Goal: Task Accomplishment & Management: Manage account settings

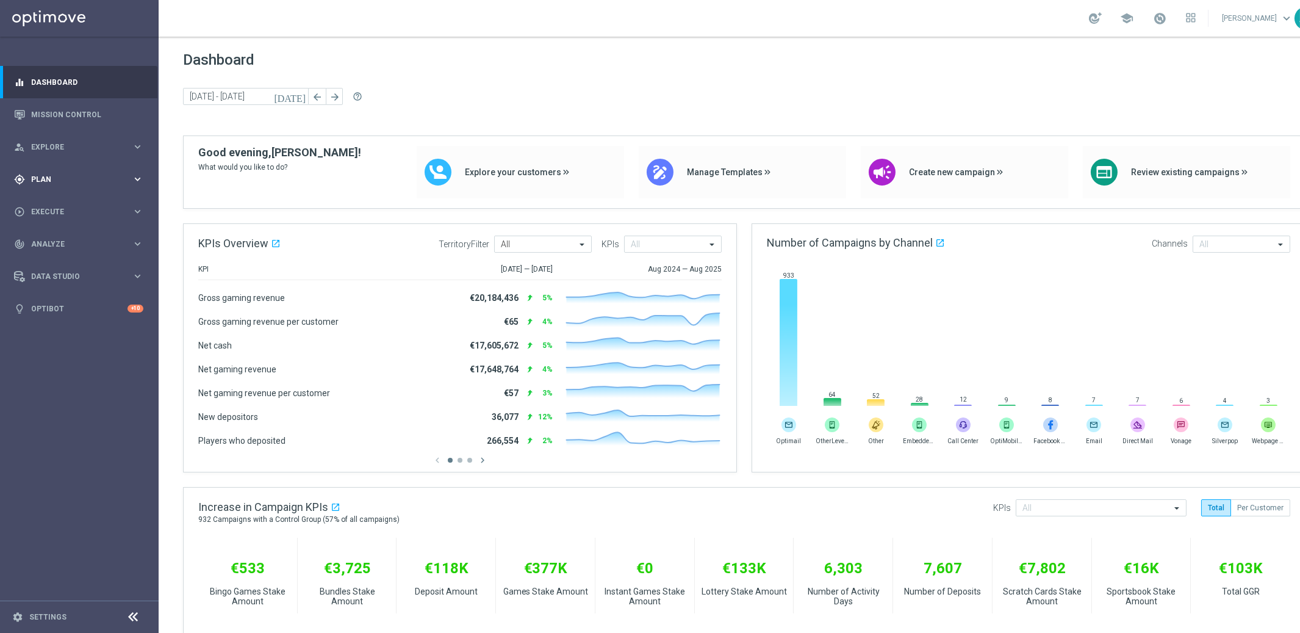
click at [44, 179] on span "Plan" at bounding box center [81, 179] width 101 height 7
click at [65, 202] on link "Target Groups" at bounding box center [79, 205] width 95 height 10
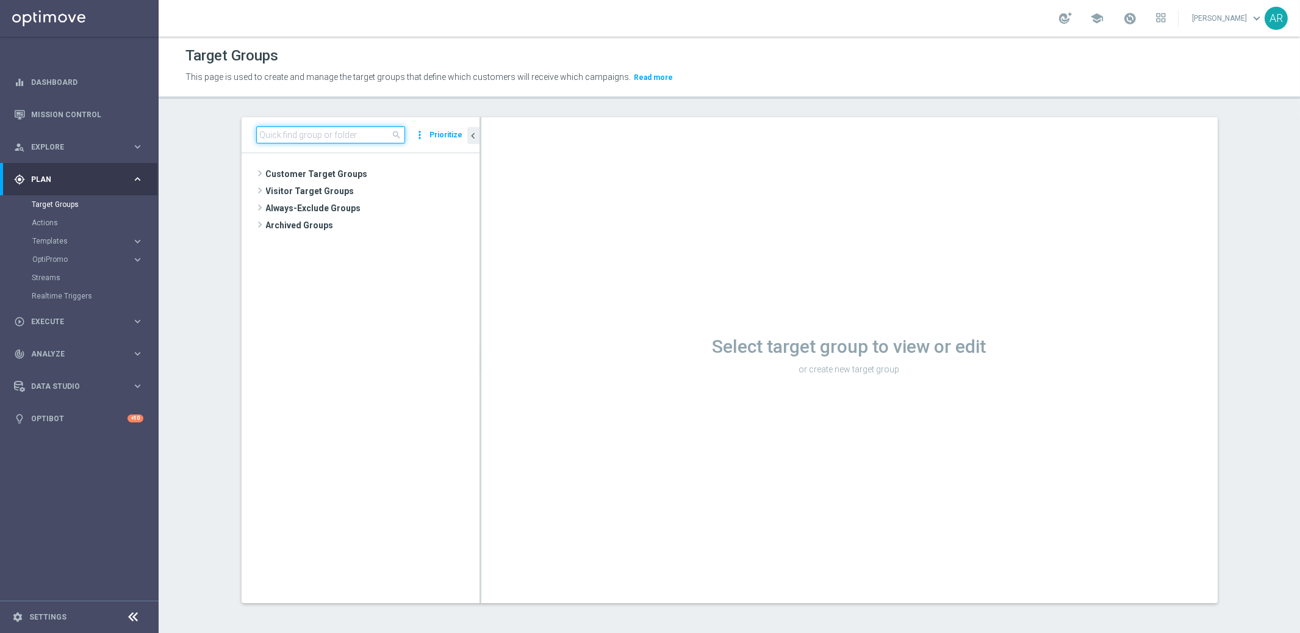
click at [312, 137] on input at bounding box center [330, 134] width 149 height 17
paste input "pt_BR_SX_TGT_ALL_EM_TAC_MIX__INT_CASHDROP_BETBR"
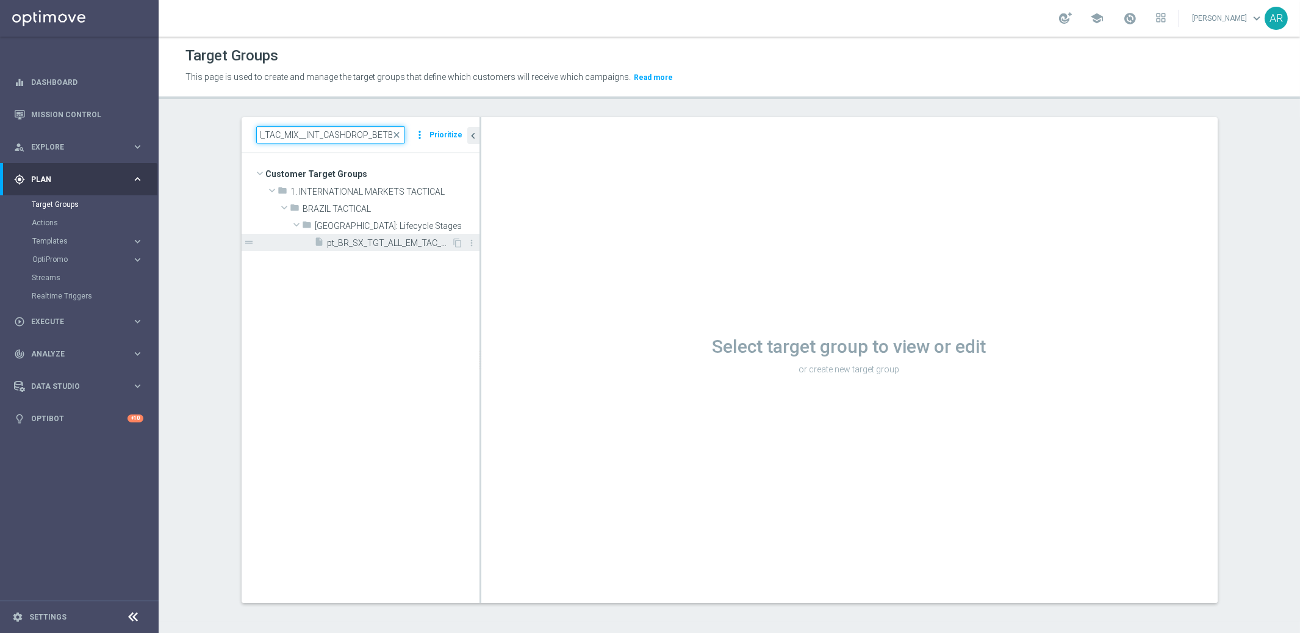
type input "pt_BR_SX_TGT_ALL_EM_TAC_MIX__INT_CASHDROP_BETBR"
click at [372, 245] on span "pt_BR_SX_TGT_ALL_EM_TAC_MIX__INT_CASHDROP_BETBR" at bounding box center [390, 243] width 124 height 10
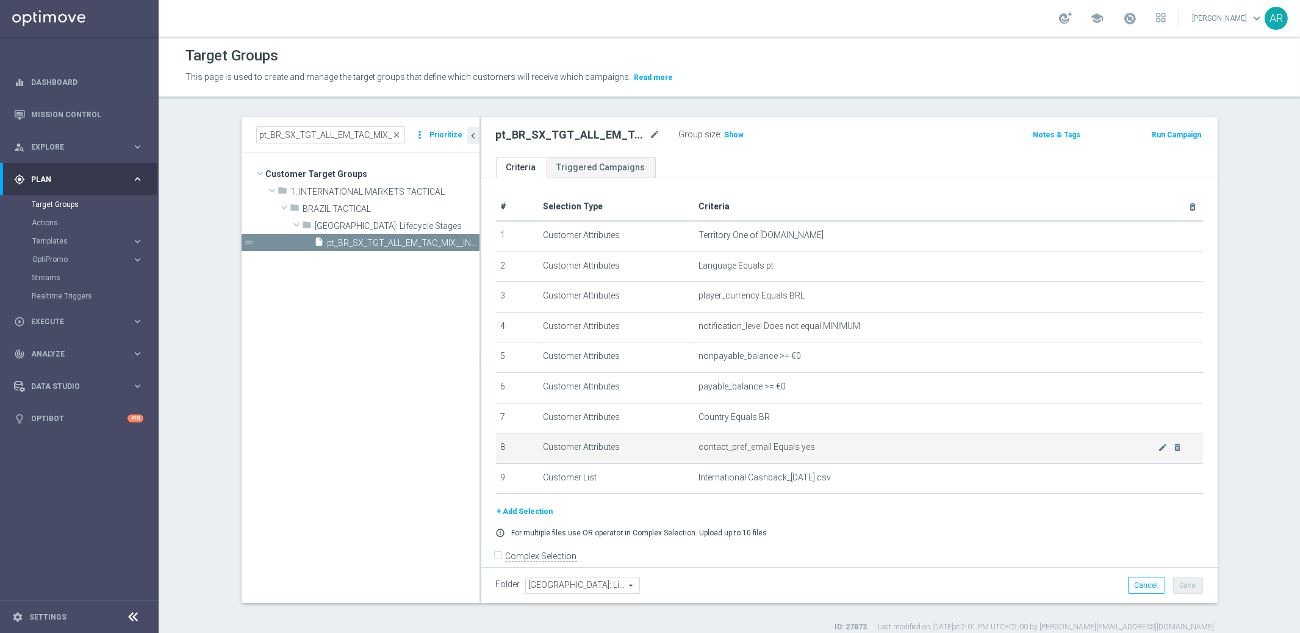
scroll to position [13, 0]
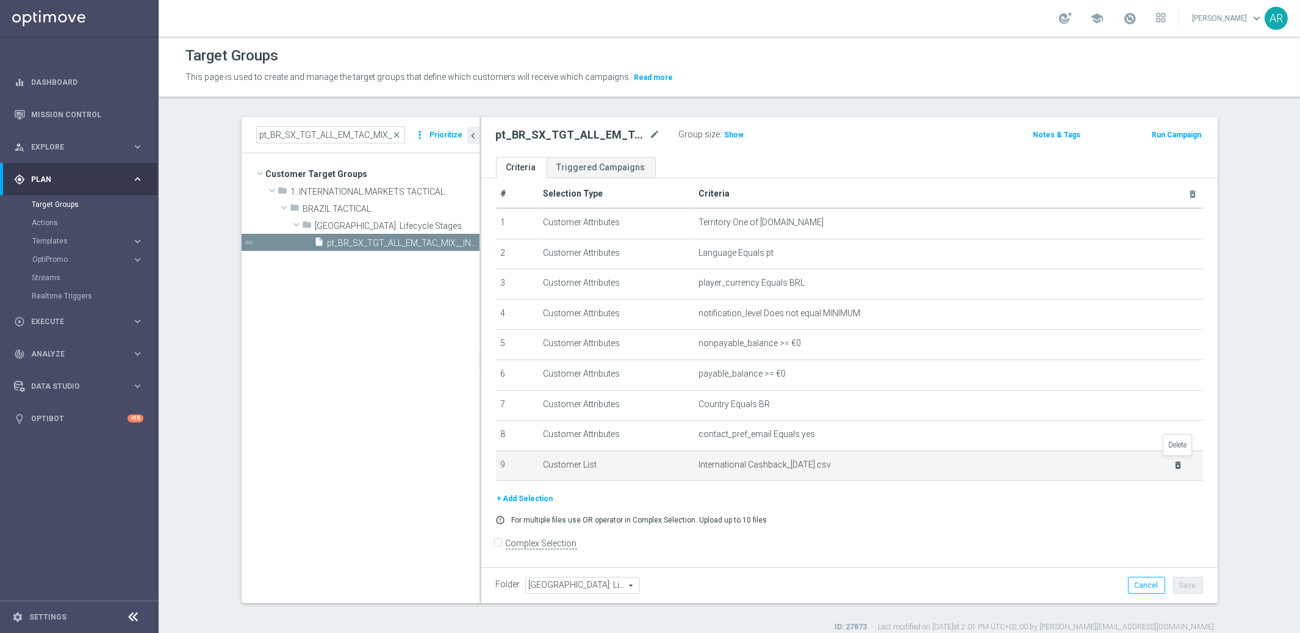
click at [1181, 461] on icon "delete_forever" at bounding box center [1179, 465] width 10 height 10
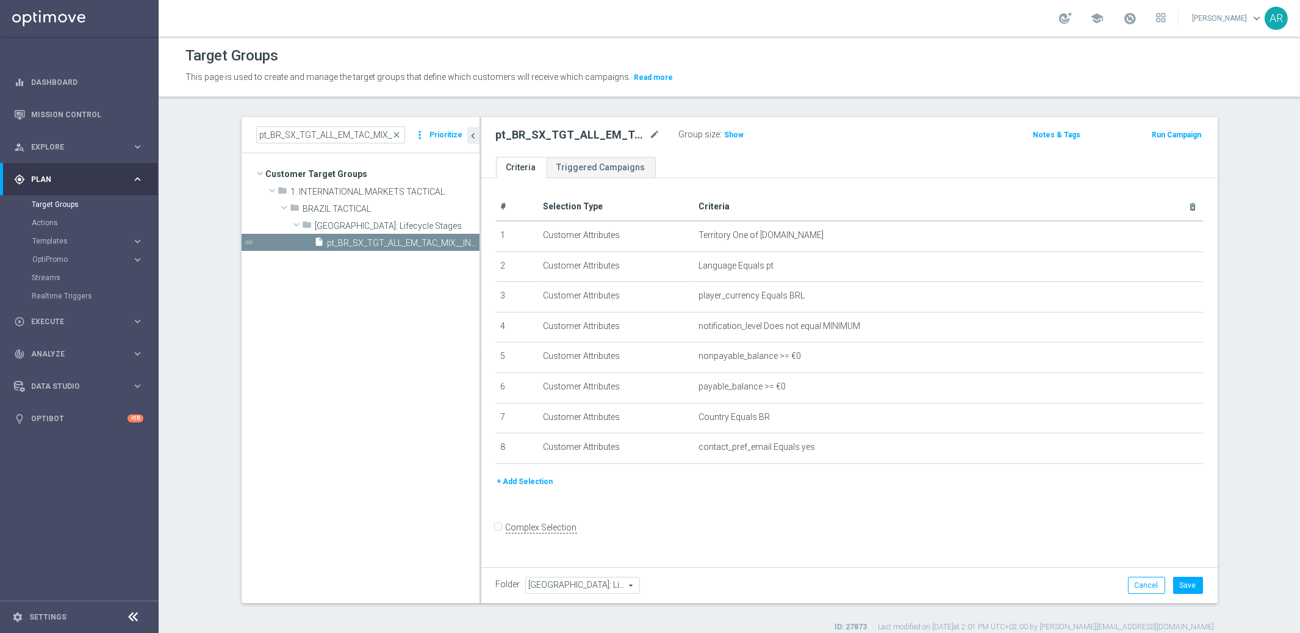
scroll to position [0, 0]
click at [514, 477] on button "+ Add Selection" at bounding box center [525, 481] width 59 height 13
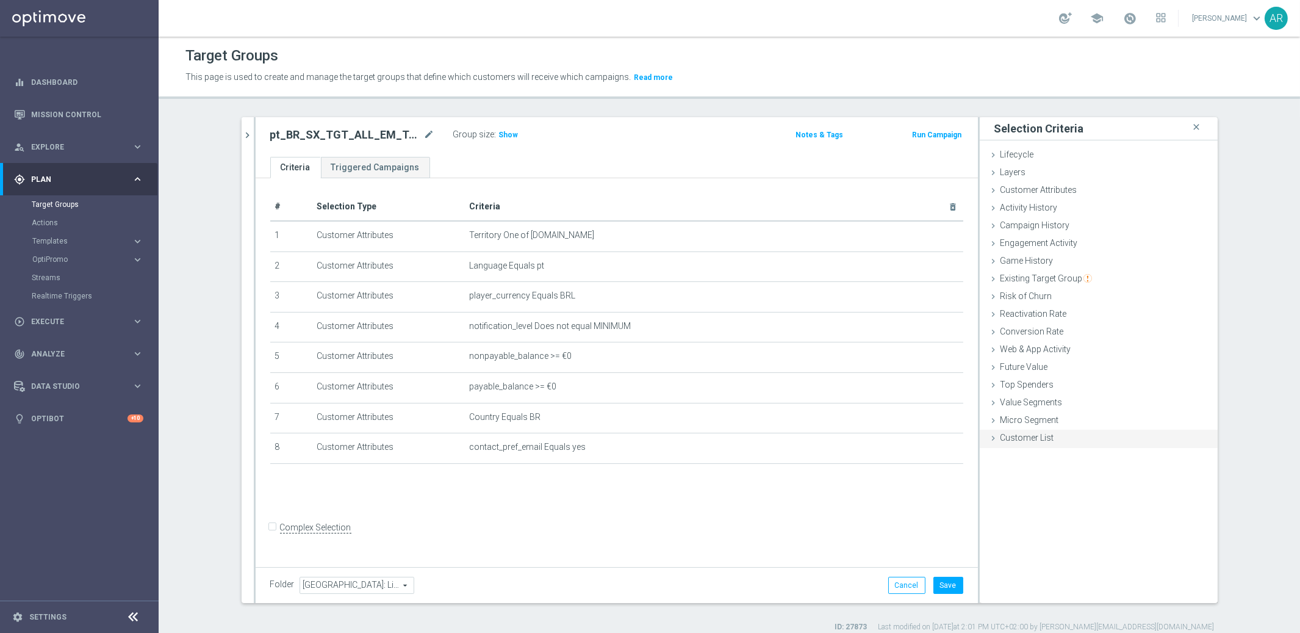
click at [1054, 436] on div "Customer List done" at bounding box center [1099, 439] width 238 height 18
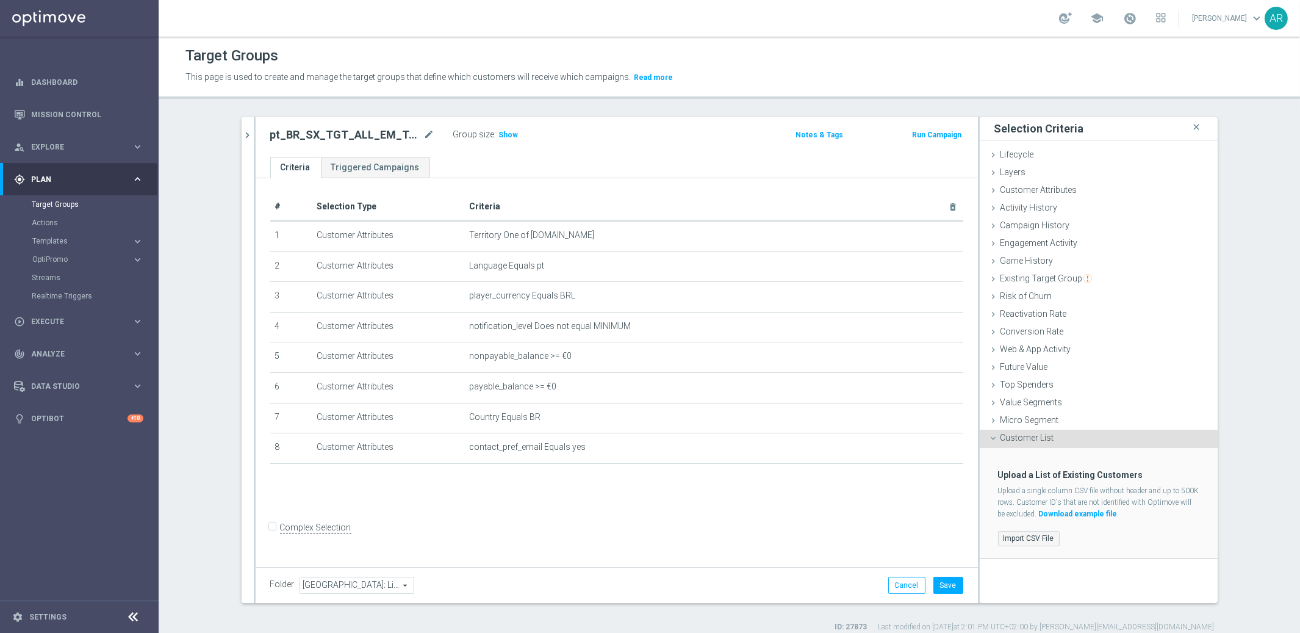
click at [1019, 532] on label "Import CSV File" at bounding box center [1029, 538] width 62 height 15
click at [0, 0] on input "Import CSV File" at bounding box center [0, 0] width 0 height 0
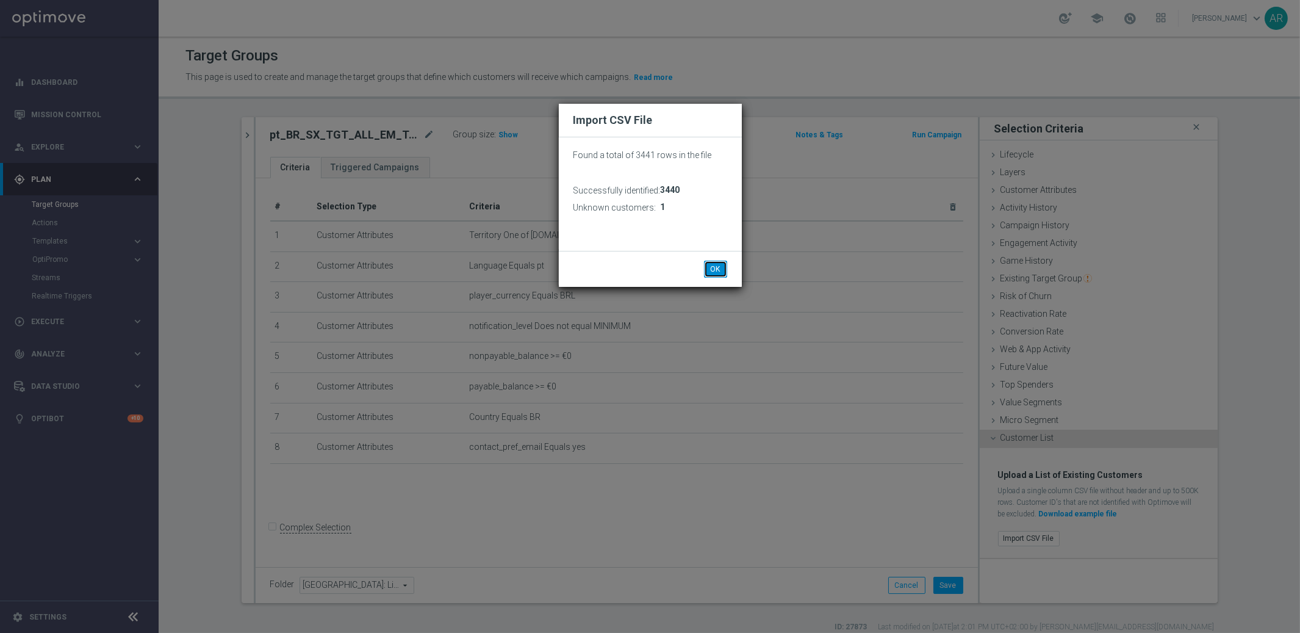
click at [717, 269] on button "OK" at bounding box center [715, 269] width 23 height 17
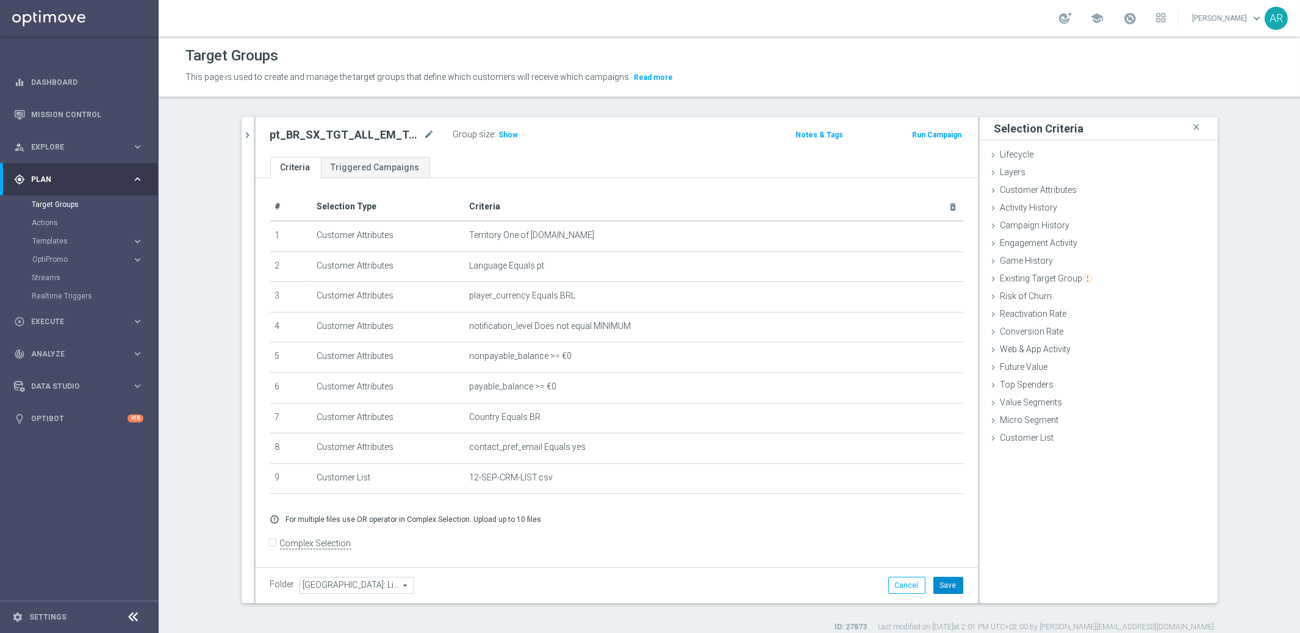
click at [949, 582] on button "Save" at bounding box center [949, 585] width 30 height 17
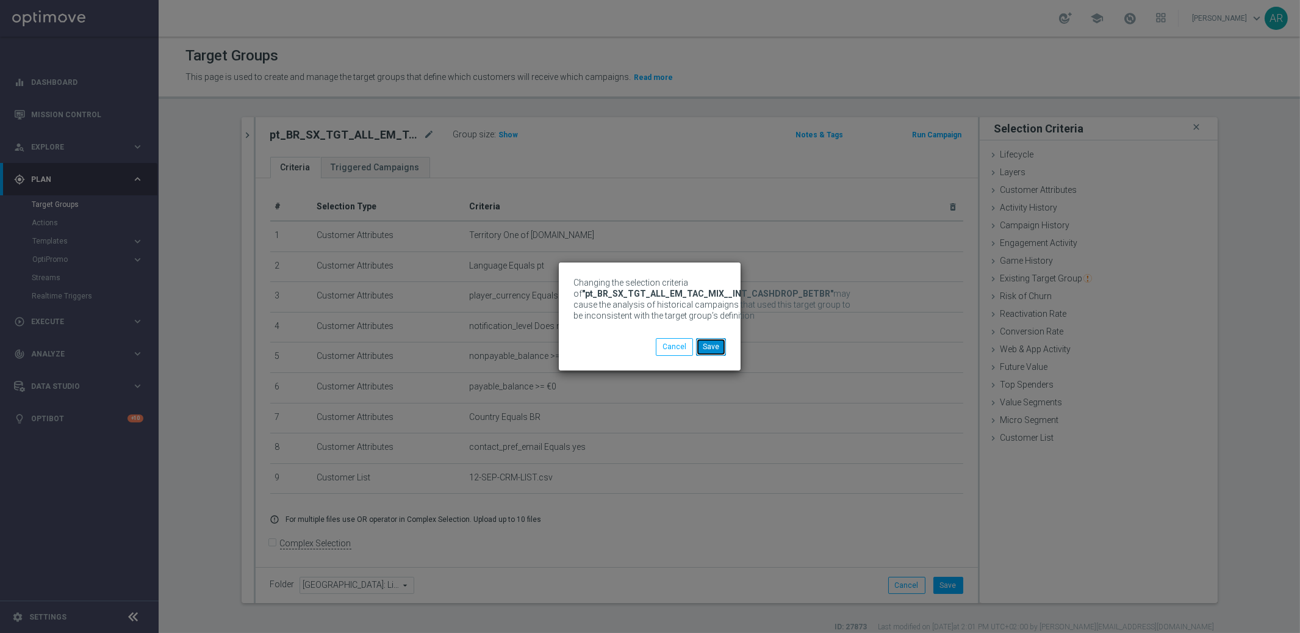
click at [713, 347] on button "Save" at bounding box center [711, 346] width 30 height 17
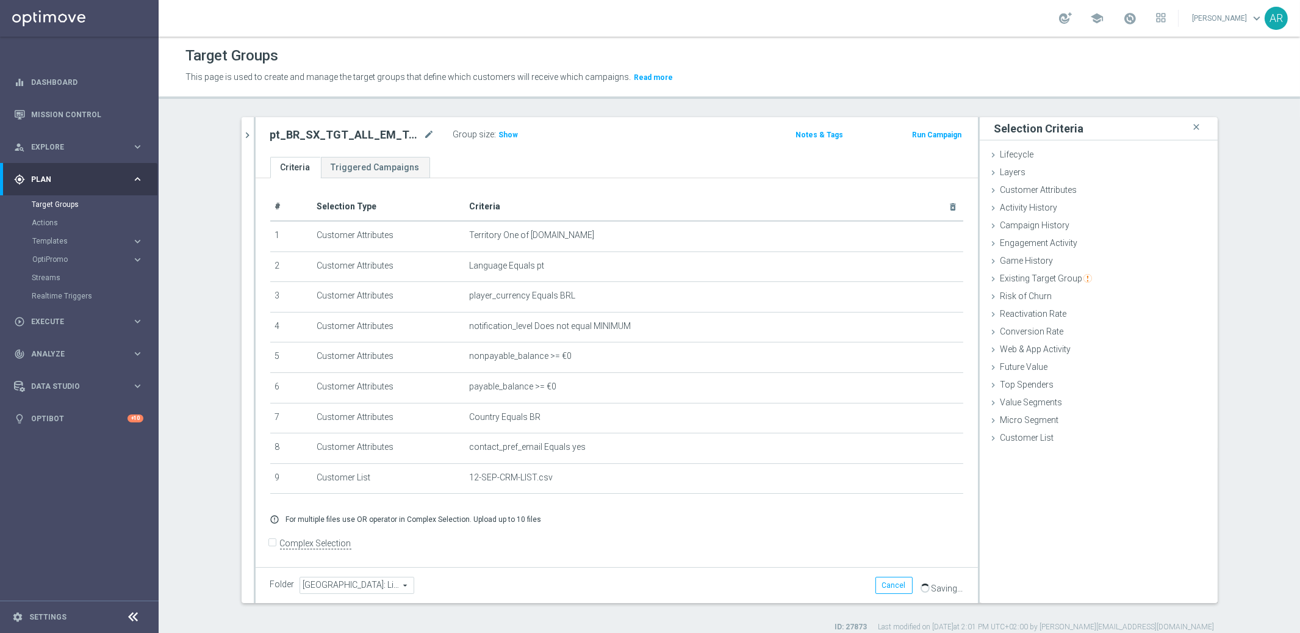
click at [482, 153] on div "pt_BR_SX_TGT_ALL_EM_TAC_MIX__INT_CASHDROP_BETBR mode_edit Group size : Show Not…" at bounding box center [617, 137] width 723 height 40
click at [505, 134] on span "Show" at bounding box center [509, 135] width 20 height 9
click at [503, 135] on span "20" at bounding box center [505, 137] width 11 height 12
click at [61, 201] on link "Target Groups" at bounding box center [79, 205] width 95 height 10
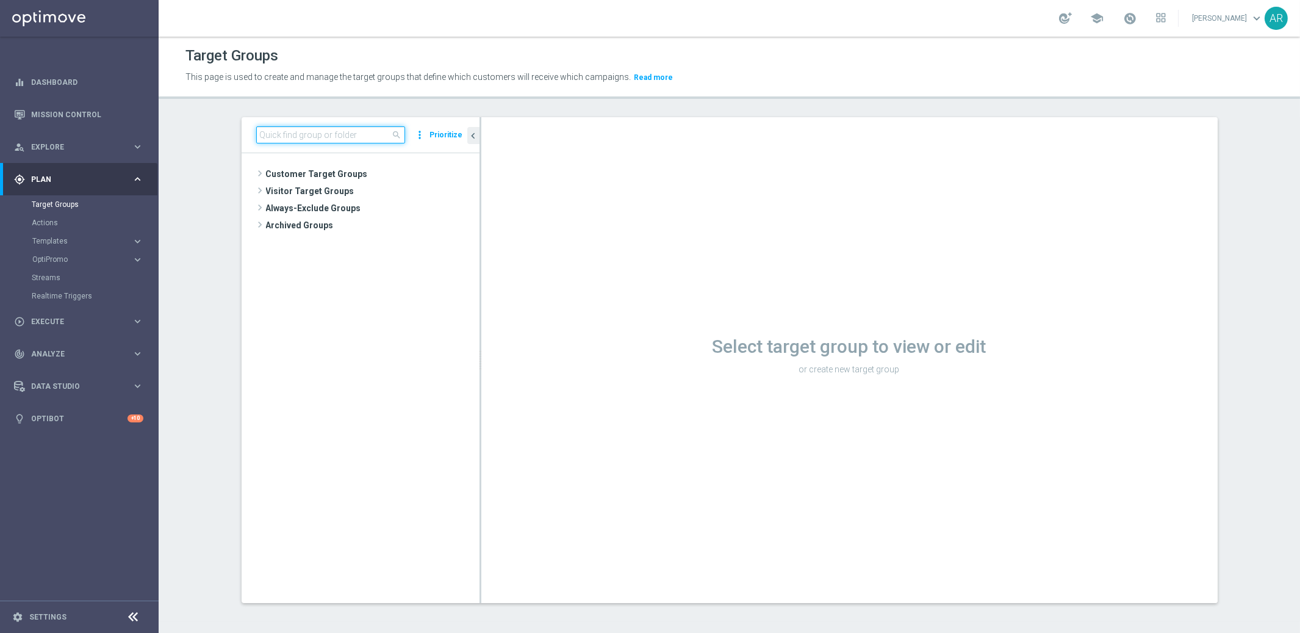
click at [328, 136] on input at bounding box center [330, 134] width 149 height 17
paste input "BR_SOL__INT_CASHDROP__ALL_EMA_TAC_MIX"
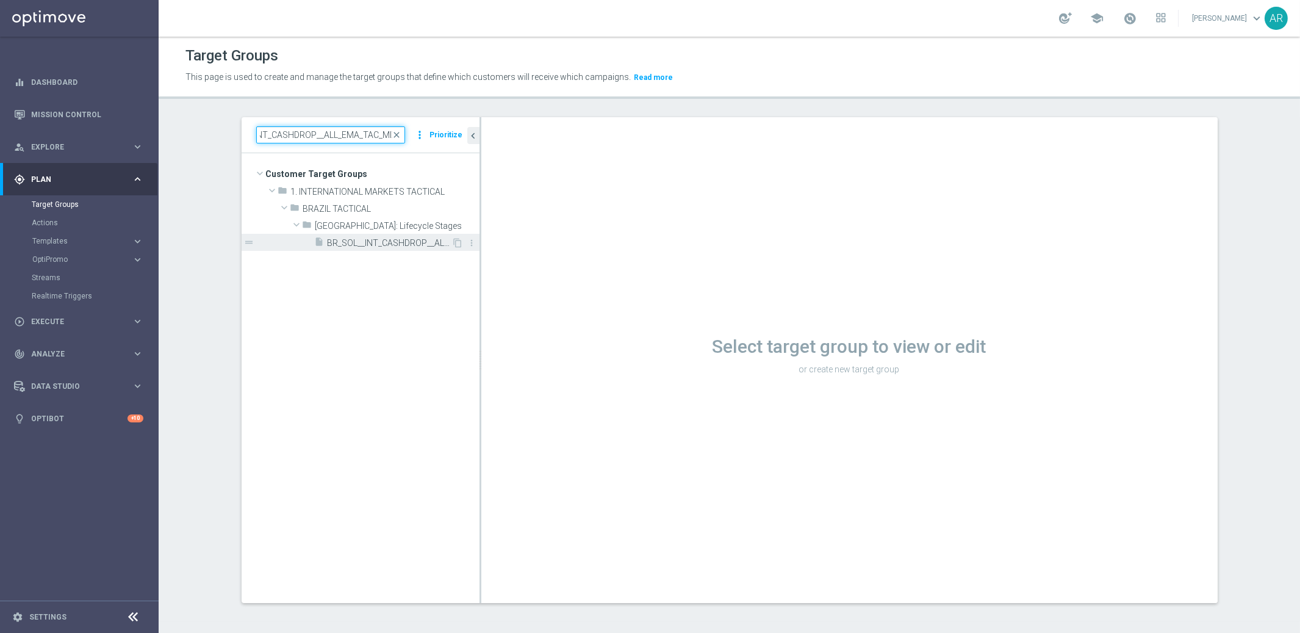
type input "BR_SOL__INT_CASHDROP__ALL_EMA_TAC_MIX"
click at [369, 242] on span "BR_SOL__INT_CASHDROP__ALL_EMA_TAC_MIX" at bounding box center [390, 243] width 124 height 10
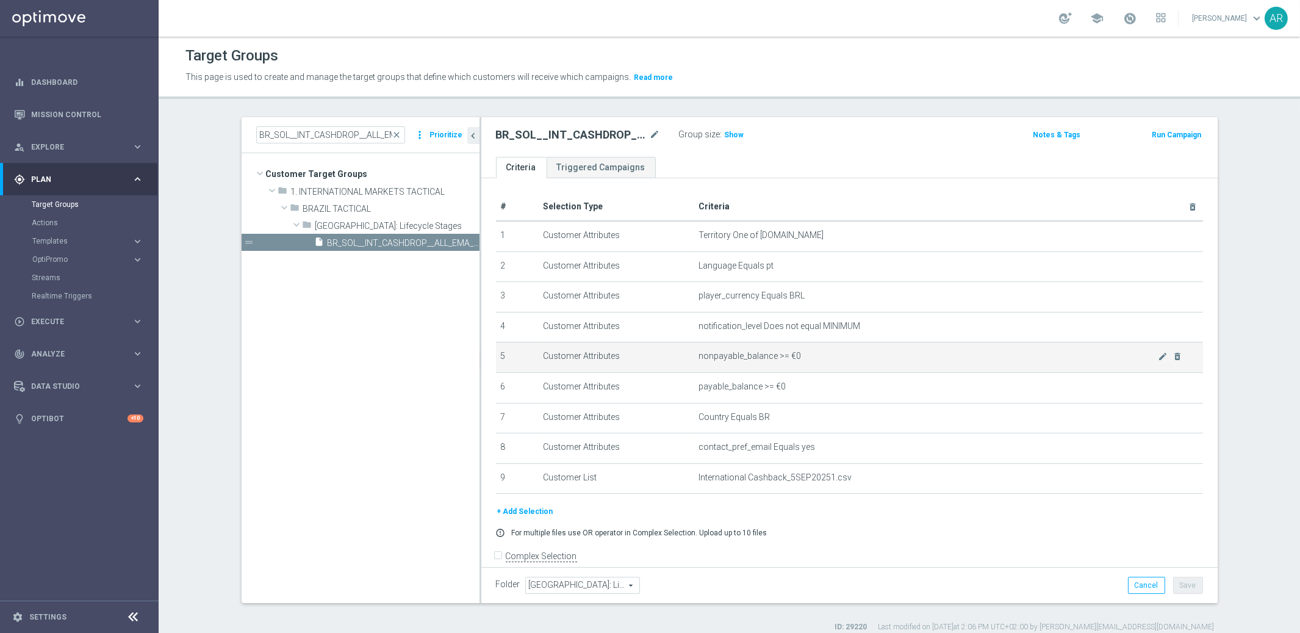
scroll to position [13, 0]
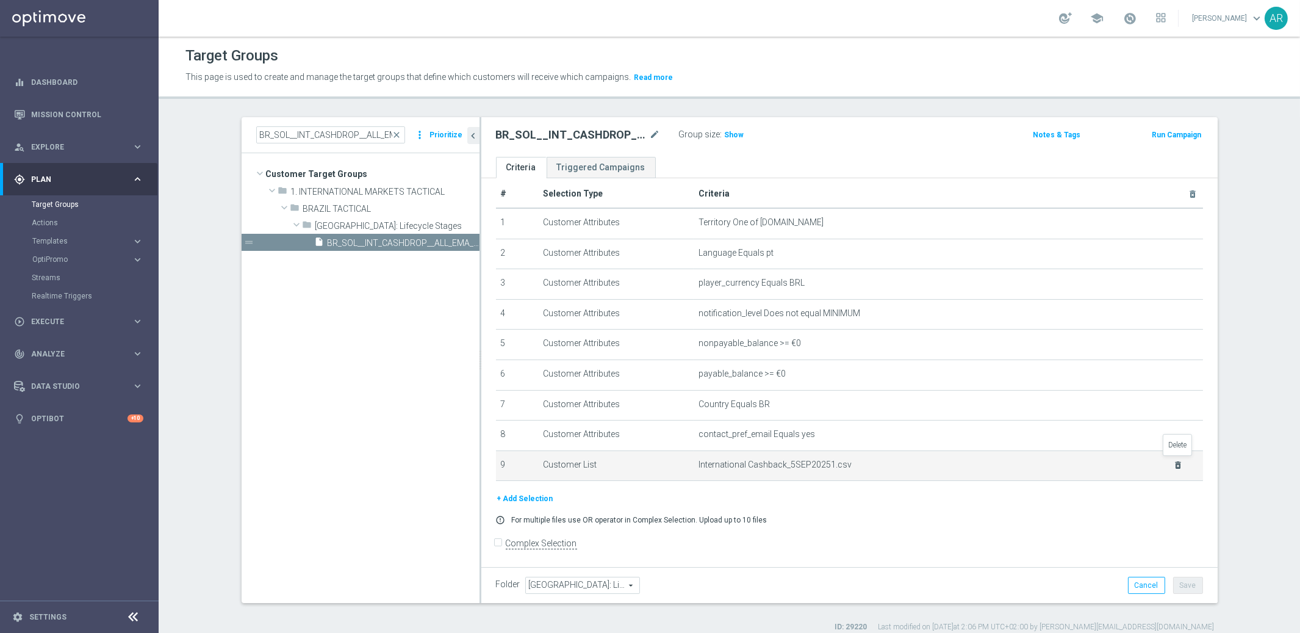
click at [1182, 463] on icon "delete_forever" at bounding box center [1179, 465] width 10 height 10
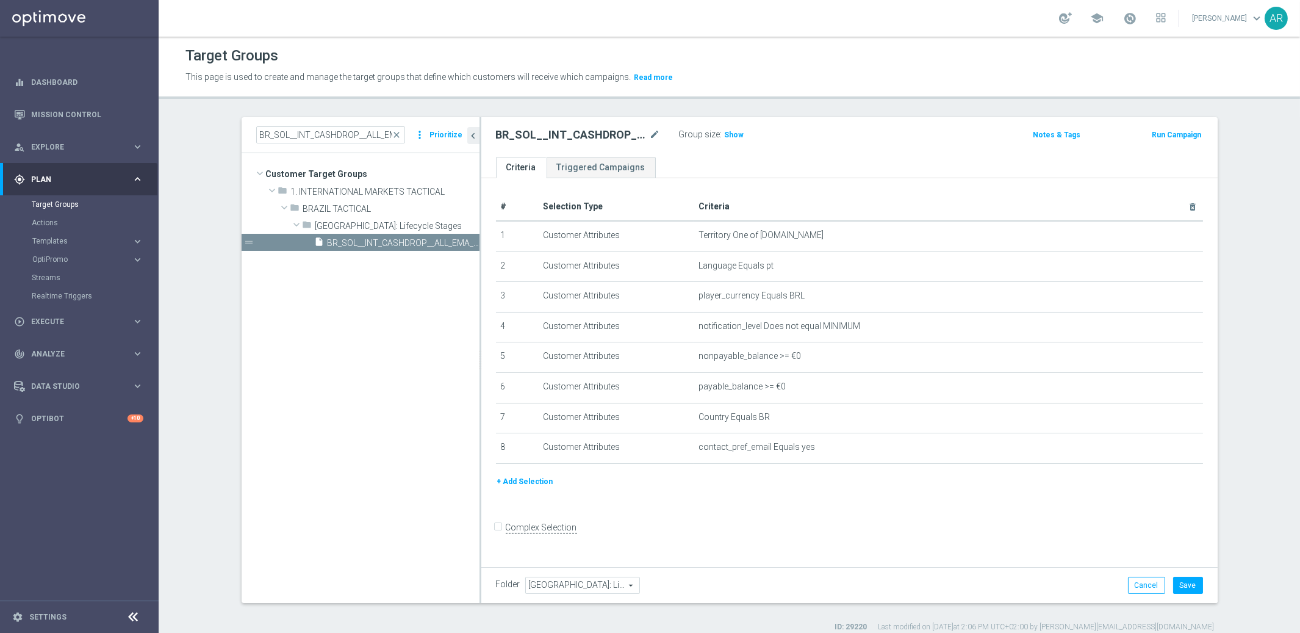
scroll to position [0, 0]
click at [523, 480] on button "+ Add Selection" at bounding box center [525, 481] width 59 height 13
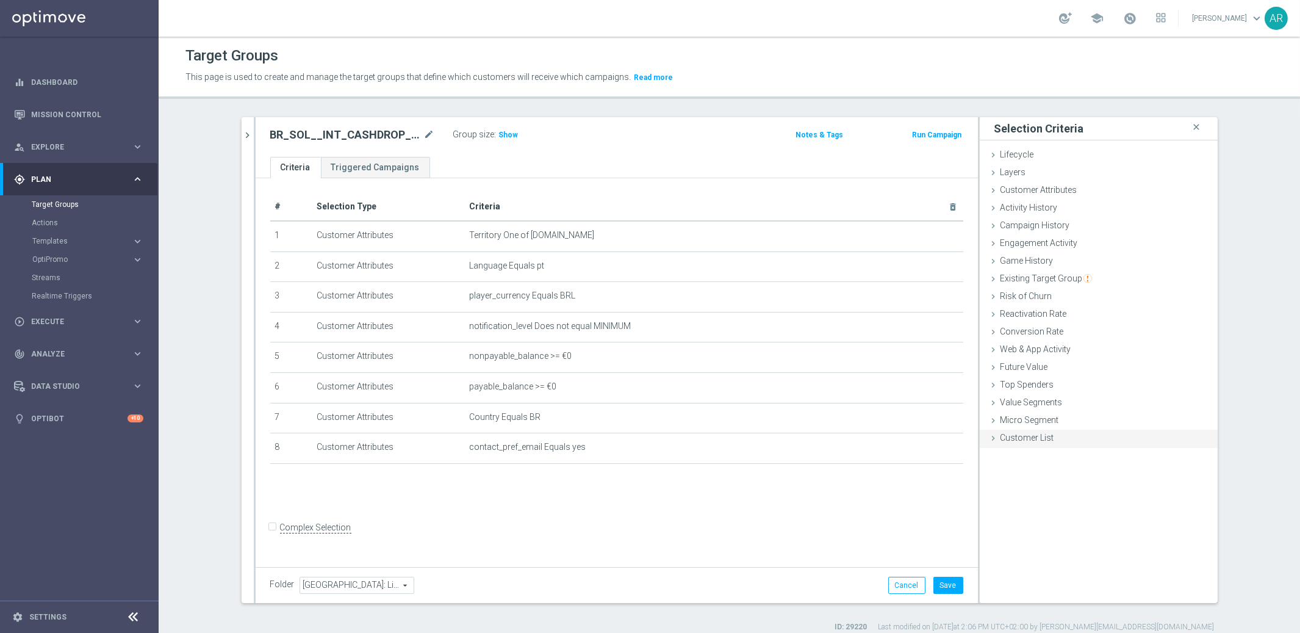
click at [1064, 433] on div "Customer List done" at bounding box center [1099, 439] width 238 height 18
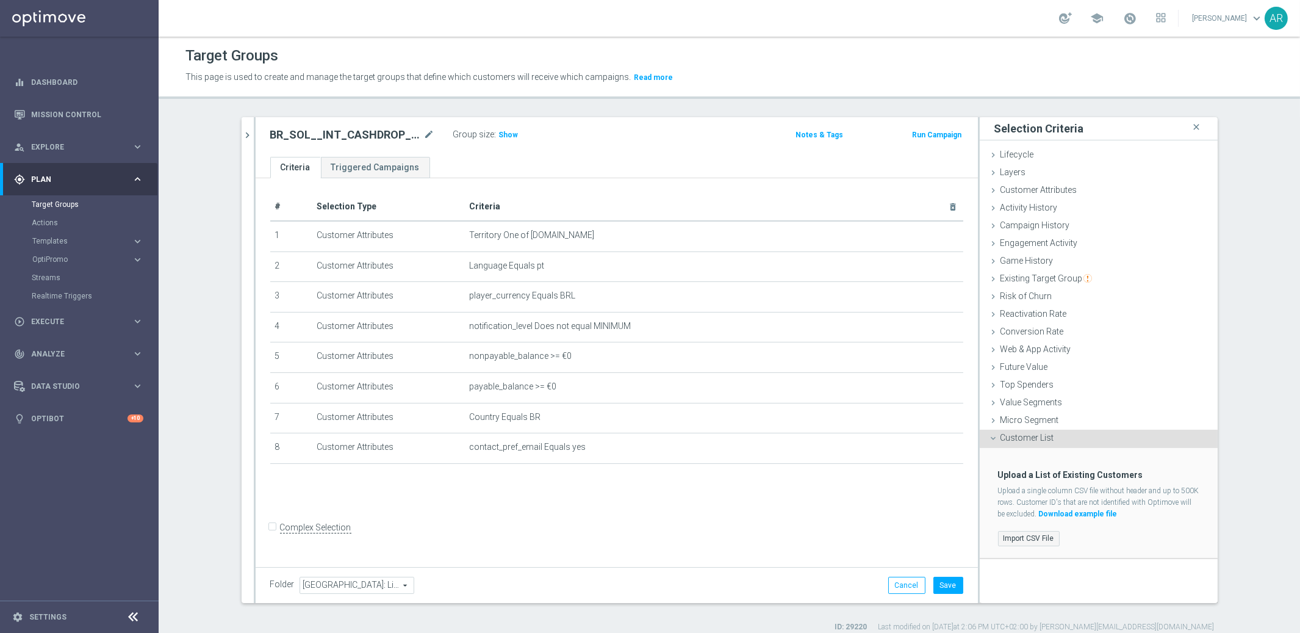
click at [1028, 538] on label "Import CSV File" at bounding box center [1029, 538] width 62 height 15
click at [0, 0] on input "Import CSV File" at bounding box center [0, 0] width 0 height 0
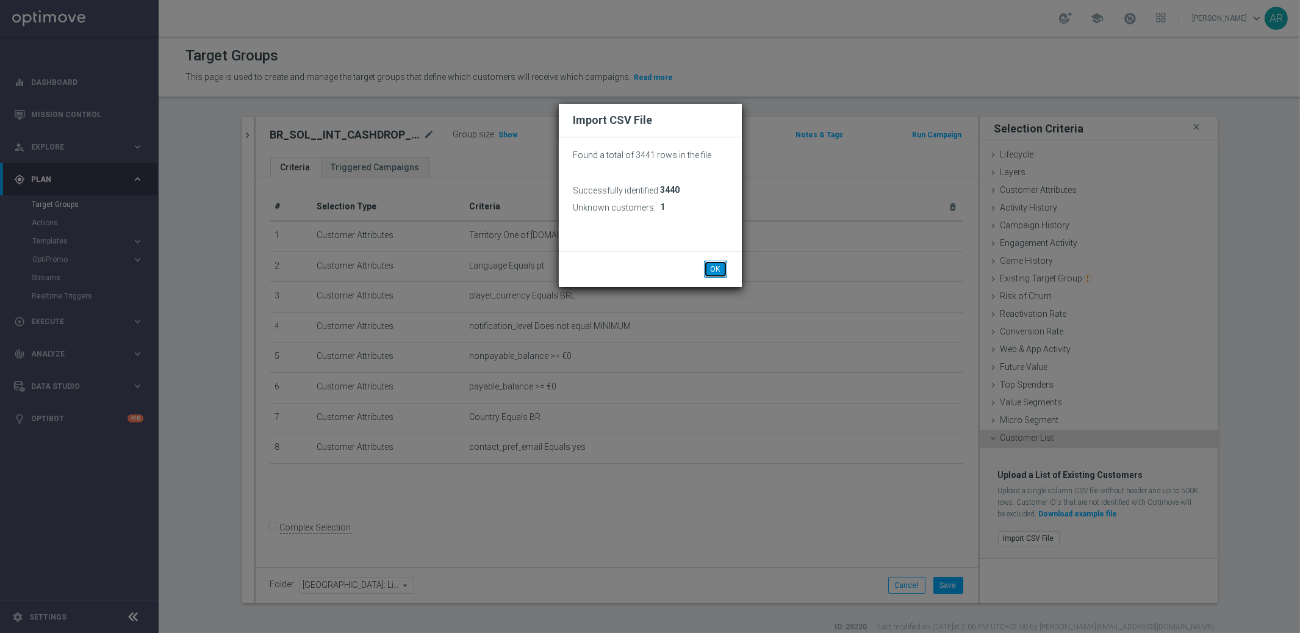
click at [709, 269] on button "OK" at bounding box center [715, 269] width 23 height 17
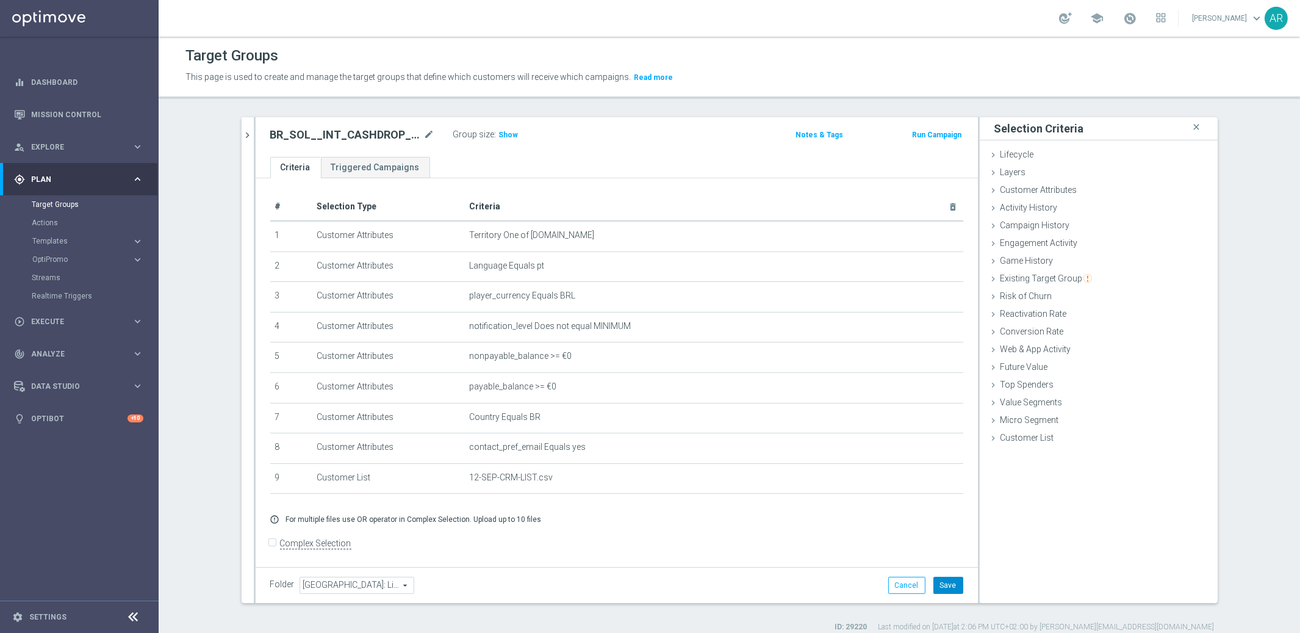
click at [938, 584] on button "Save" at bounding box center [949, 585] width 30 height 17
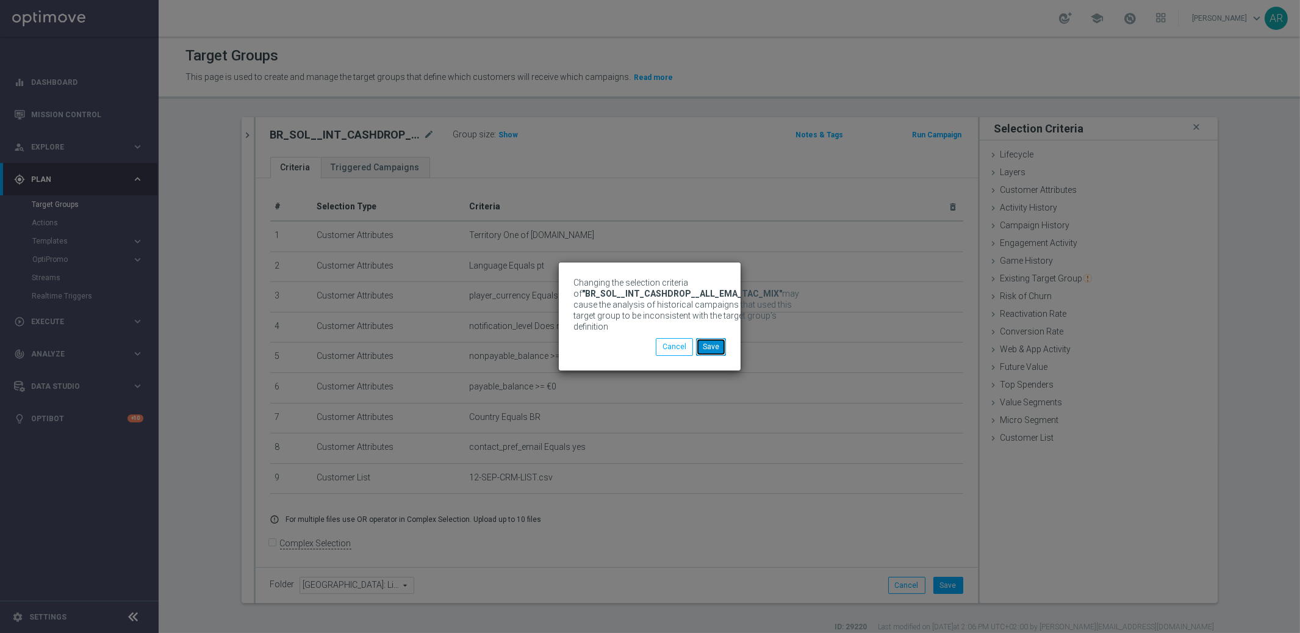
click at [705, 344] on button "Save" at bounding box center [711, 346] width 30 height 17
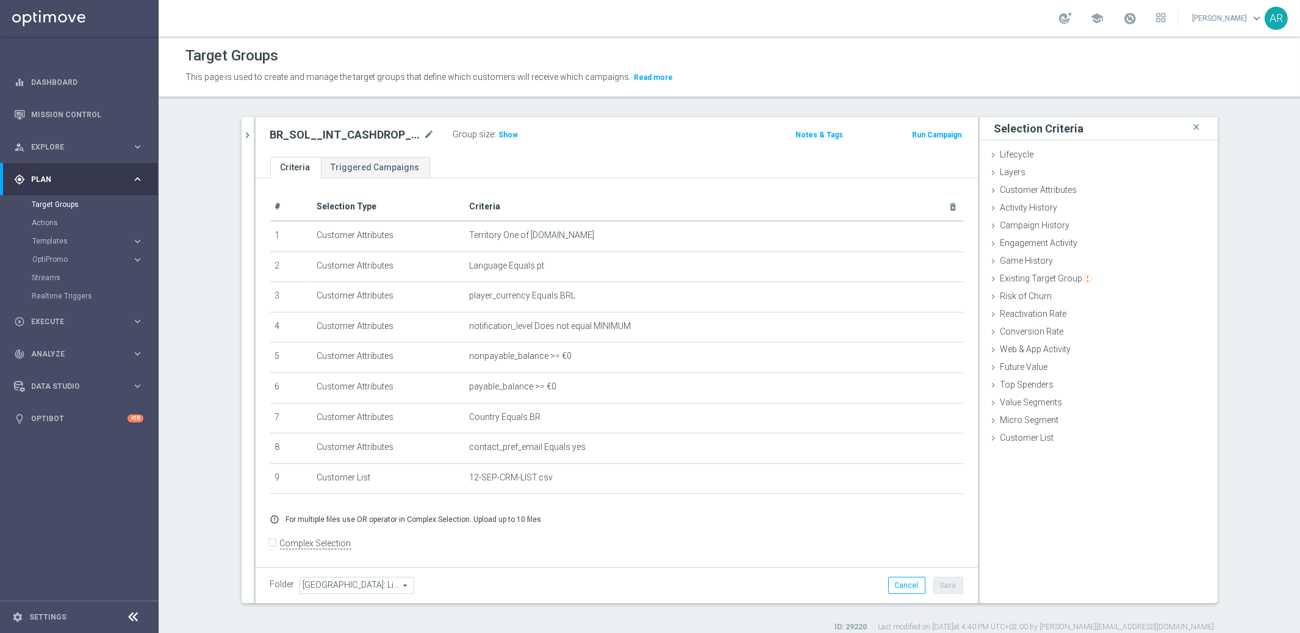
scroll to position [11, 0]
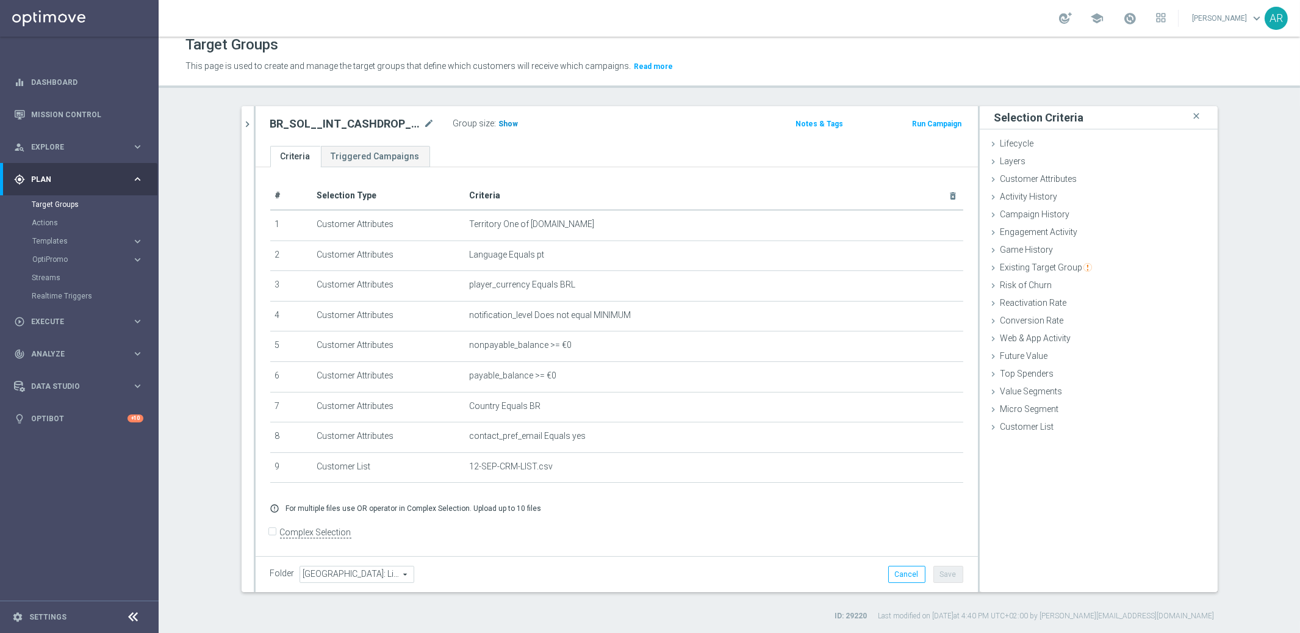
click at [507, 121] on span "Show" at bounding box center [509, 124] width 20 height 9
click at [505, 123] on span "14" at bounding box center [505, 126] width 11 height 12
click at [62, 318] on span "Execute" at bounding box center [81, 321] width 101 height 7
click at [68, 235] on link "Campaign Builder" at bounding box center [79, 237] width 95 height 10
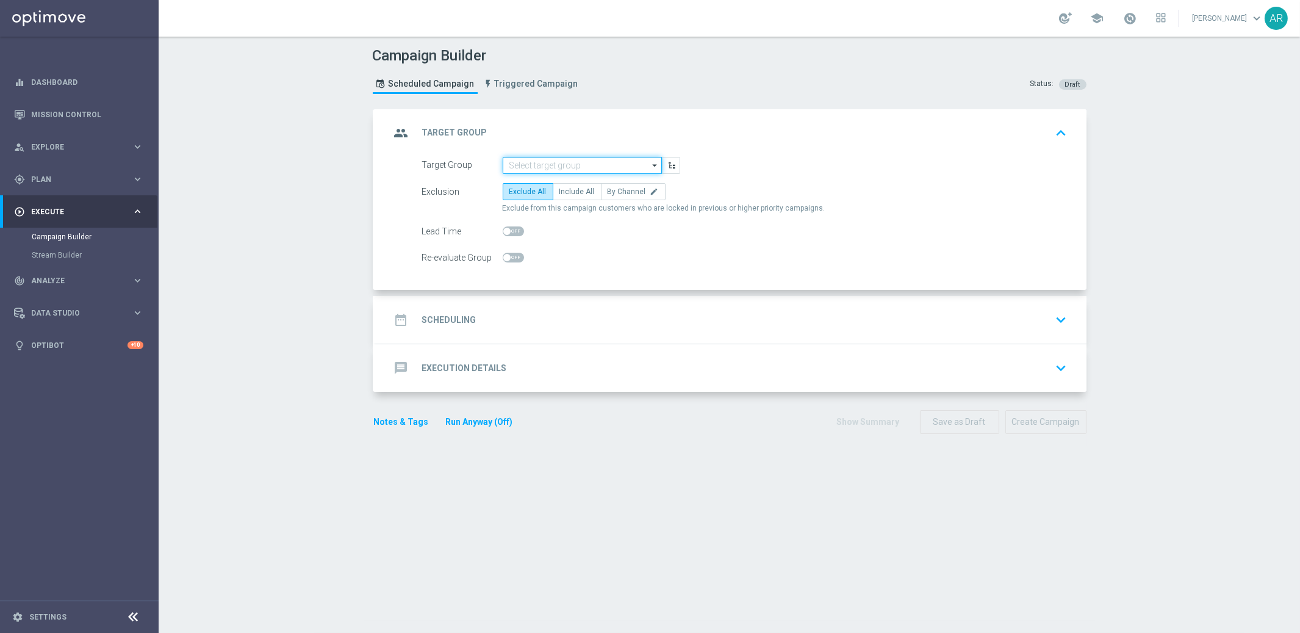
click at [567, 162] on input at bounding box center [582, 165] width 159 height 17
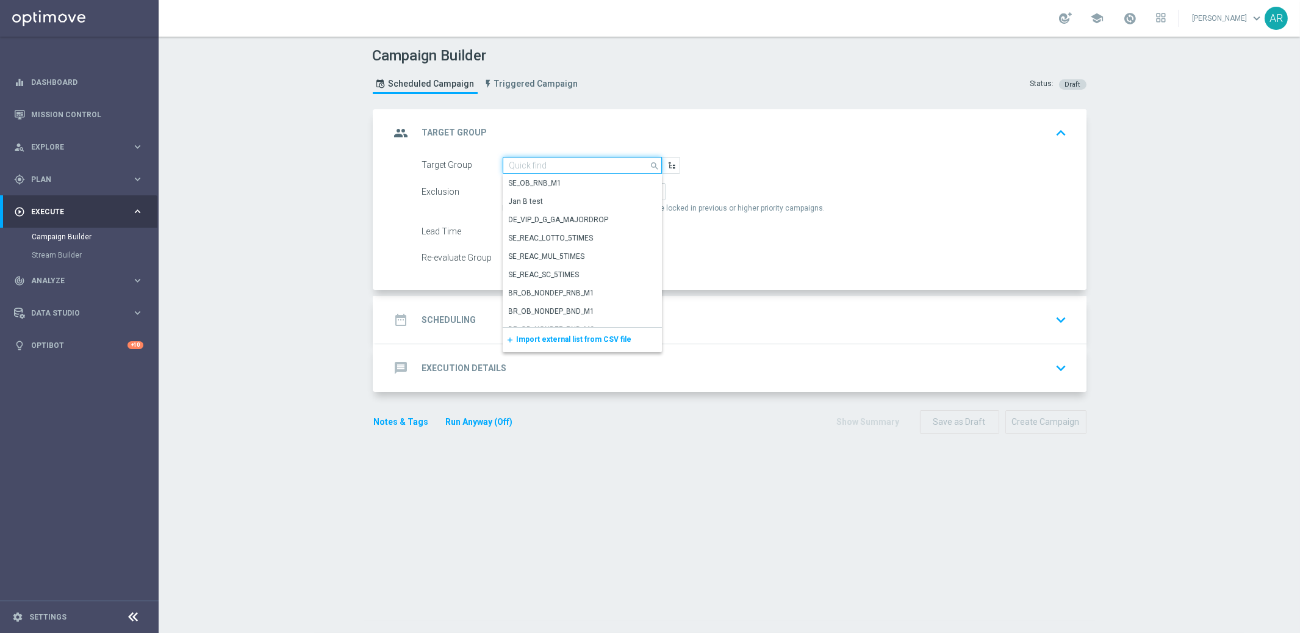
paste input "BR_SOL__INT_CASHDROP__ALL_EMA_TAC_MIX"
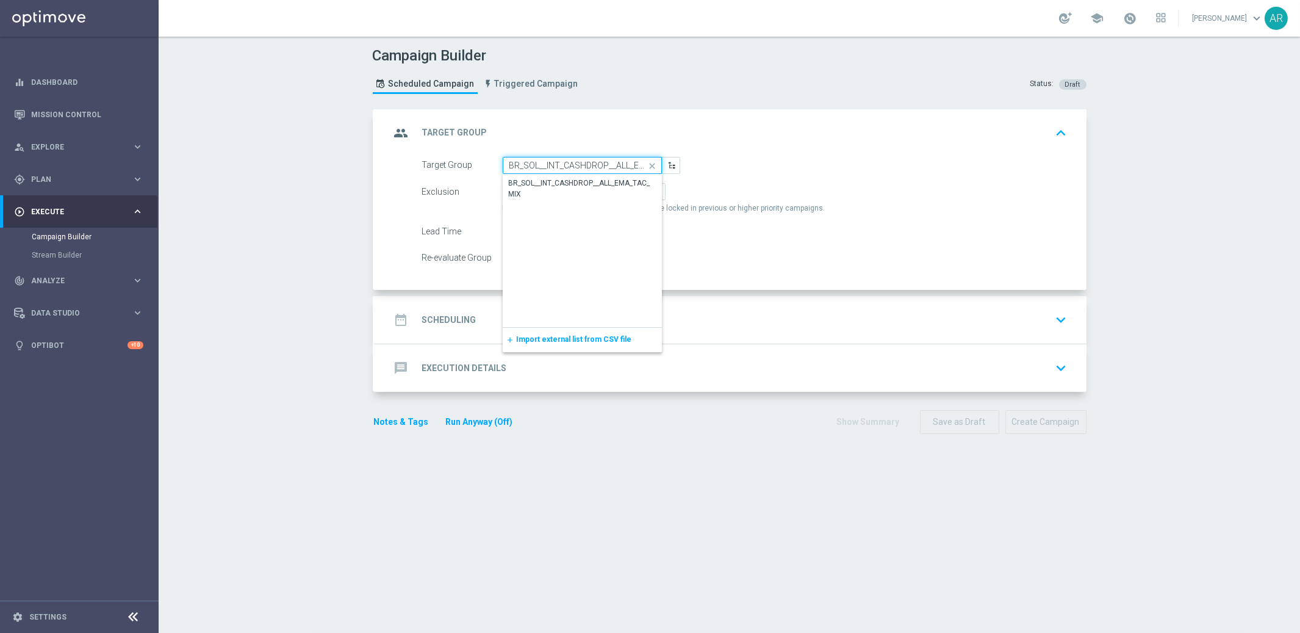
scroll to position [0, 39]
click at [588, 190] on div "BR_SOL__INT_CASHDROP__ALL_EMA_TAC_MIX" at bounding box center [583, 189] width 148 height 22
type input "BR_SOL__INT_CASHDROP__ALL_EMA_TAC_MIX"
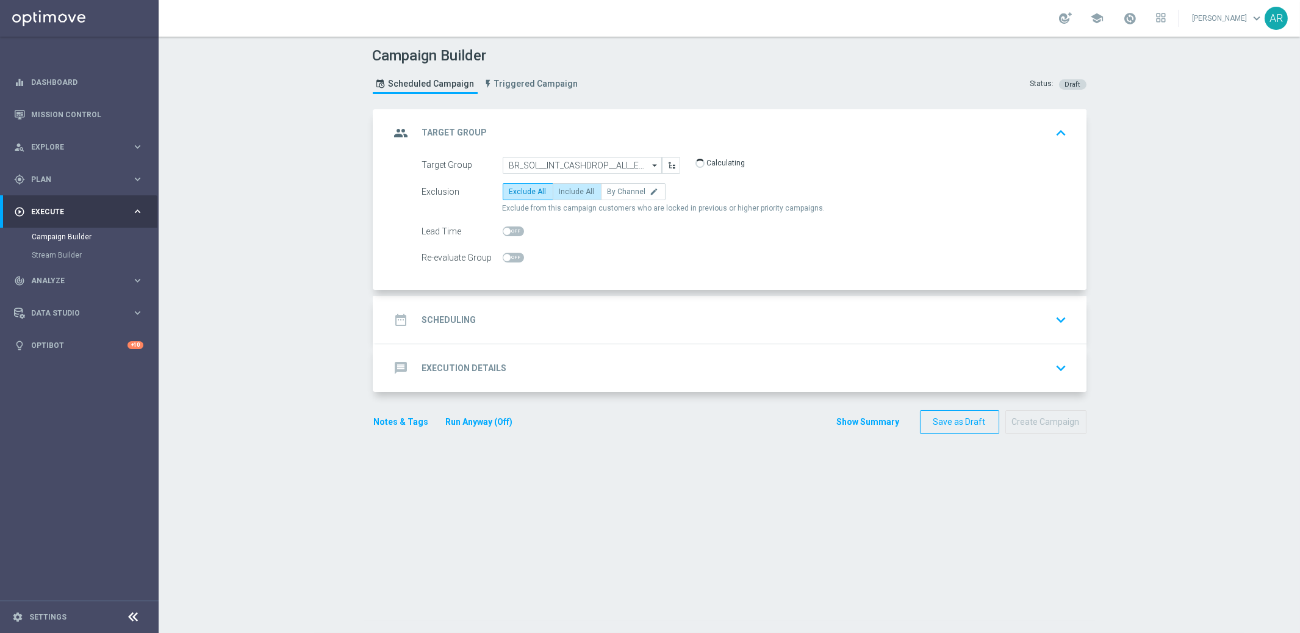
click at [588, 190] on span "Include All" at bounding box center [577, 191] width 35 height 9
click at [568, 190] on input "Include All" at bounding box center [564, 194] width 8 height 8
radio input "true"
click at [526, 320] on div "date_range Scheduling keyboard_arrow_down" at bounding box center [732, 319] width 682 height 23
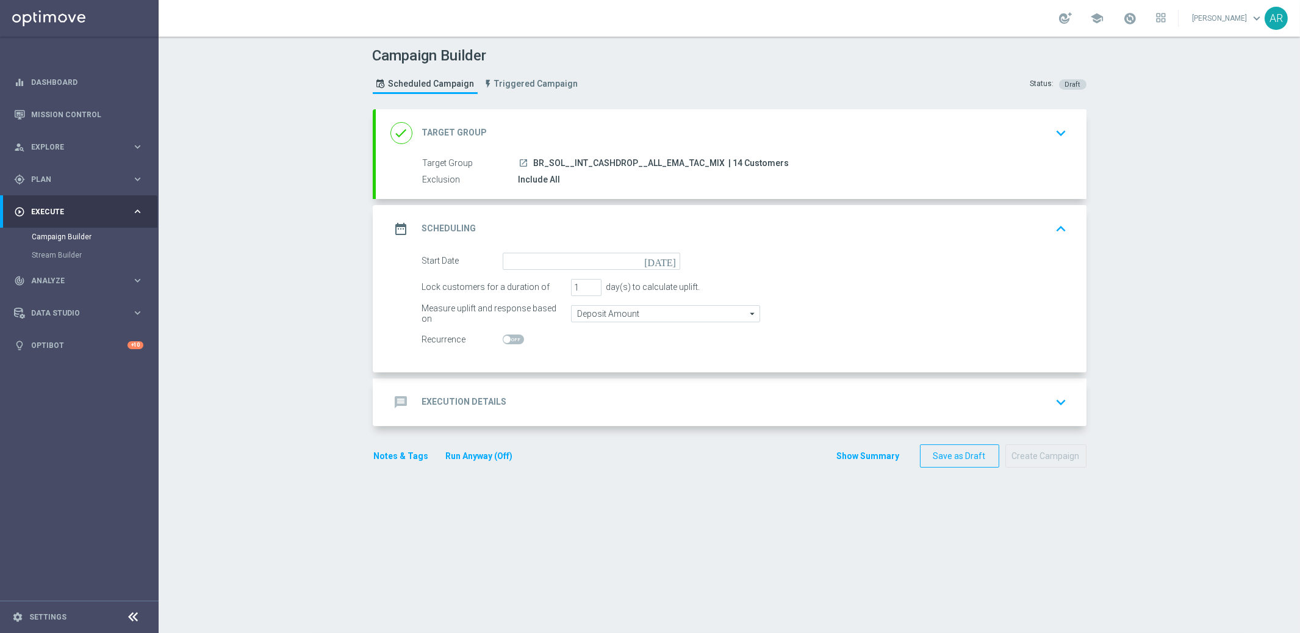
click at [669, 261] on icon "today" at bounding box center [662, 259] width 36 height 13
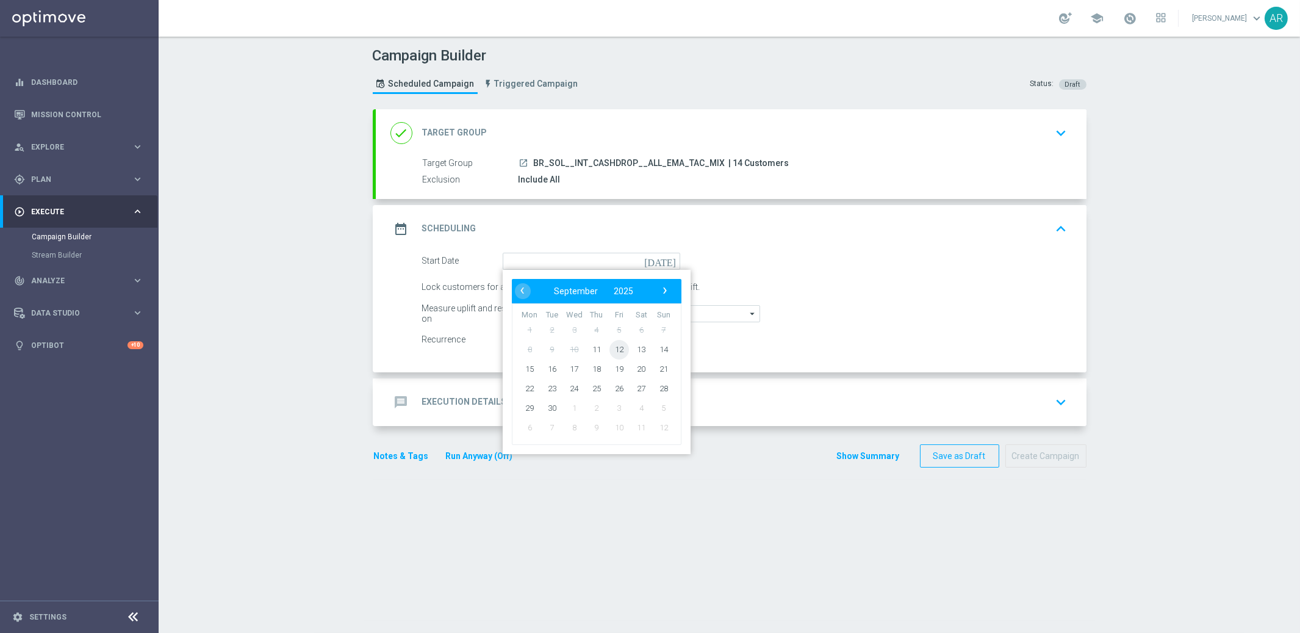
click at [613, 347] on span "12" at bounding box center [619, 349] width 20 height 20
type input "12 Sep 2025"
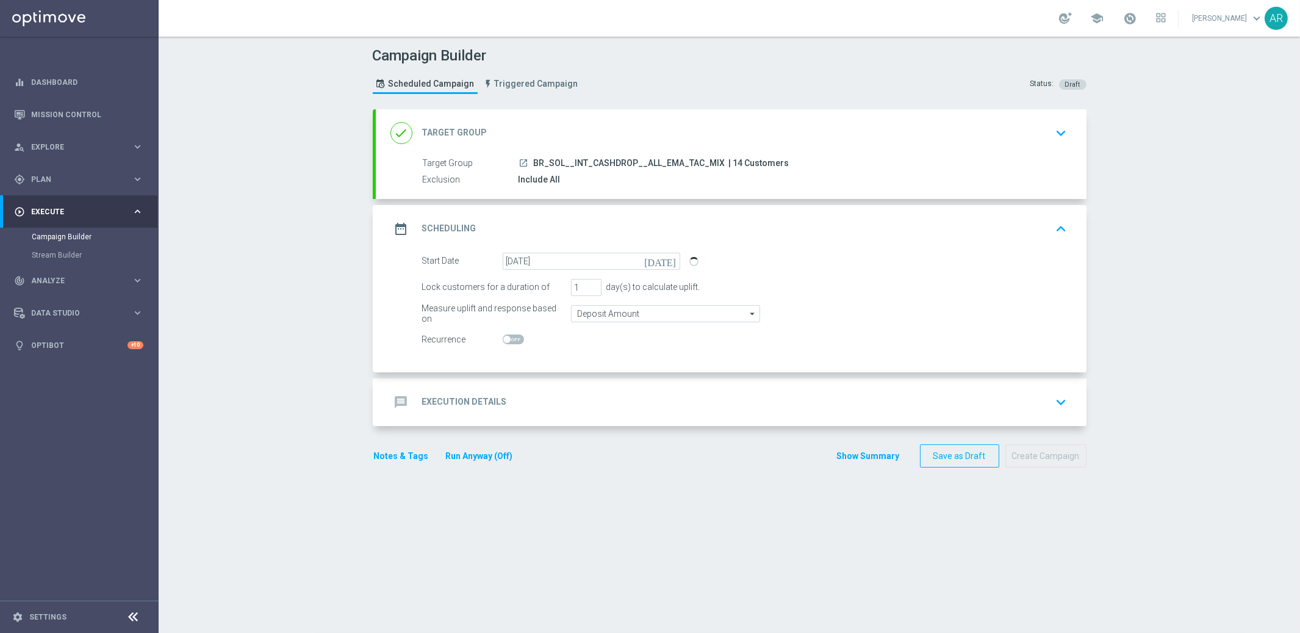
click at [507, 411] on div "message Execution Details keyboard_arrow_down" at bounding box center [732, 402] width 682 height 23
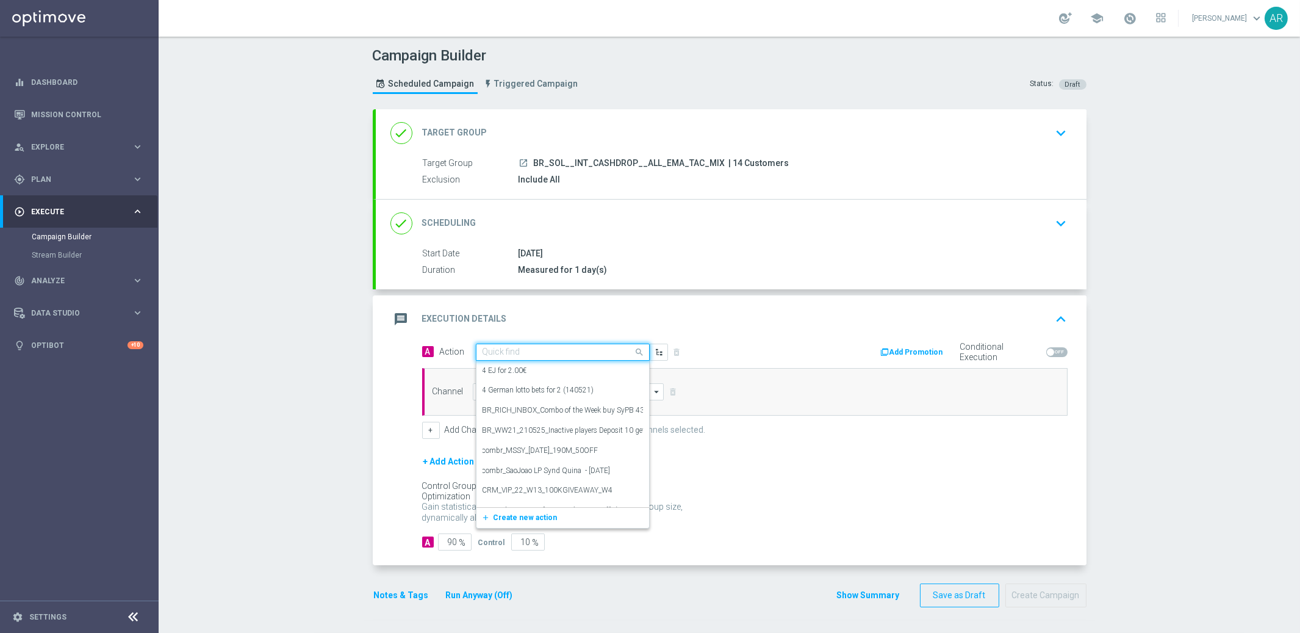
click at [532, 353] on input "text" at bounding box center [551, 352] width 136 height 10
paste input "SOLBETBR_FreeBonus - International cashdrop - 2025"
type input "SOLBETBR_FreeBonus - International cashdrop - 2025"
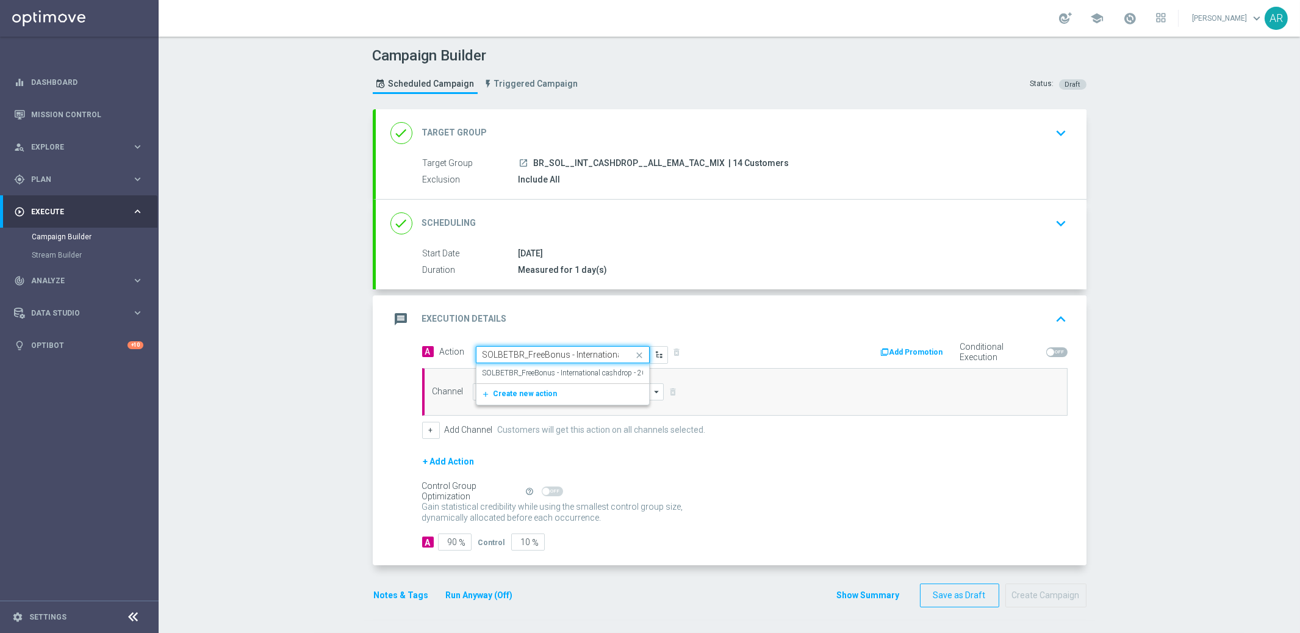
scroll to position [0, 65]
click at [554, 370] on label "SOLBETBR_FreeBonus - International cashdrop - 2025" at bounding box center [569, 373] width 173 height 10
click at [547, 392] on input at bounding box center [569, 391] width 192 height 17
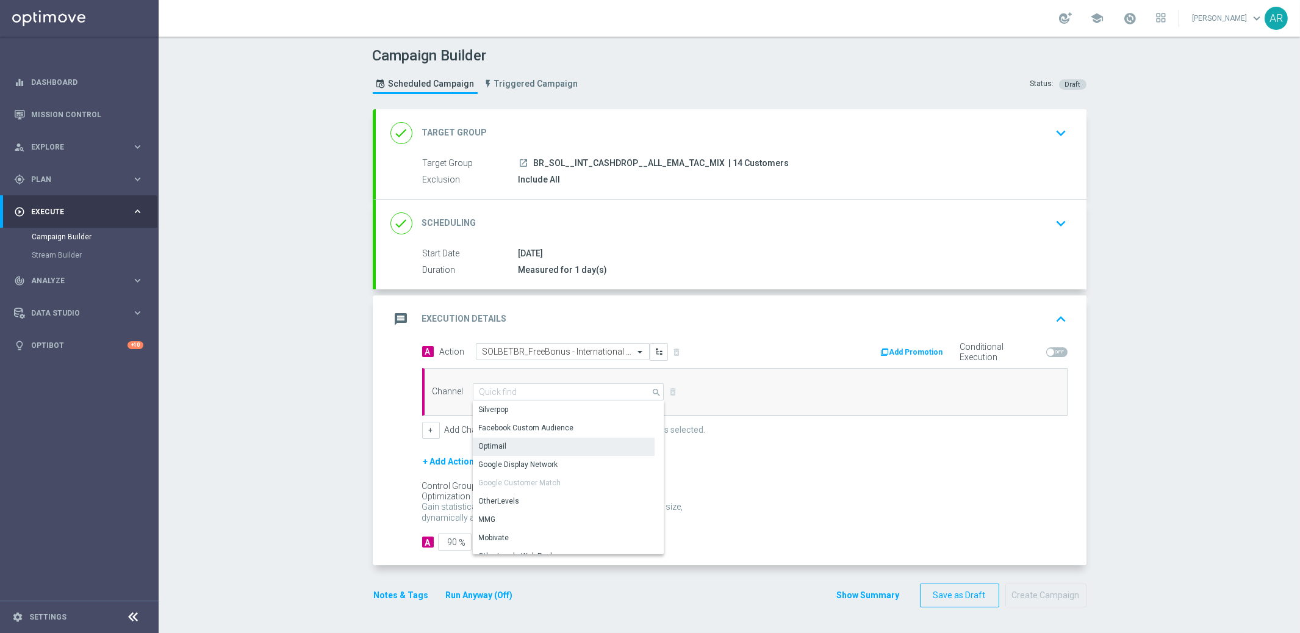
click at [527, 442] on div "Optimail" at bounding box center [564, 446] width 182 height 17
type input "Optimail"
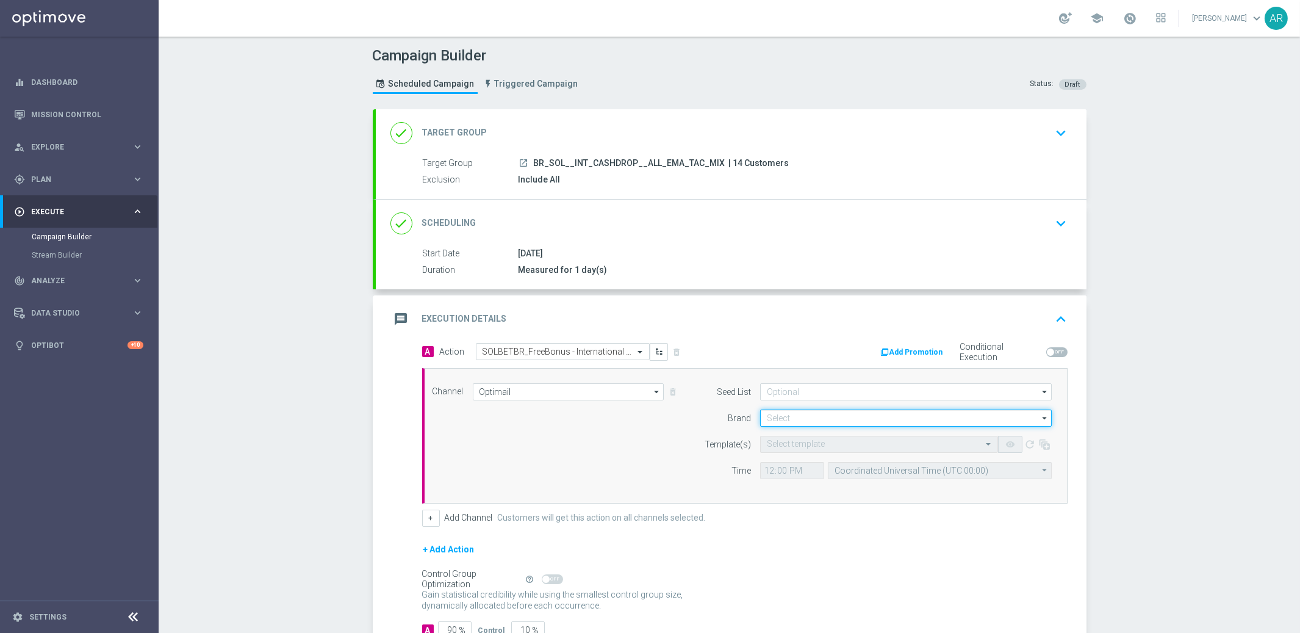
click at [809, 421] on input at bounding box center [906, 417] width 292 height 17
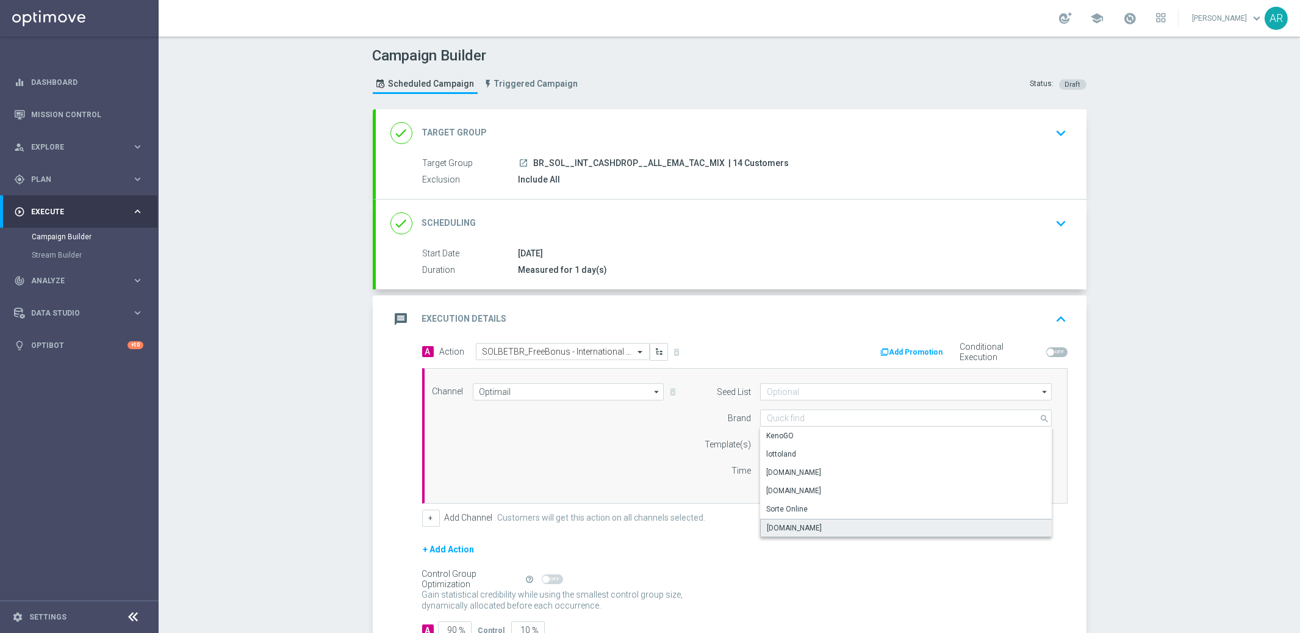
click at [834, 522] on div "Sorteonline.bet.br" at bounding box center [906, 528] width 292 height 18
type input "Sorteonline.bet.br"
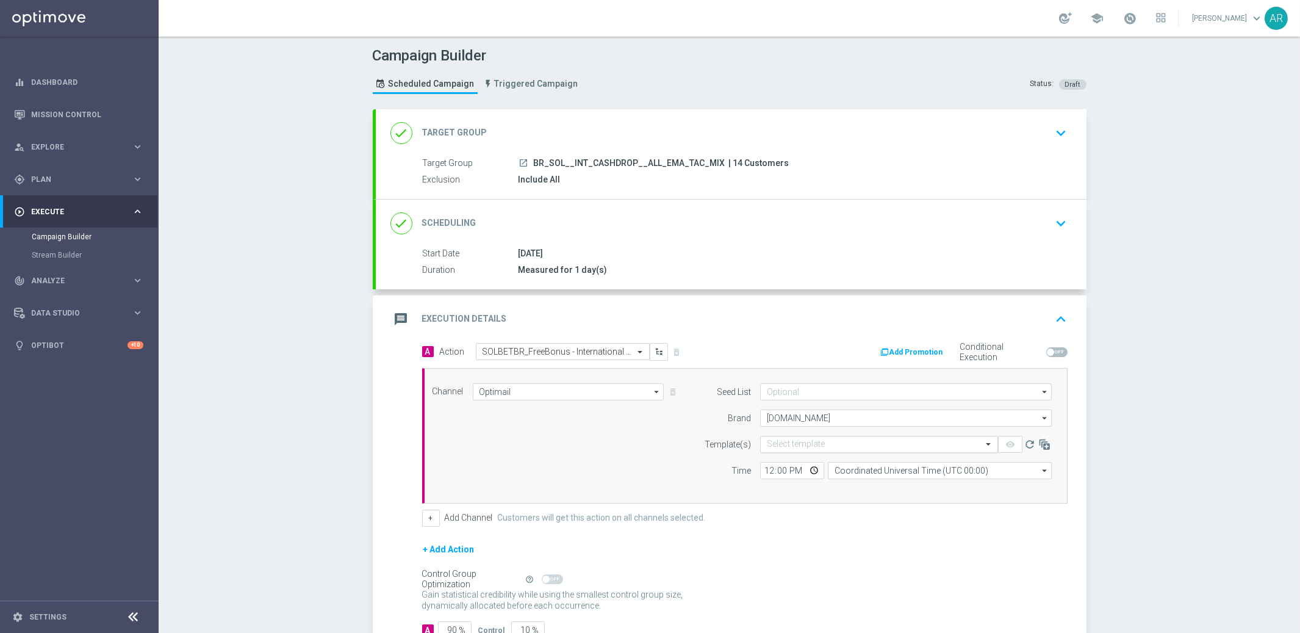
click at [789, 445] on input "text" at bounding box center [867, 444] width 200 height 10
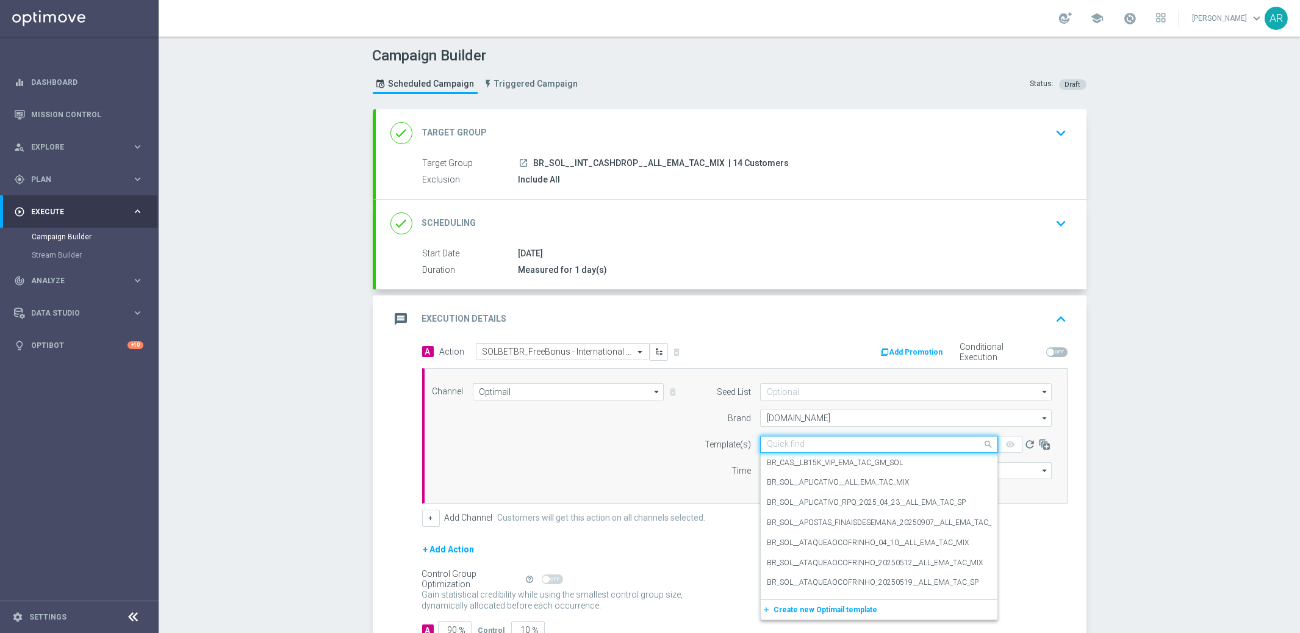
paste input "SOLBETBR_FreeBonus - International cashdrop - 2025"
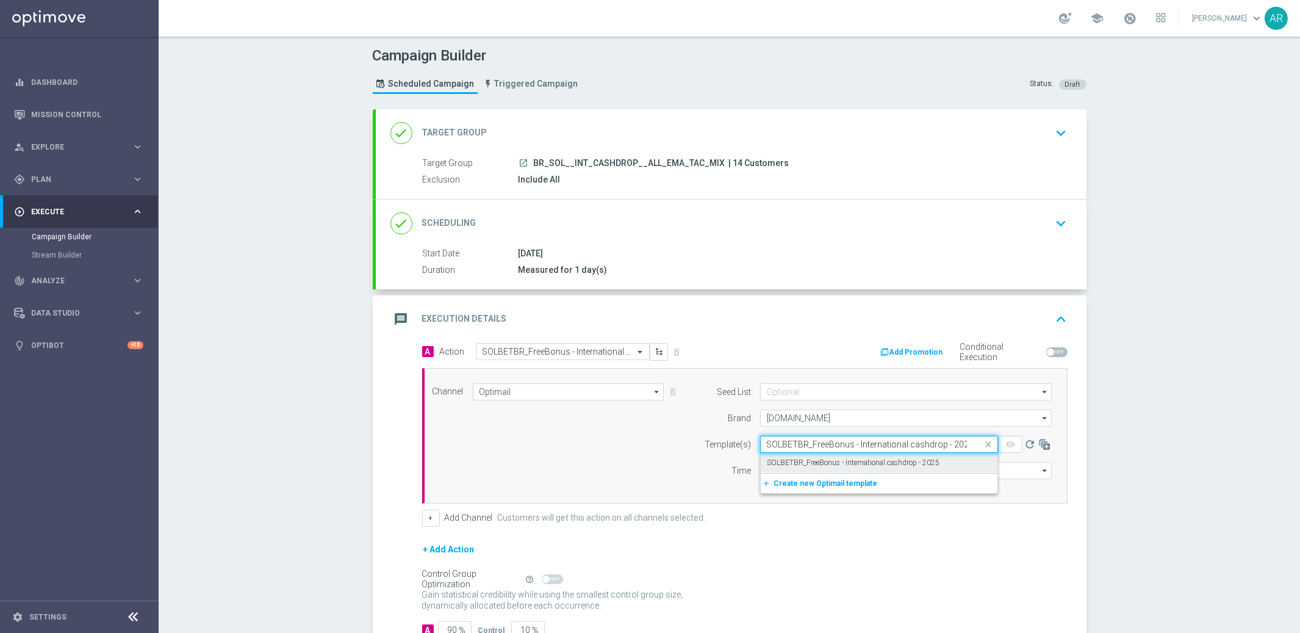
click at [836, 466] on label "SOLBETBR_FreeBonus - International cashdrop - 2025" at bounding box center [853, 463] width 173 height 10
type input "SOLBETBR_FreeBonus - International cashdrop - 2025"
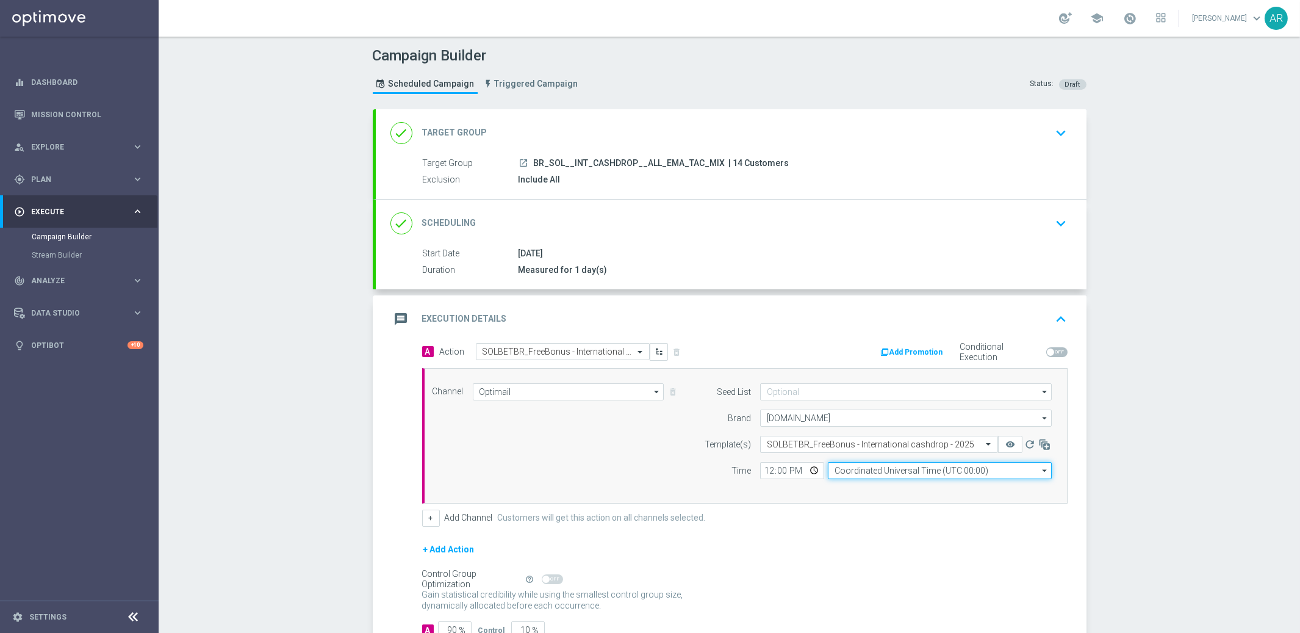
click at [867, 472] on input "Coordinated Universal Time (UTC 00:00)" at bounding box center [940, 470] width 224 height 17
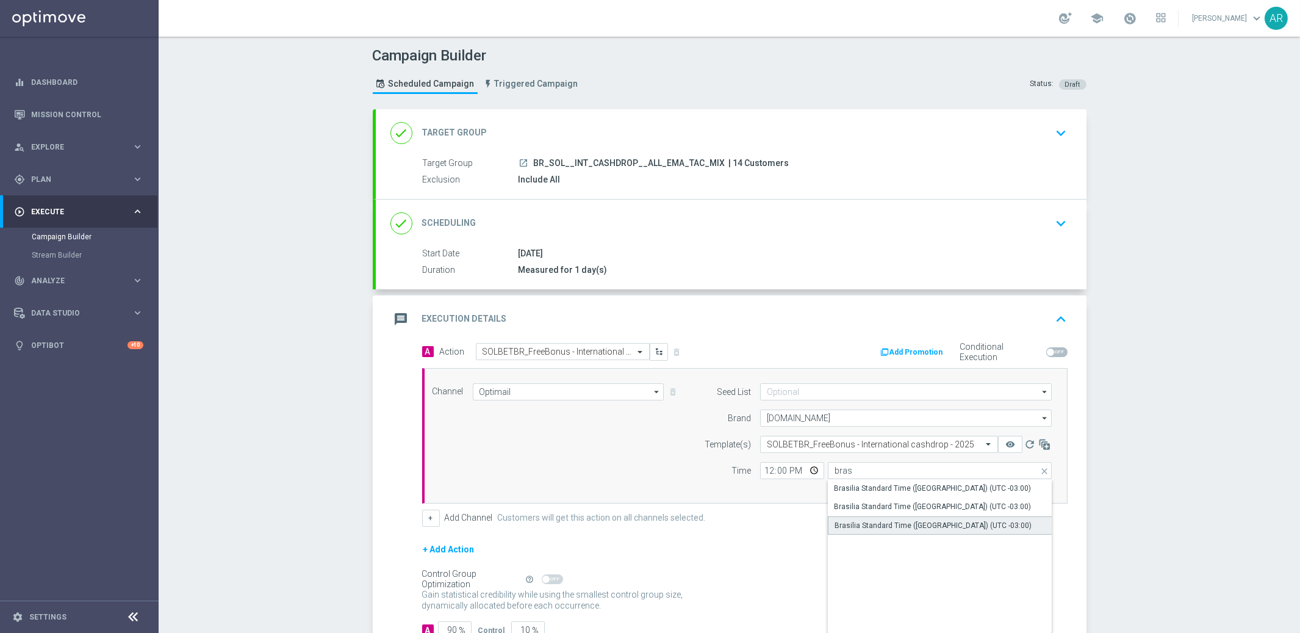
click at [928, 523] on div "Brasilia Standard Time (Sao Paulo) (UTC -03:00)" at bounding box center [933, 525] width 197 height 11
type input "Brasilia Standard Time (Sao Paulo) (UTC -03:00)"
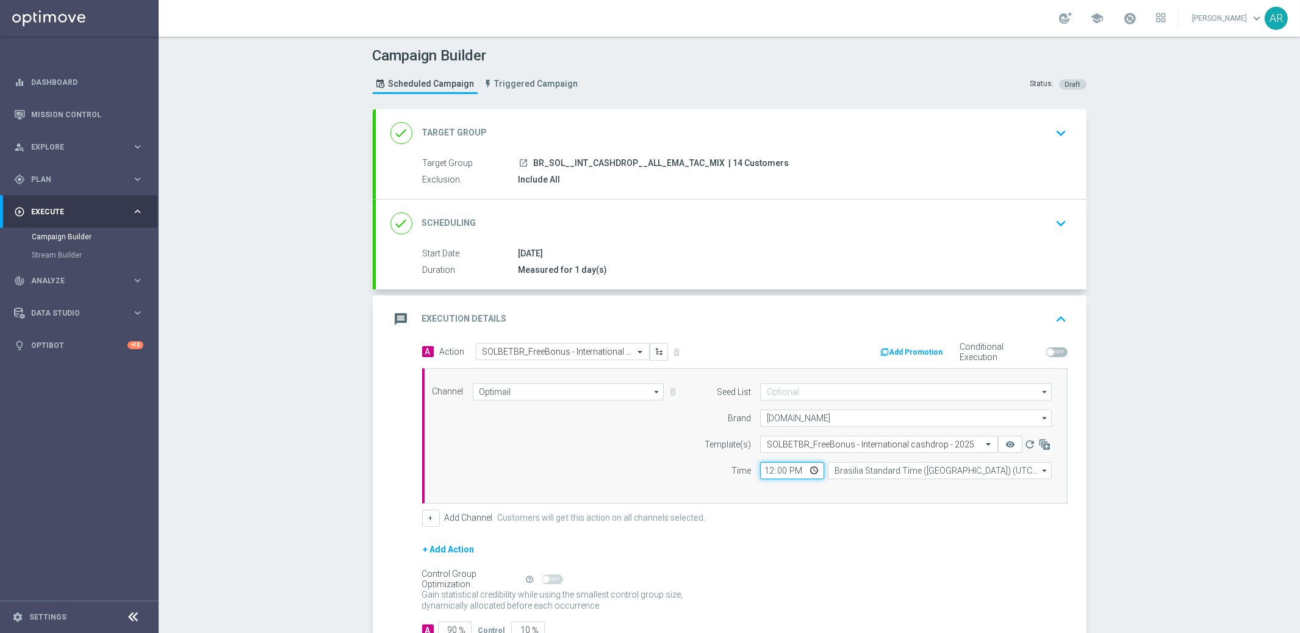
click at [812, 471] on input "12:00" at bounding box center [792, 470] width 64 height 17
type input "11:00"
click at [649, 431] on div "Channel Optimail Optimail arrow_drop_down Show Selected 1 of 26 Silverpop" at bounding box center [743, 435] width 638 height 105
click at [427, 516] on button "+" at bounding box center [431, 518] width 18 height 17
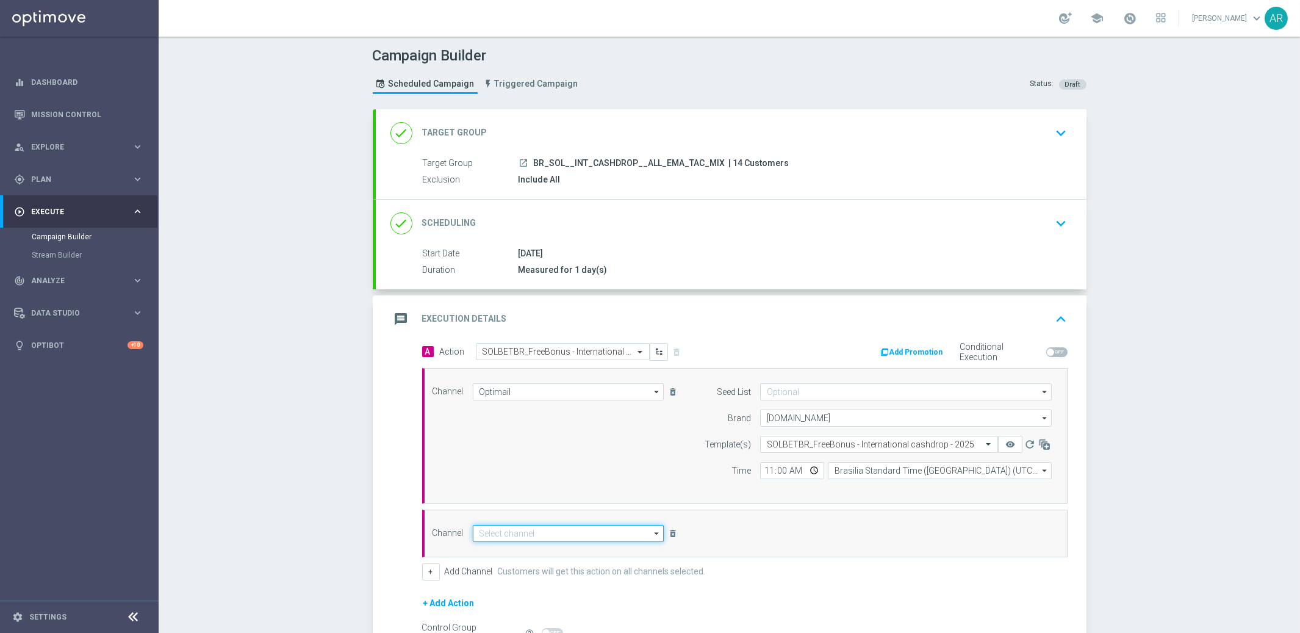
click at [540, 535] on input at bounding box center [569, 533] width 192 height 17
click at [568, 555] on div "Embedded Messaging" at bounding box center [569, 552] width 192 height 18
type input "Embedded Messaging"
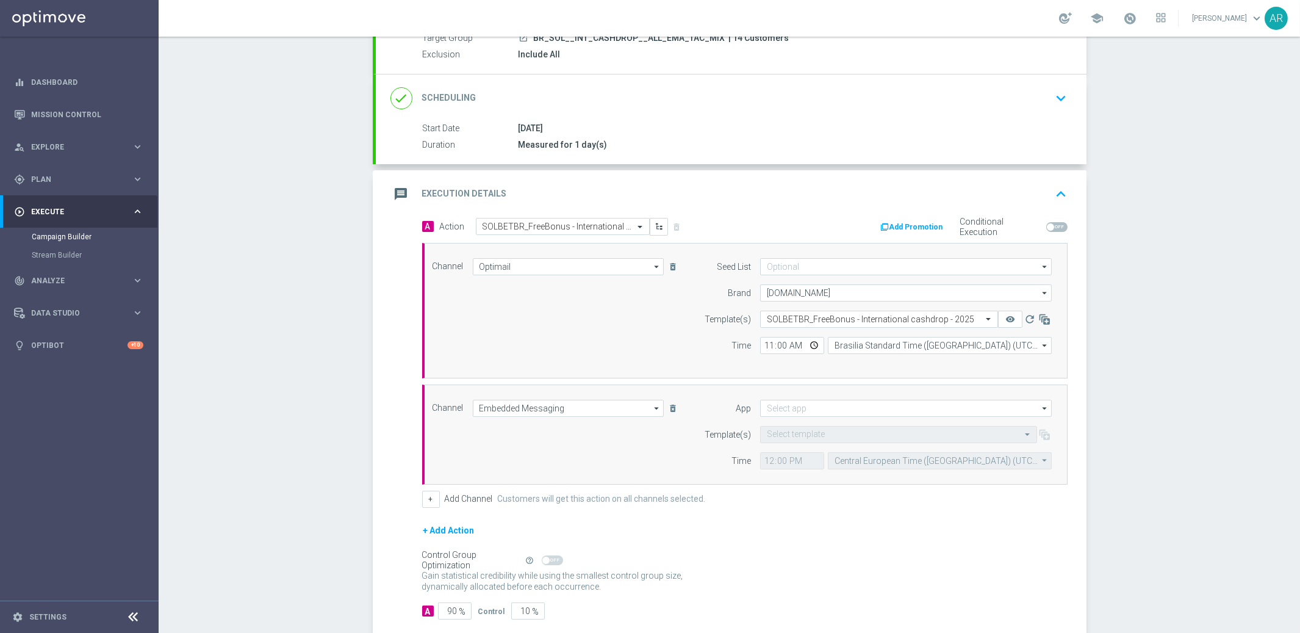
scroll to position [135, 0]
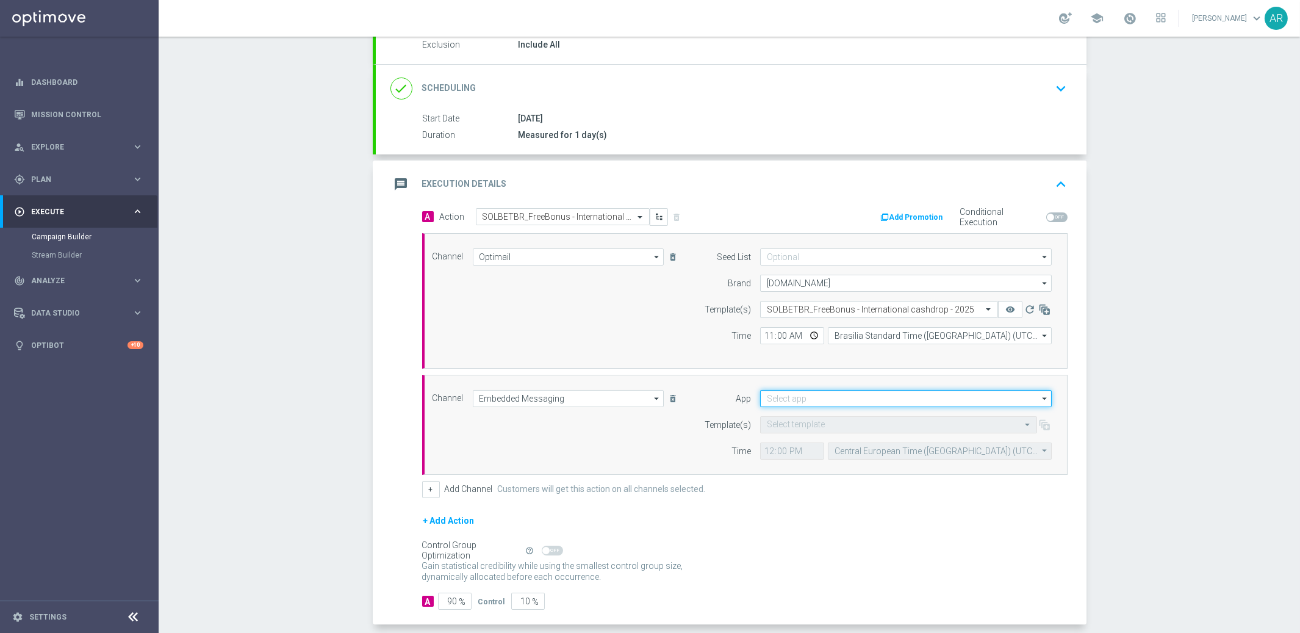
click at [804, 400] on input at bounding box center [906, 398] width 292 height 17
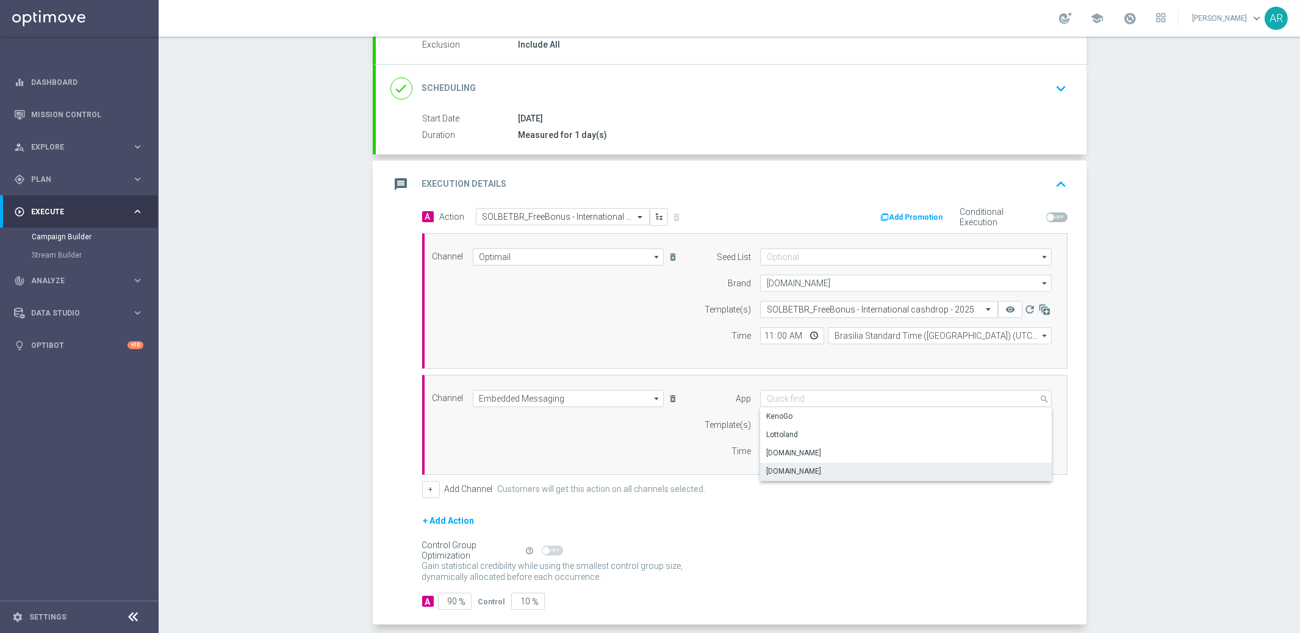
click at [842, 472] on div "Sorteonline.bet.br" at bounding box center [906, 471] width 292 height 17
type input "Sorteonline.bet.br"
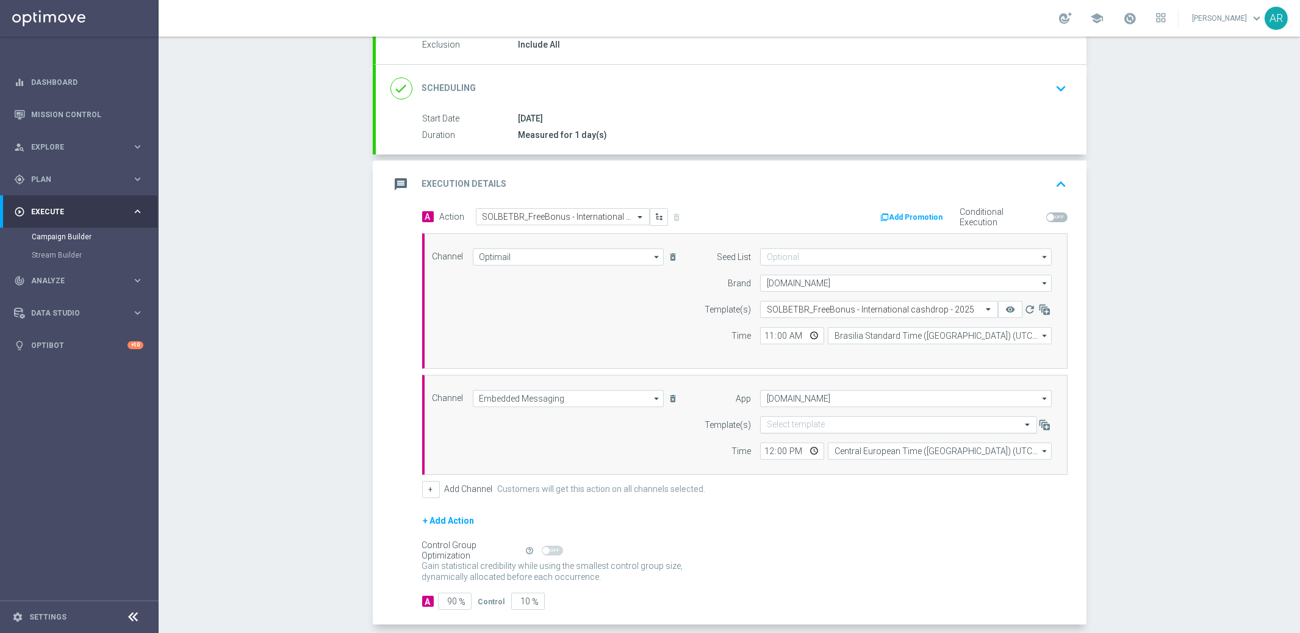
click at [799, 420] on input "text" at bounding box center [886, 425] width 239 height 10
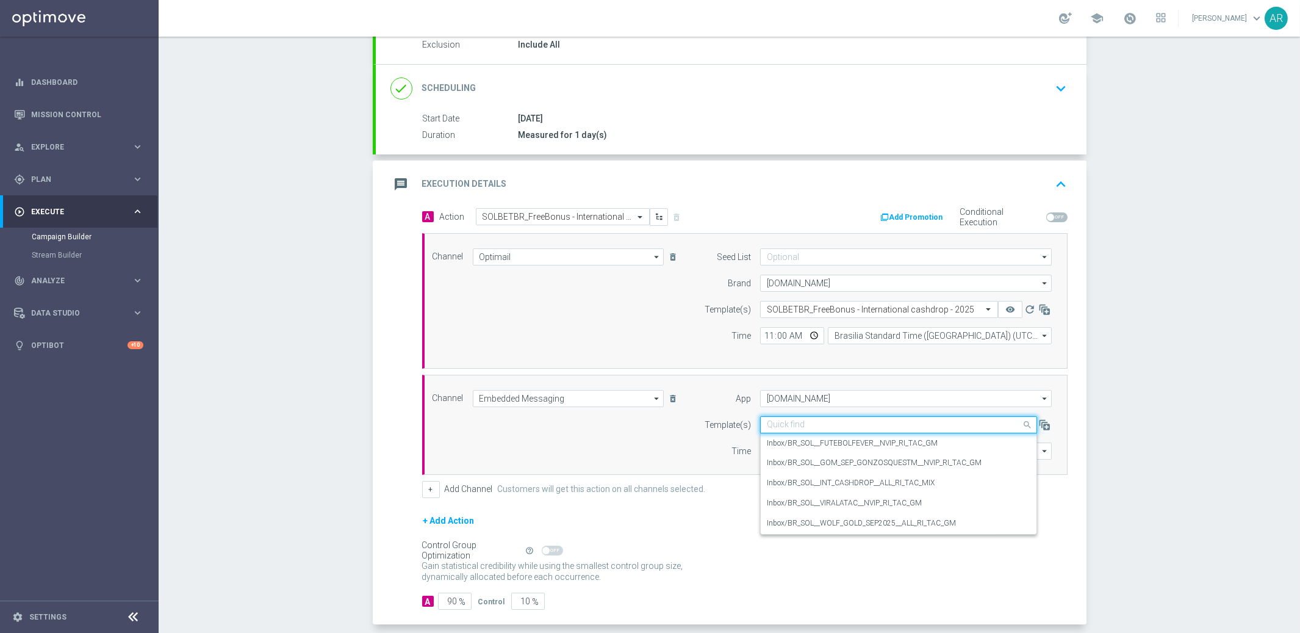
paste input "BR_SOL__INT_CASHDROP__ALL_RI_TAC_MIX"
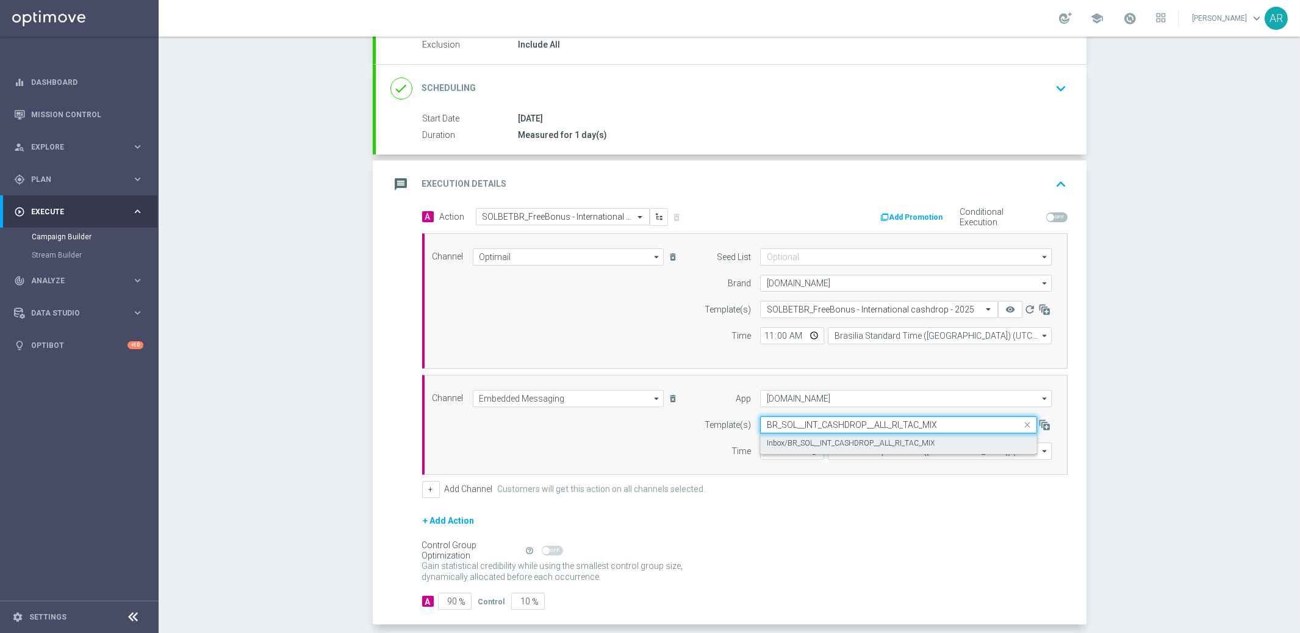
click at [842, 441] on label "Inbox/BR_SOL__INT_CASHDROP__ALL_RI_TAC_MIX" at bounding box center [851, 443] width 168 height 10
type input "BR_SOL__INT_CASHDROP__ALL_RI_TAC_MIX"
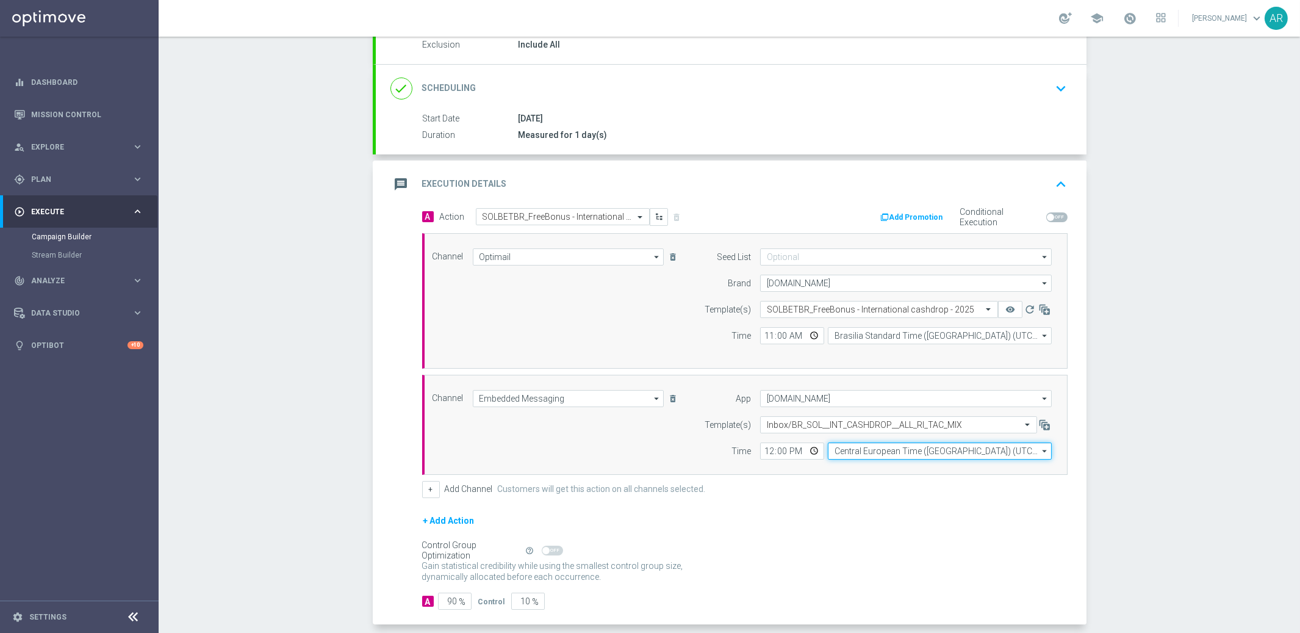
click at [886, 450] on input "Central European Time (Budapest) (UTC +02:00)" at bounding box center [940, 450] width 224 height 17
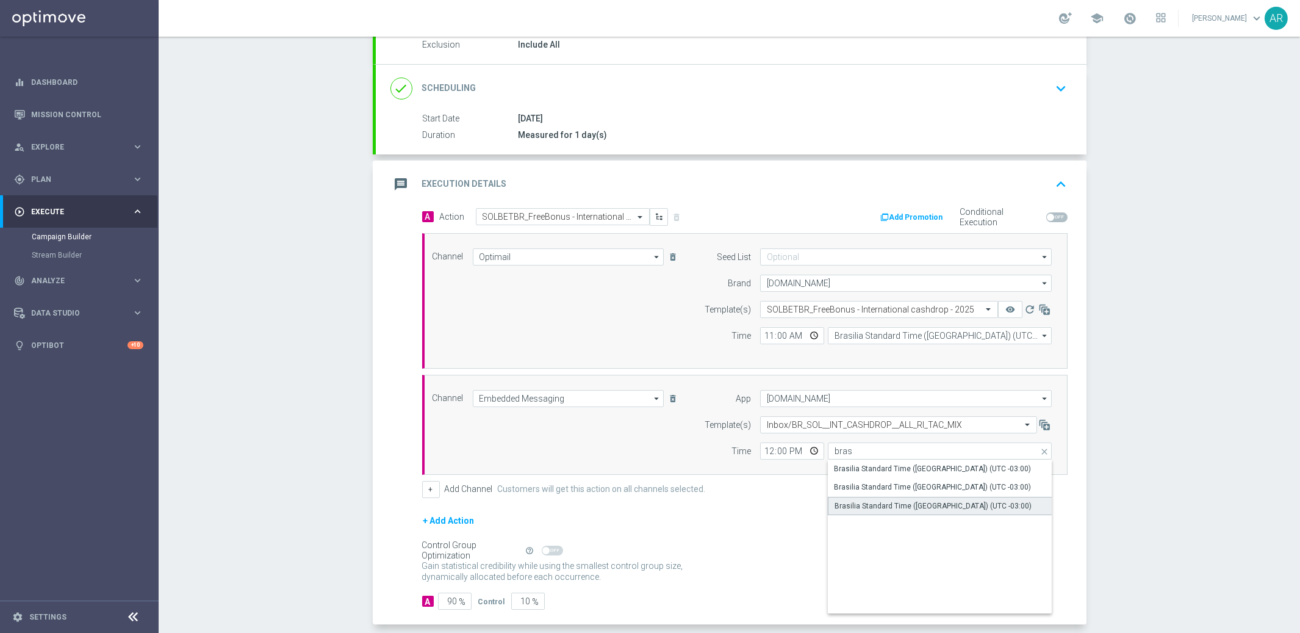
click at [960, 505] on div "Brasilia Standard Time (Sao Paulo) (UTC -03:00)" at bounding box center [933, 505] width 197 height 11
type input "Brasilia Standard Time (Sao Paulo) (UTC -03:00)"
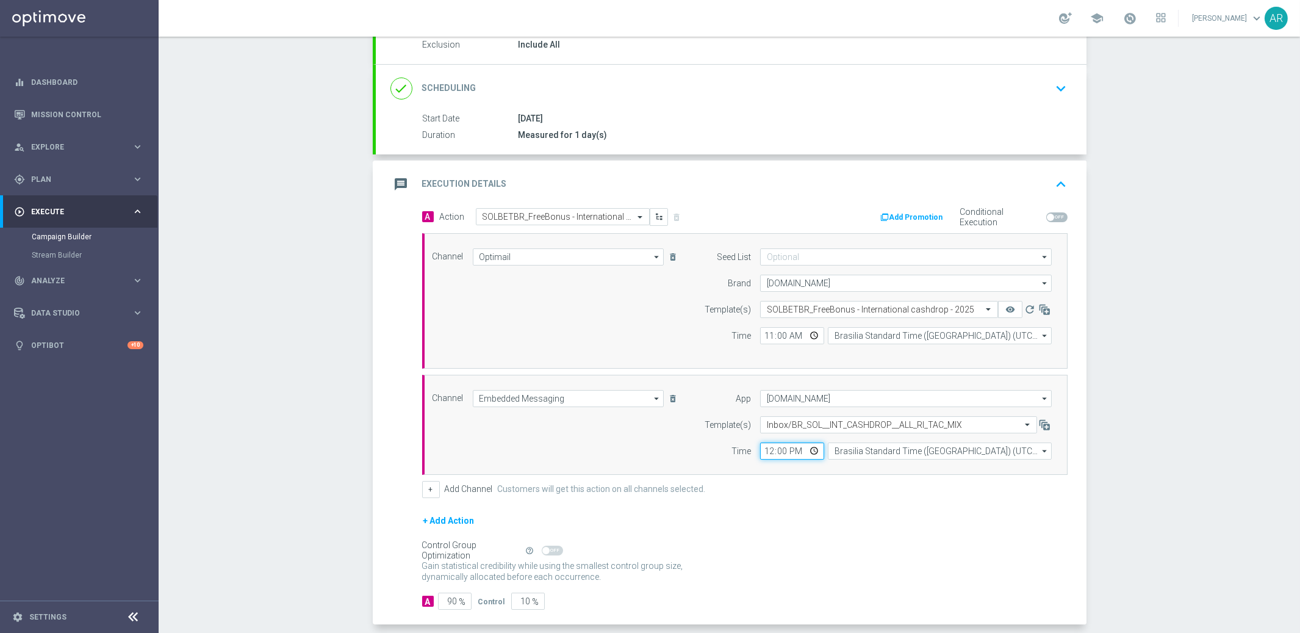
click at [813, 452] on input "12:00" at bounding box center [792, 450] width 64 height 17
type input "11:00"
click at [679, 456] on div "Channel Embedded Messaging Embedded Messaging arrow_drop_down Show Selected 1 o…" at bounding box center [743, 425] width 638 height 70
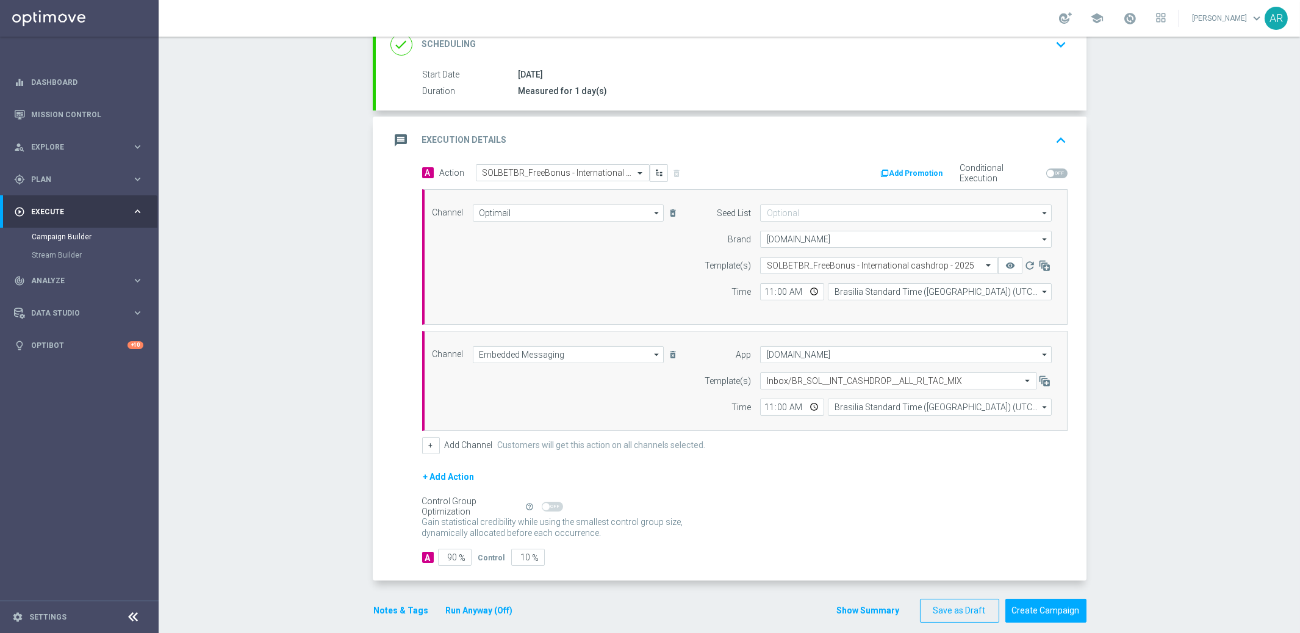
scroll to position [192, 0]
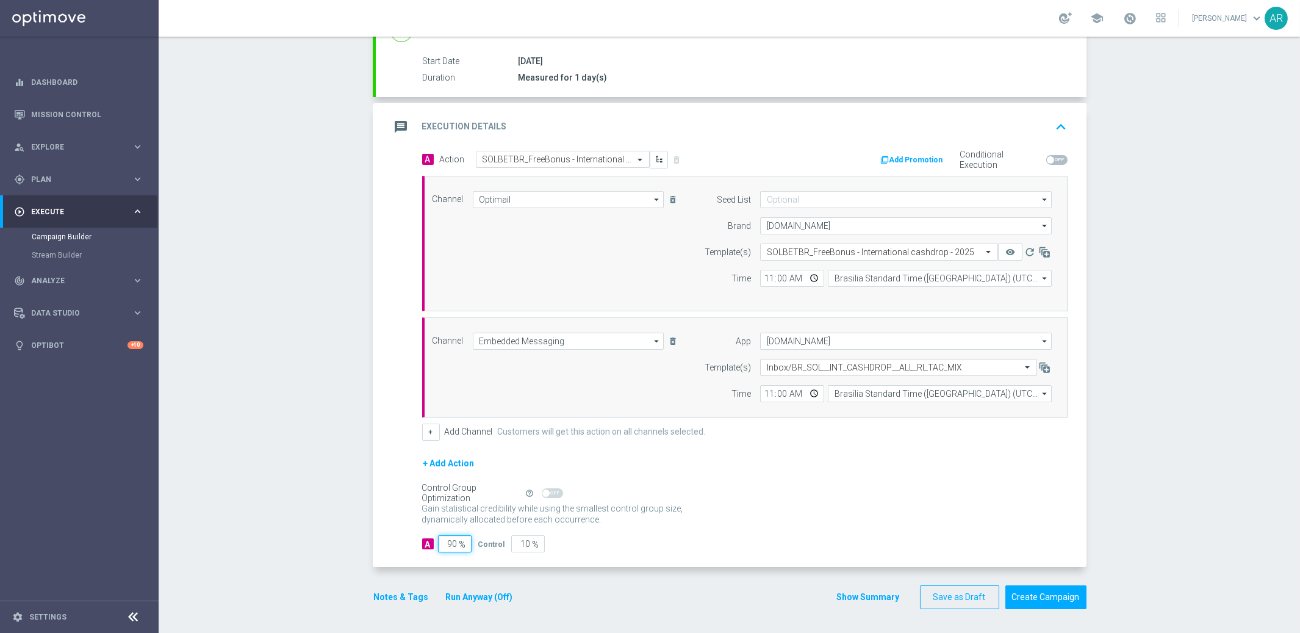
click at [452, 543] on input "90" at bounding box center [455, 543] width 34 height 17
type input "1"
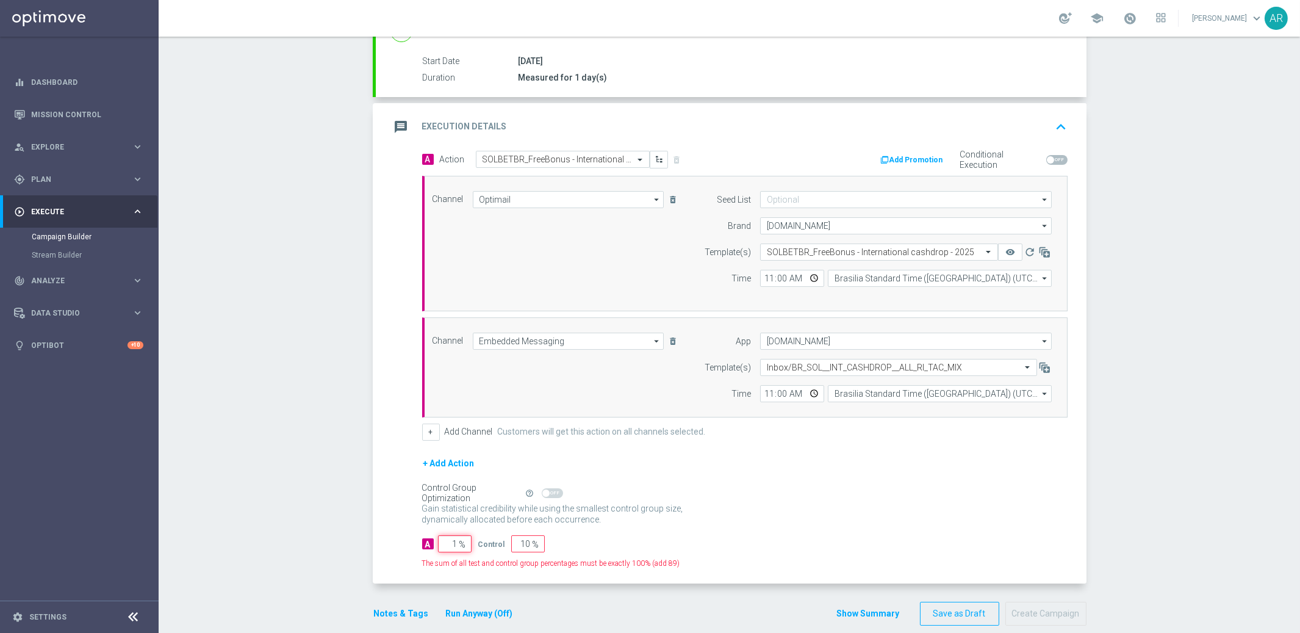
type input "99"
type input "10"
type input "90"
type input "100"
type input "0"
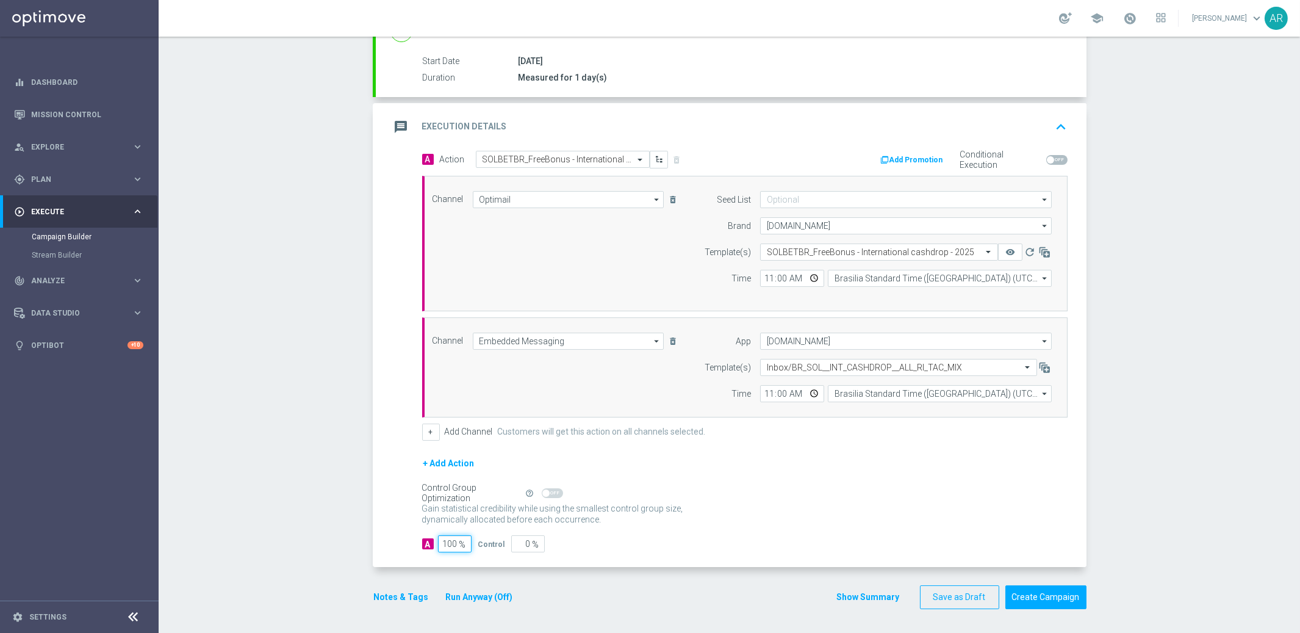
type input "100"
click at [726, 541] on div "A 100 % Control 0 %" at bounding box center [745, 543] width 646 height 17
click at [1042, 594] on button "Create Campaign" at bounding box center [1046, 597] width 81 height 24
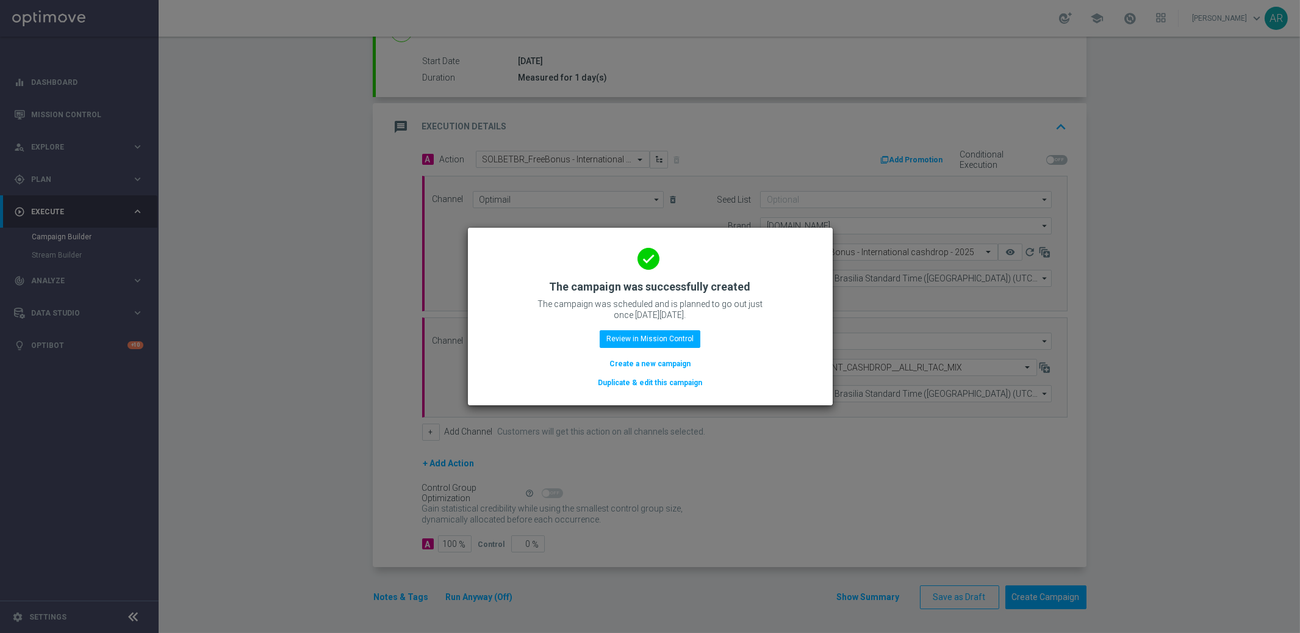
click at [654, 362] on button "Create a new campaign" at bounding box center [650, 363] width 84 height 13
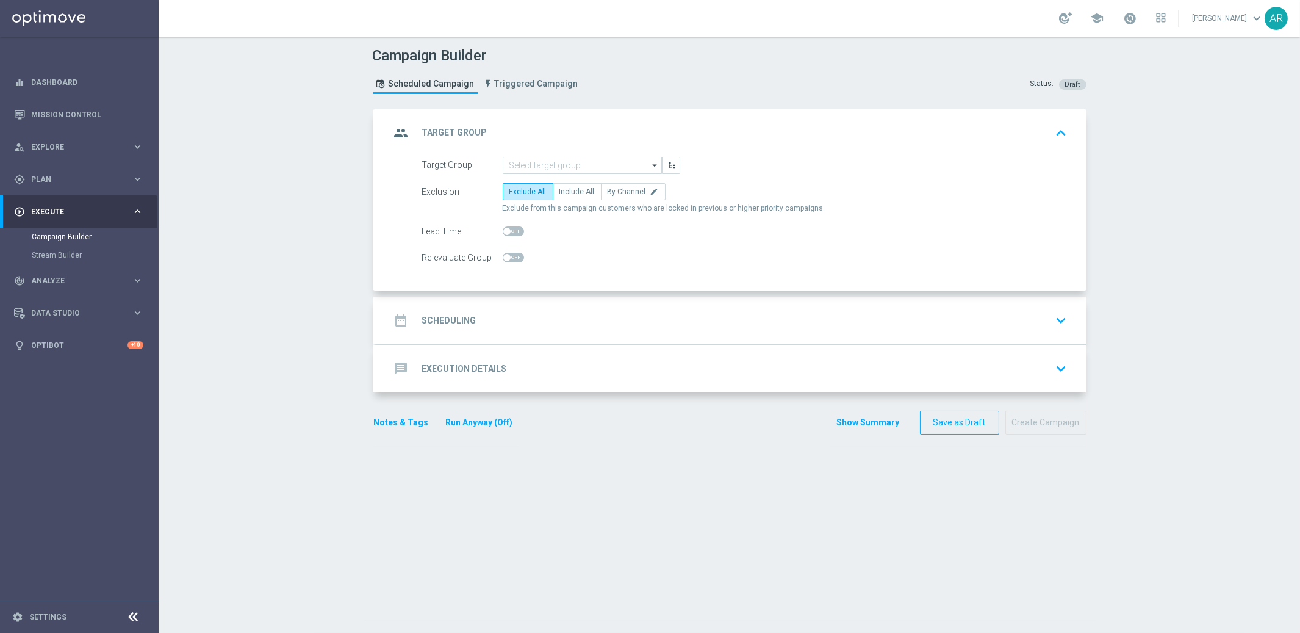
scroll to position [0, 0]
click at [568, 166] on input at bounding box center [582, 165] width 159 height 17
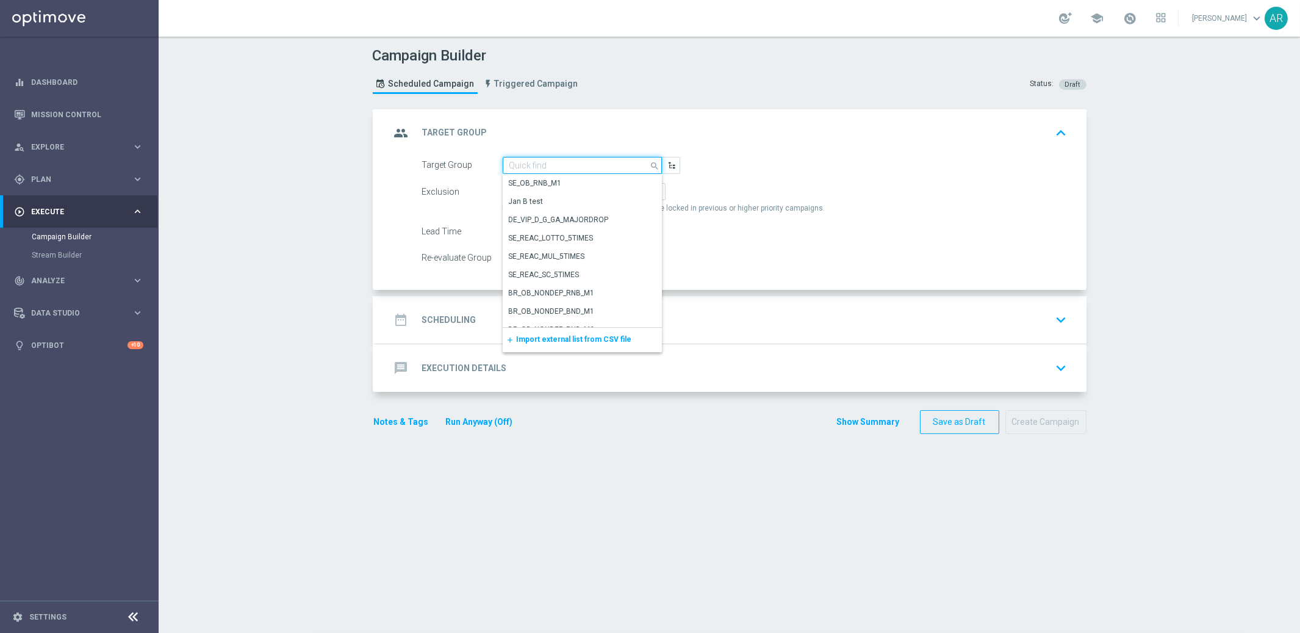
paste input "pt_BR_SX_TGT_ALL_EM_TAC_MIX__INT_CASHDROP_BETBR"
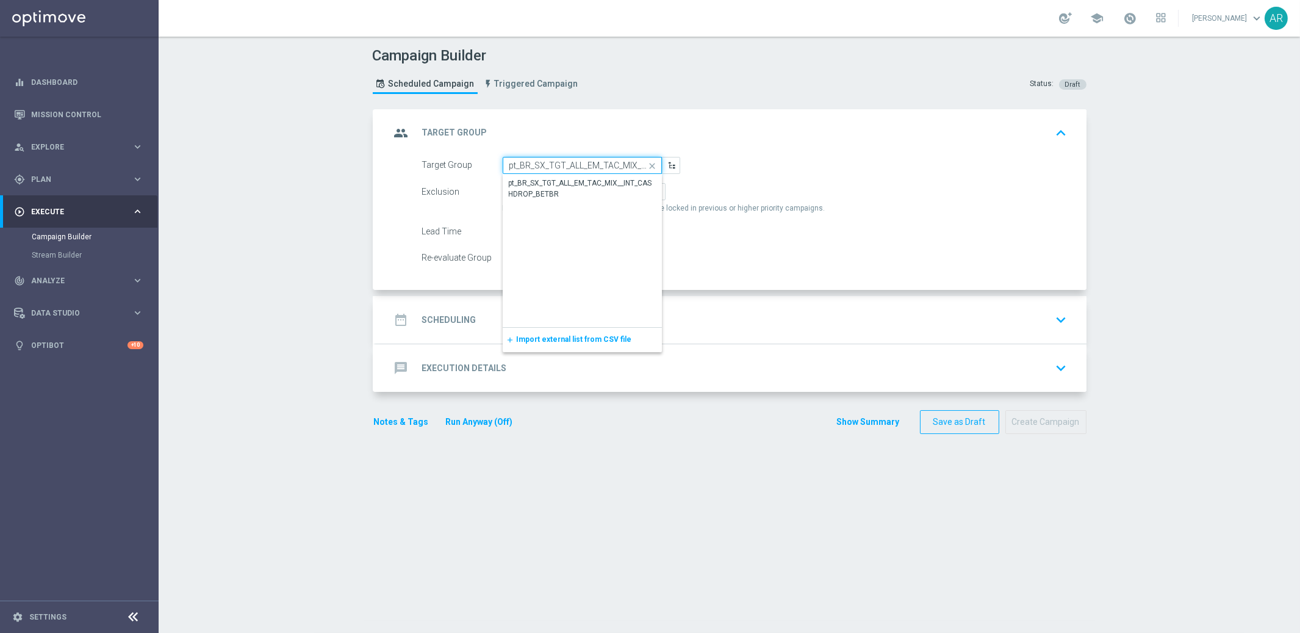
scroll to position [0, 85]
click at [587, 185] on div "pt_BR_SX_TGT_ALL_EM_TAC_MIX__INT_CASHDROP_BETBR" at bounding box center [583, 189] width 146 height 22
type input "pt_BR_SX_TGT_ALL_EM_TAC_MIX__INT_CASHDROP_BETBR"
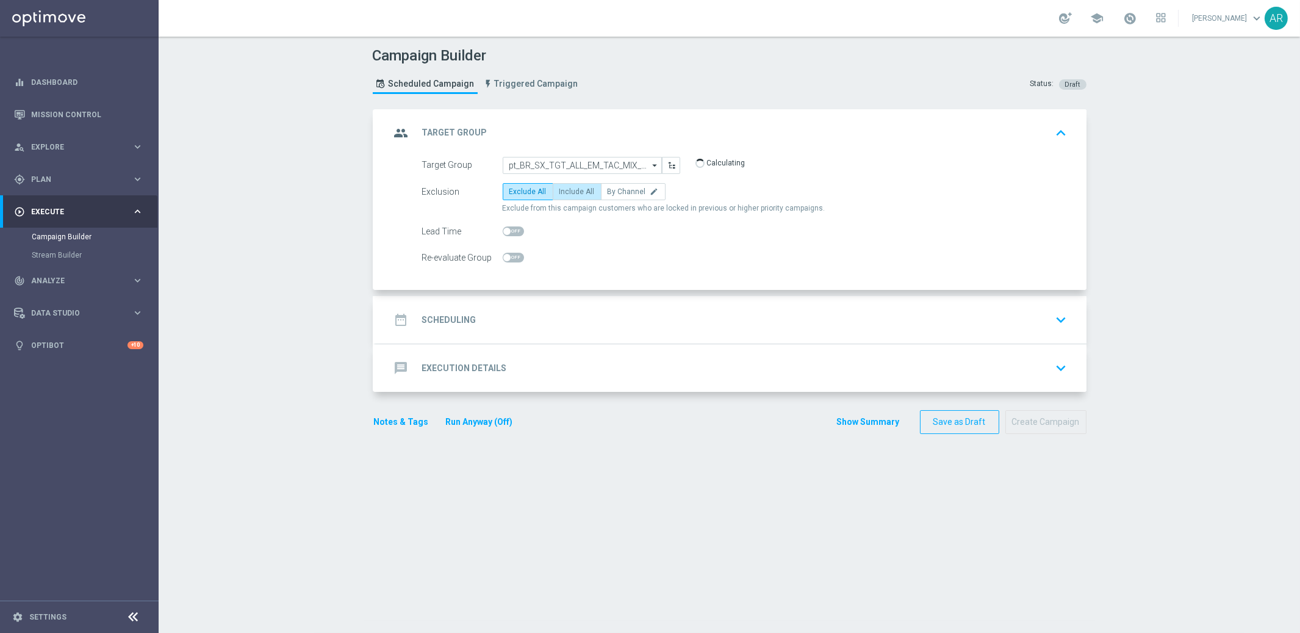
click at [562, 193] on span "Include All" at bounding box center [577, 191] width 35 height 9
click at [562, 193] on input "Include All" at bounding box center [564, 194] width 8 height 8
radio input "true"
click at [489, 321] on div "date_range Scheduling keyboard_arrow_down" at bounding box center [732, 319] width 682 height 23
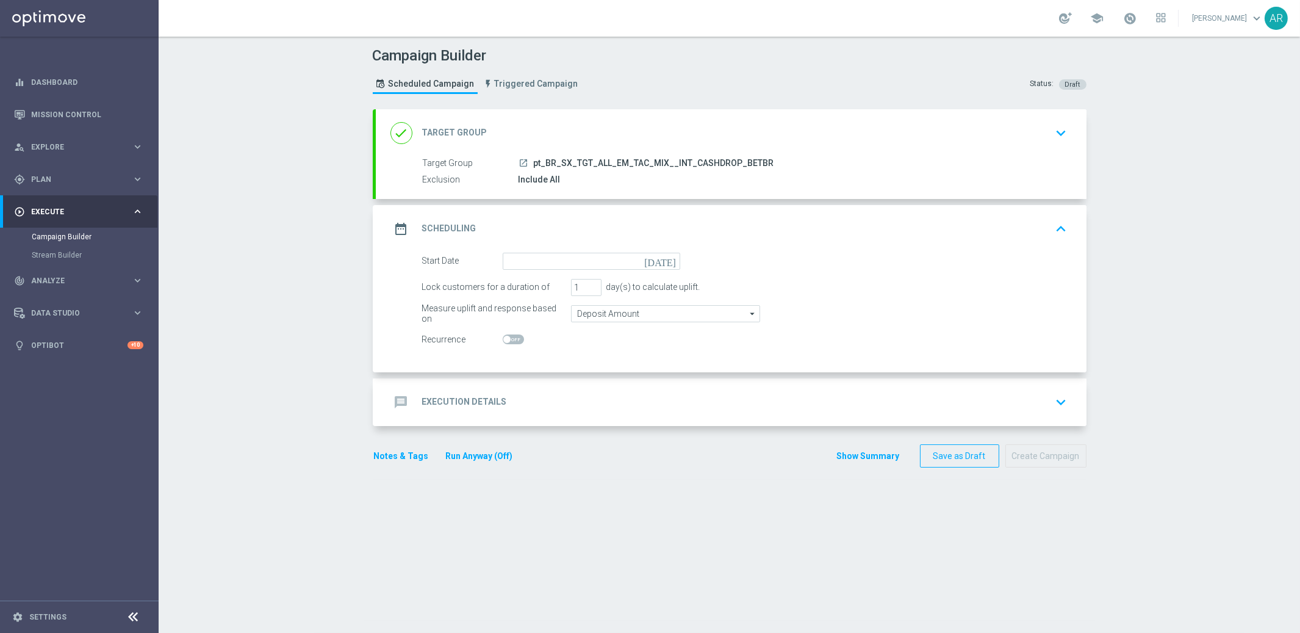
click at [673, 260] on icon "today" at bounding box center [662, 259] width 36 height 13
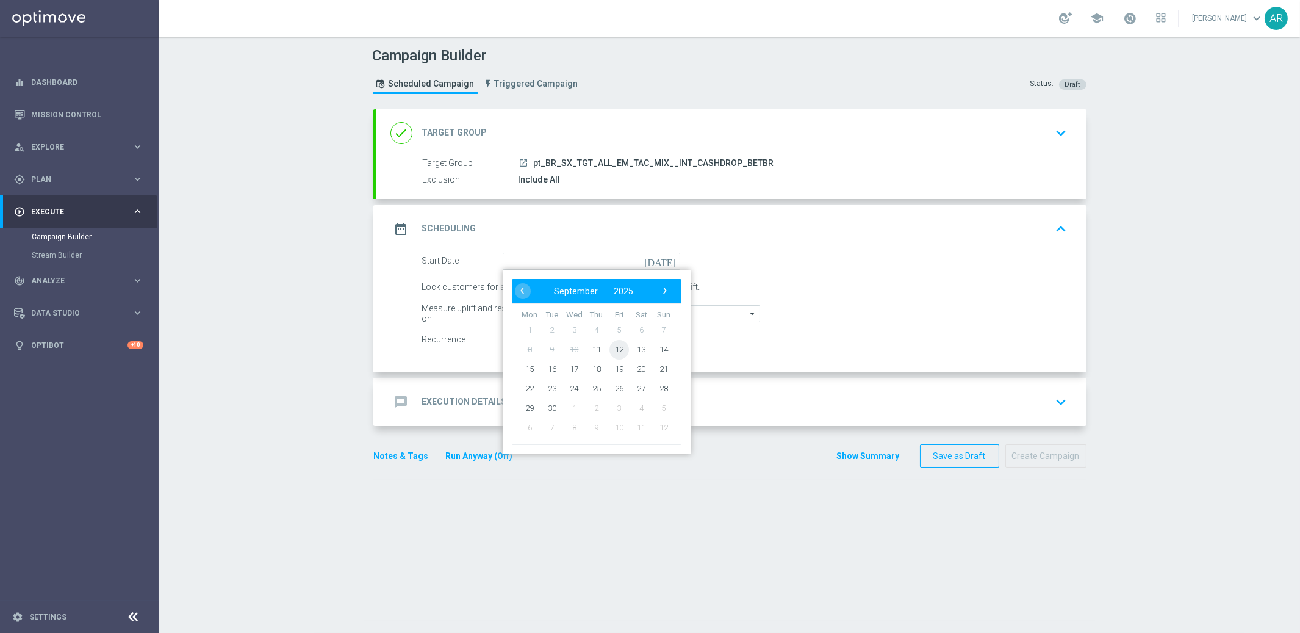
click at [619, 351] on span "12" at bounding box center [619, 349] width 20 height 20
type input "12 Sep 2025"
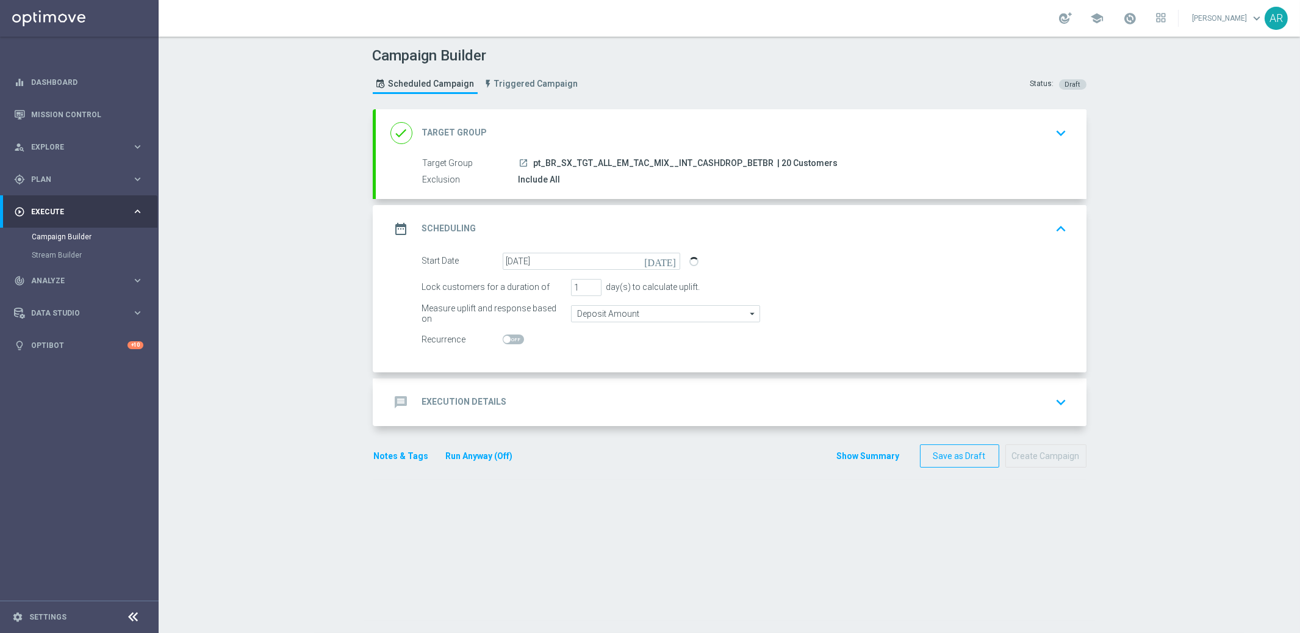
click at [539, 403] on div "message Execution Details keyboard_arrow_down" at bounding box center [732, 402] width 682 height 23
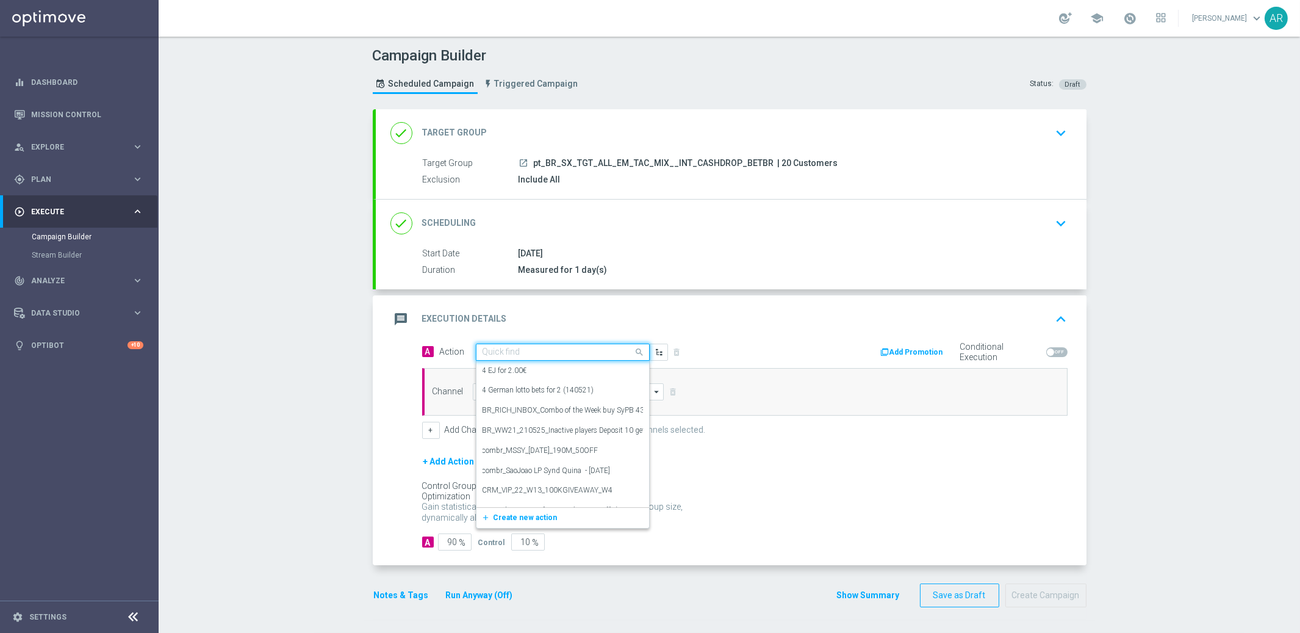
click at [519, 353] on input "text" at bounding box center [551, 352] width 136 height 10
paste input "combr_FreeBonus - International cashdrop - 2024"
type input "combr_FreeBonus - International cashdrop - 2024"
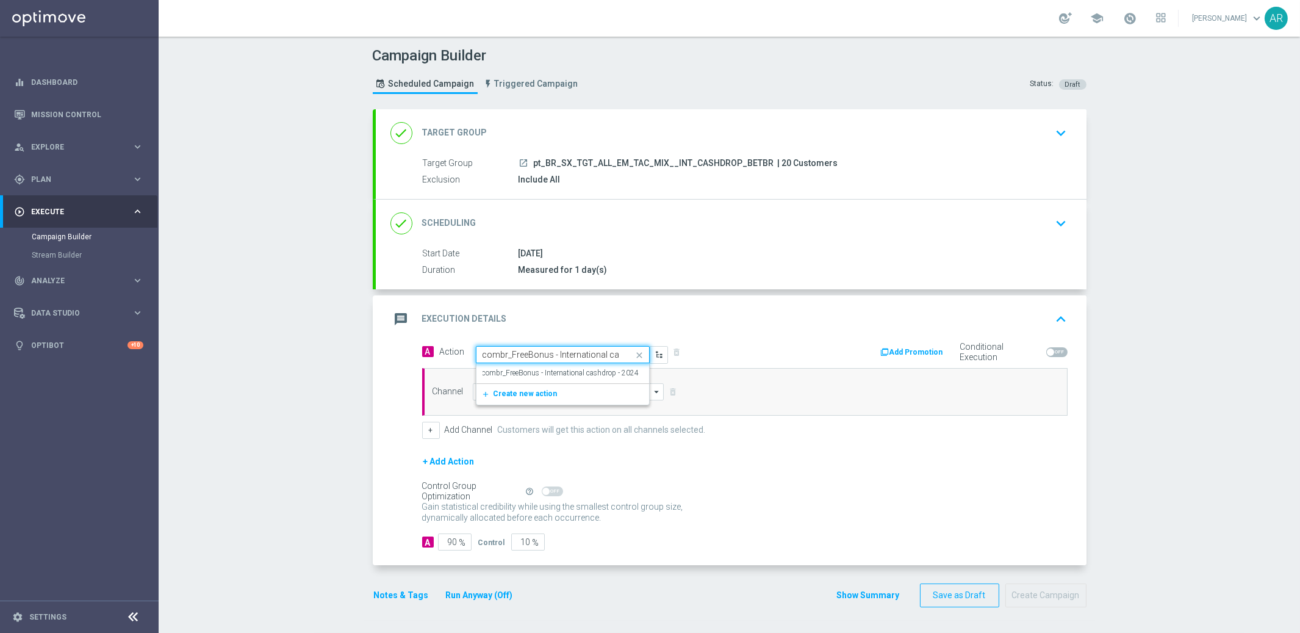
scroll to position [0, 48]
click at [539, 372] on label "combr_FreeBonus - International cashdrop - 2024" at bounding box center [561, 373] width 157 height 10
click at [552, 391] on input at bounding box center [569, 391] width 192 height 17
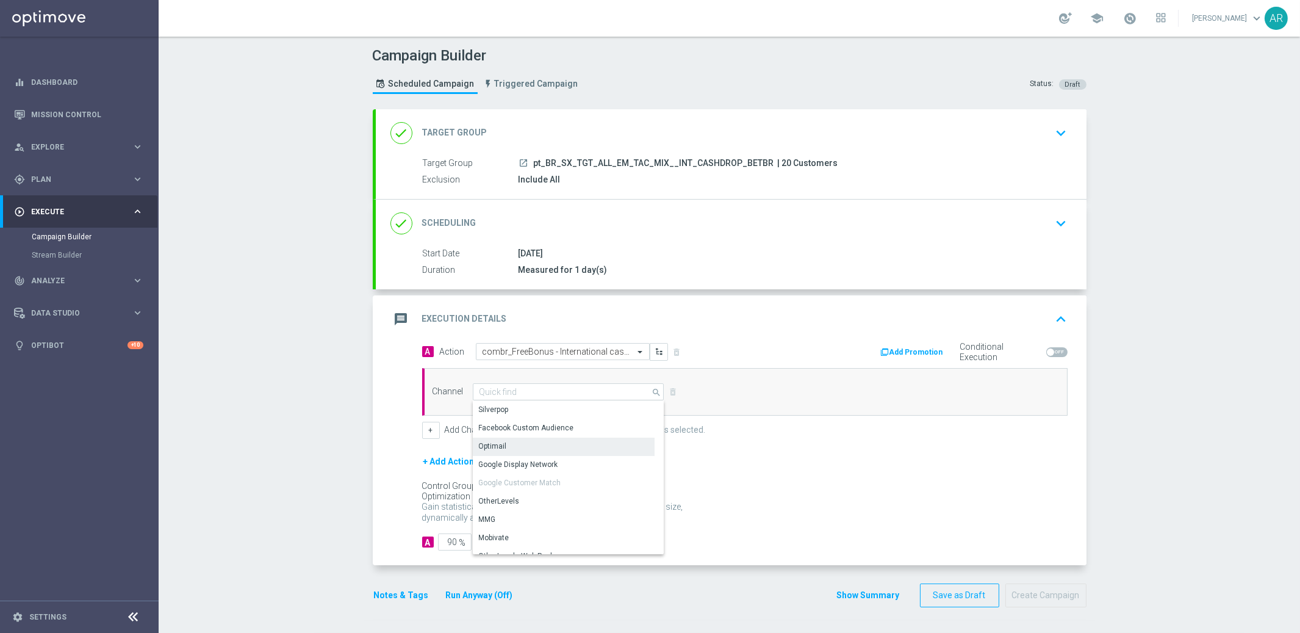
click at [543, 448] on div "Optimail" at bounding box center [564, 446] width 182 height 17
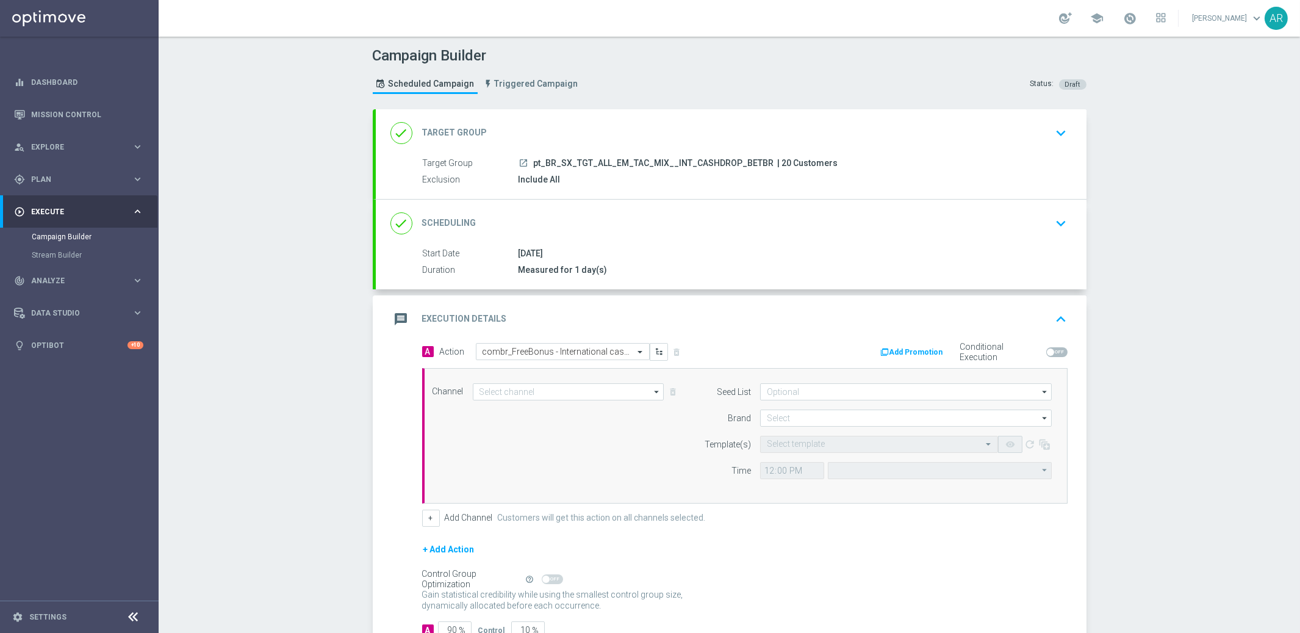
type input "Optimail"
type input "Coordinated Universal Time (UTC 00:00)"
click at [807, 422] on input at bounding box center [906, 417] width 292 height 17
click at [829, 475] on div "Lottoland.bet.br" at bounding box center [906, 472] width 292 height 17
type input "Lottoland.bet.br"
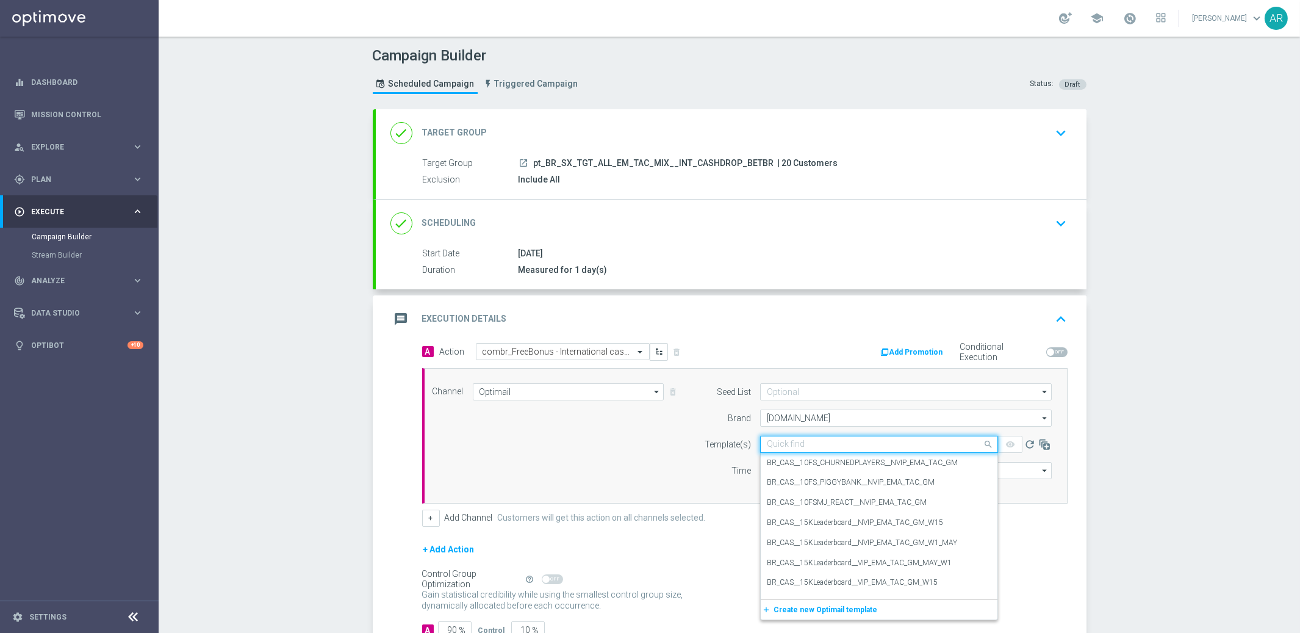
click at [796, 444] on input "text" at bounding box center [867, 444] width 200 height 10
paste input "combr_FreeBonus - International cashdrop - 2024"
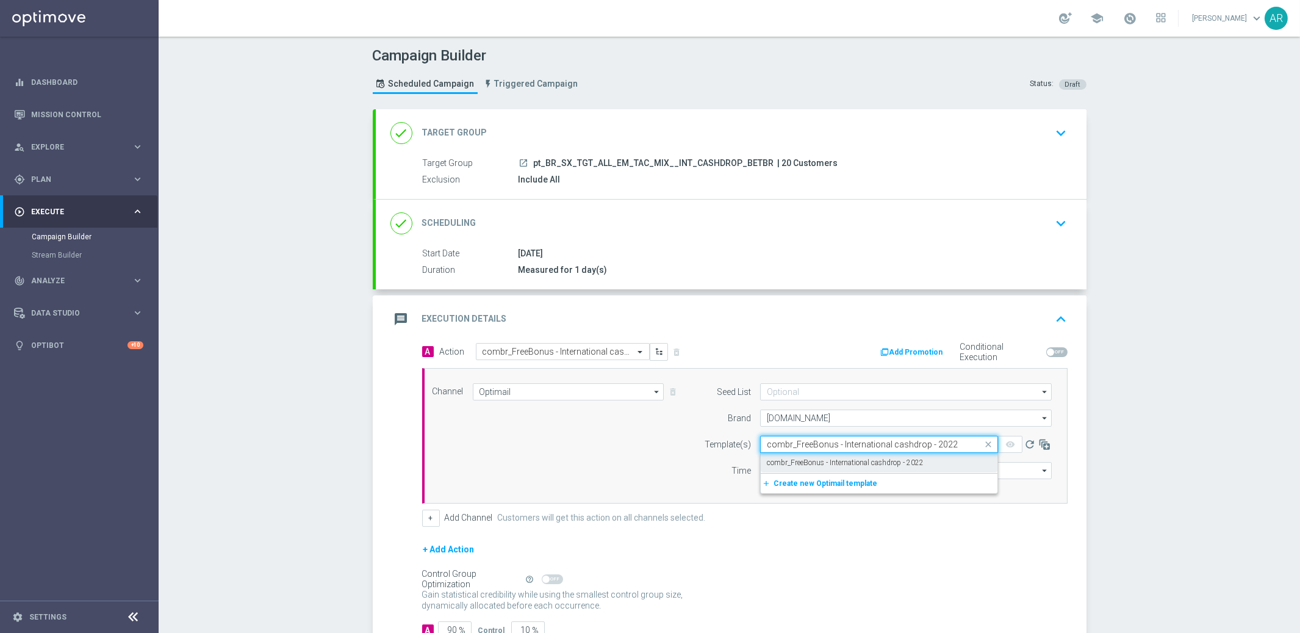
click at [816, 467] on div "combr_FreeBonus - International cashdrop - 2022" at bounding box center [879, 463] width 225 height 20
type input "combr_FreeBonus - International cashdrop - 2022"
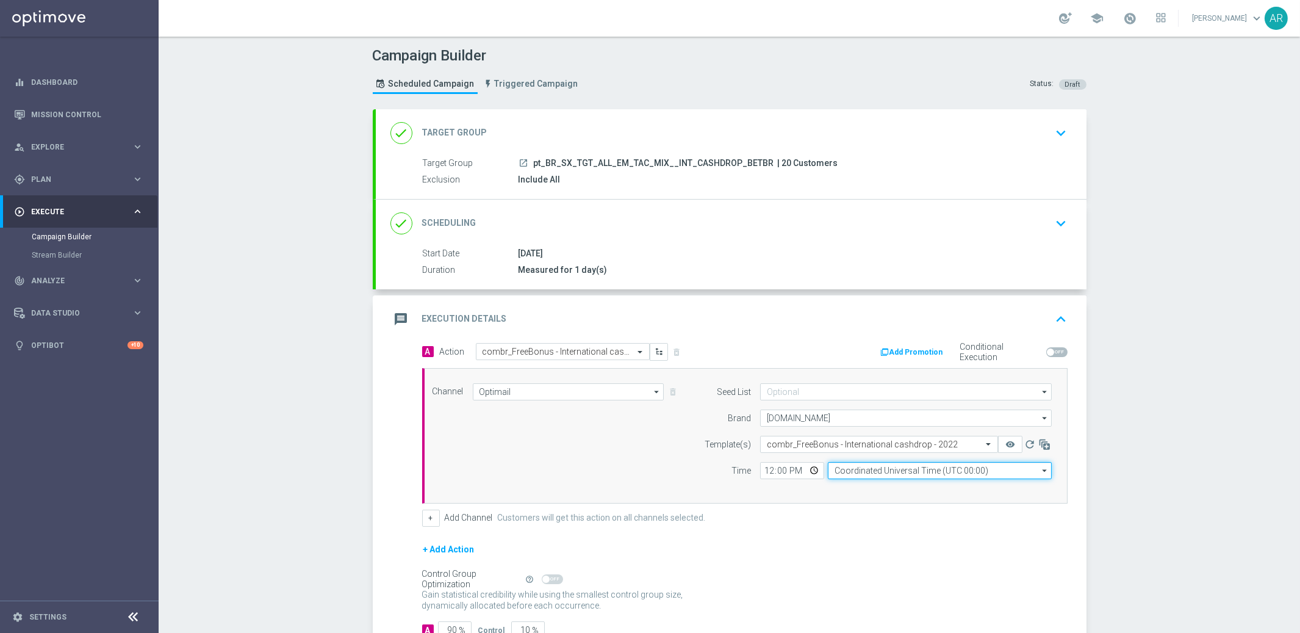
click at [862, 470] on input "Coordinated Universal Time (UTC 00:00)" at bounding box center [940, 470] width 224 height 17
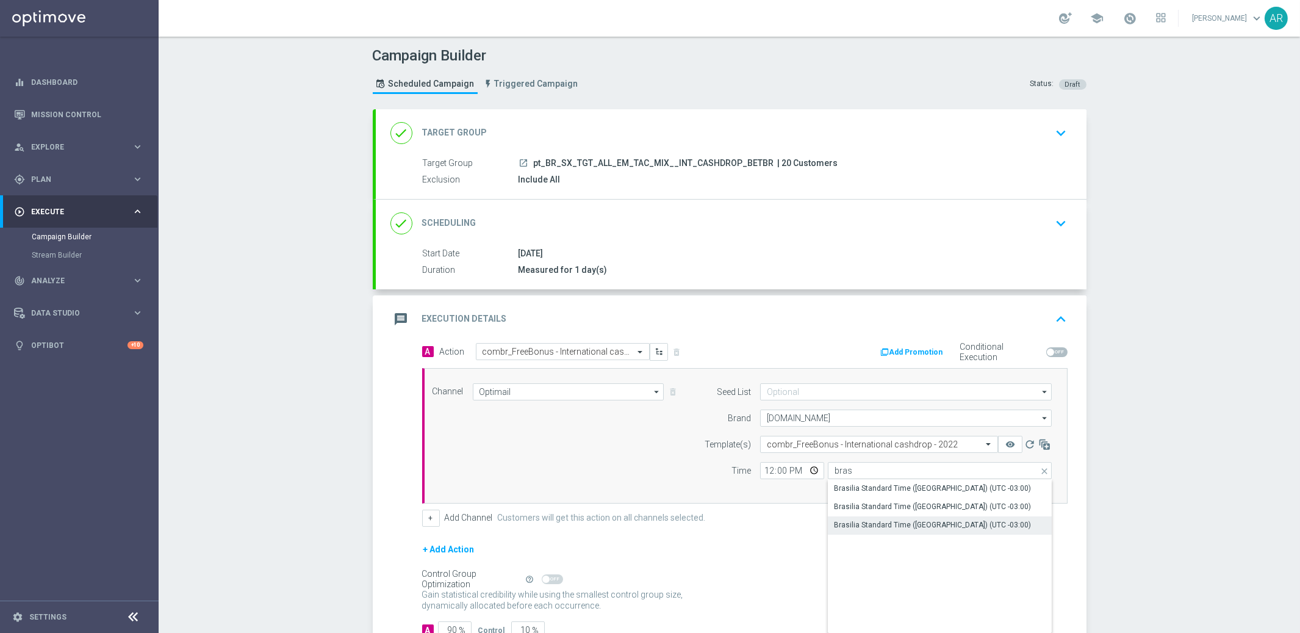
click at [948, 522] on div "Brasilia Standard Time (Sao Paulo) (UTC -03:00)" at bounding box center [932, 524] width 197 height 11
type input "Brasilia Standard Time (Sao Paulo) (UTC -03:00)"
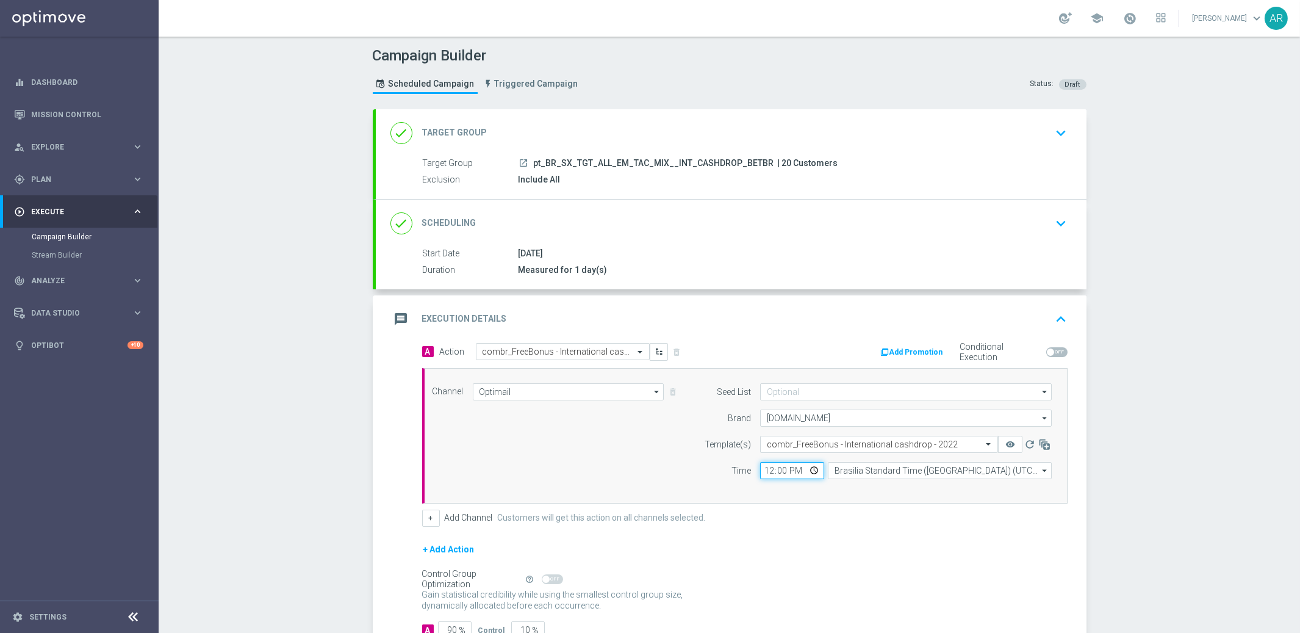
click at [814, 471] on input "12:00" at bounding box center [792, 470] width 64 height 17
type input "11:00"
click at [648, 414] on div "Channel Optimail Optimail arrow_drop_down Show Selected 1 of 26 Silverpop" at bounding box center [743, 435] width 638 height 105
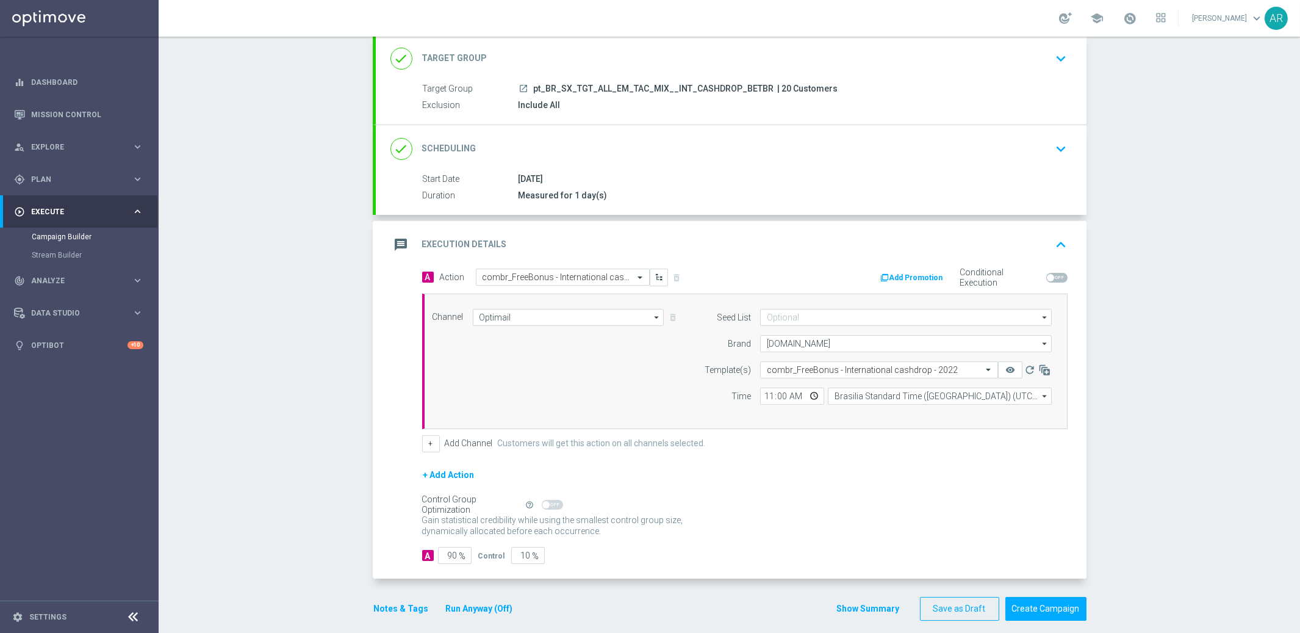
scroll to position [86, 0]
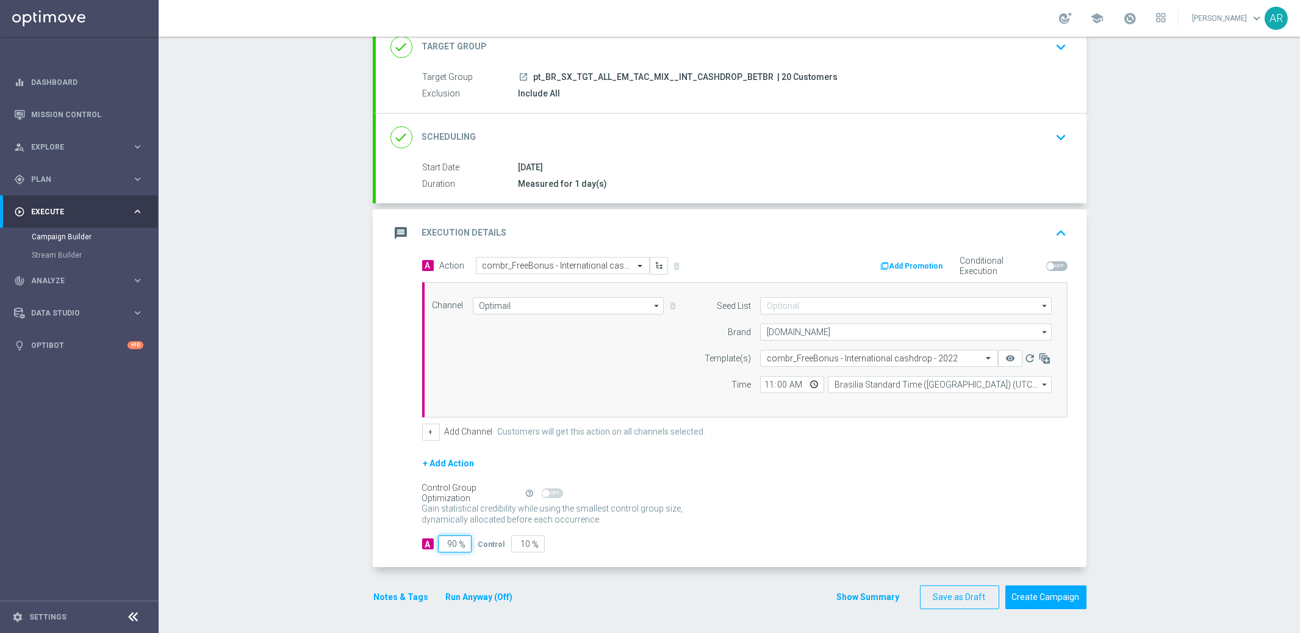
click at [452, 544] on input "90" at bounding box center [455, 543] width 34 height 17
type input "1"
type input "99"
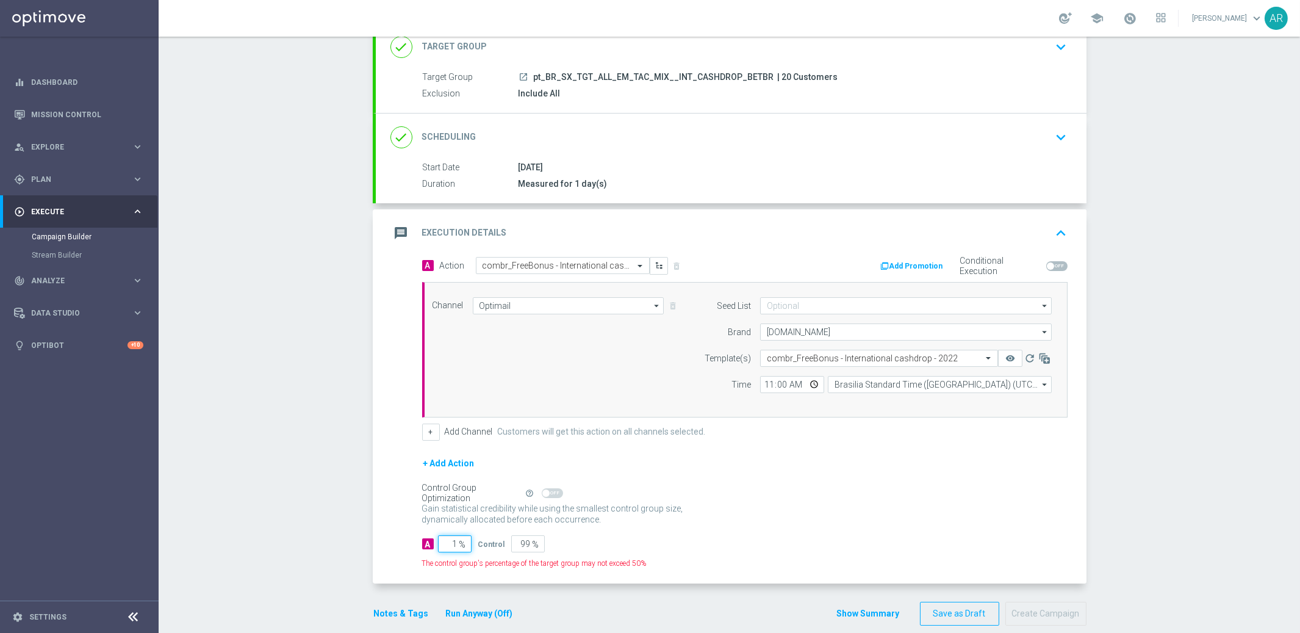
type input "10"
type input "90"
type input "100"
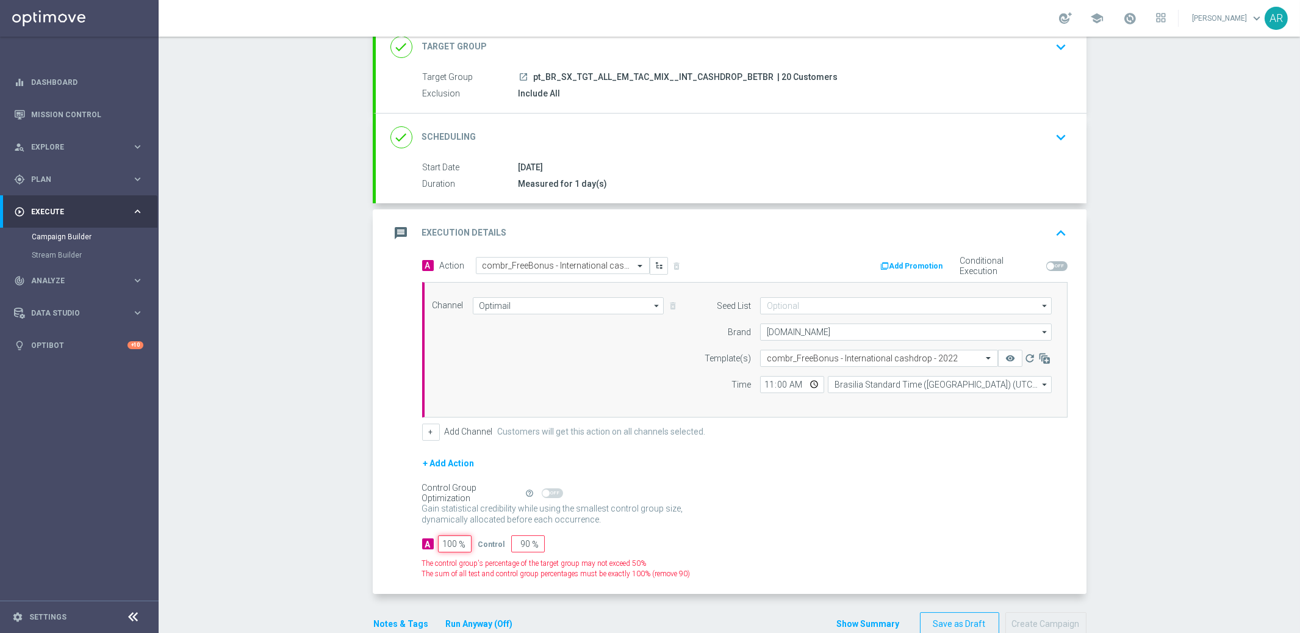
type input "0"
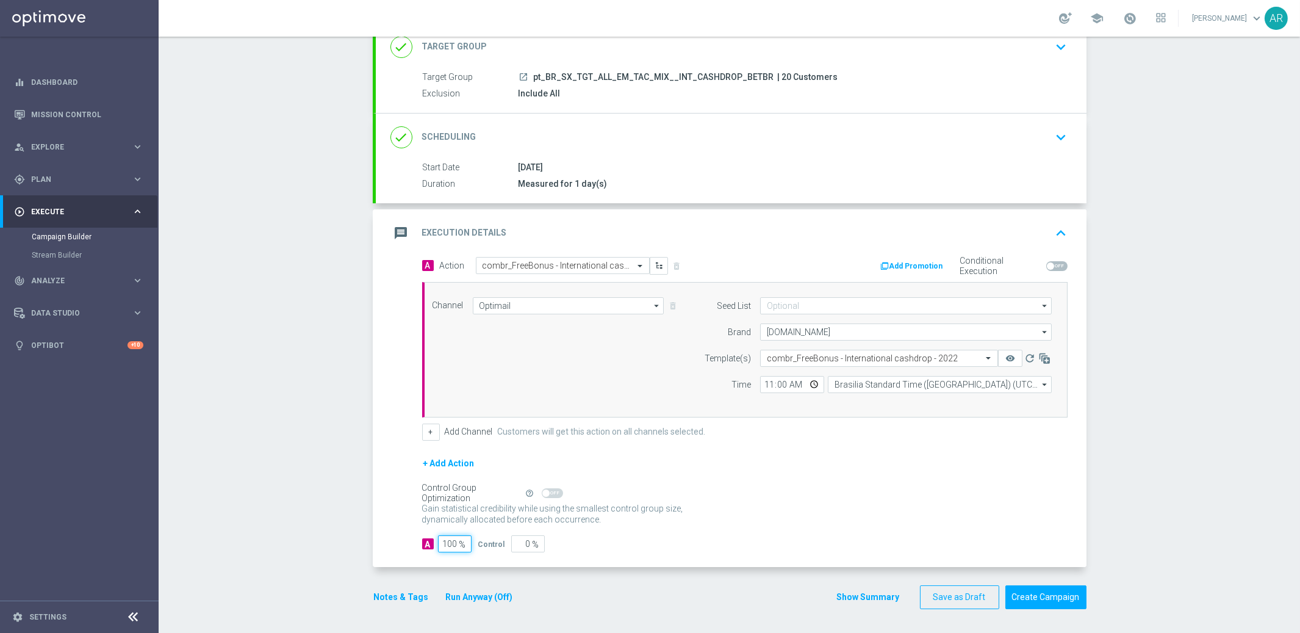
type input "100"
click at [458, 431] on label "Add Channel" at bounding box center [469, 432] width 48 height 10
click at [431, 428] on button "+" at bounding box center [431, 432] width 18 height 17
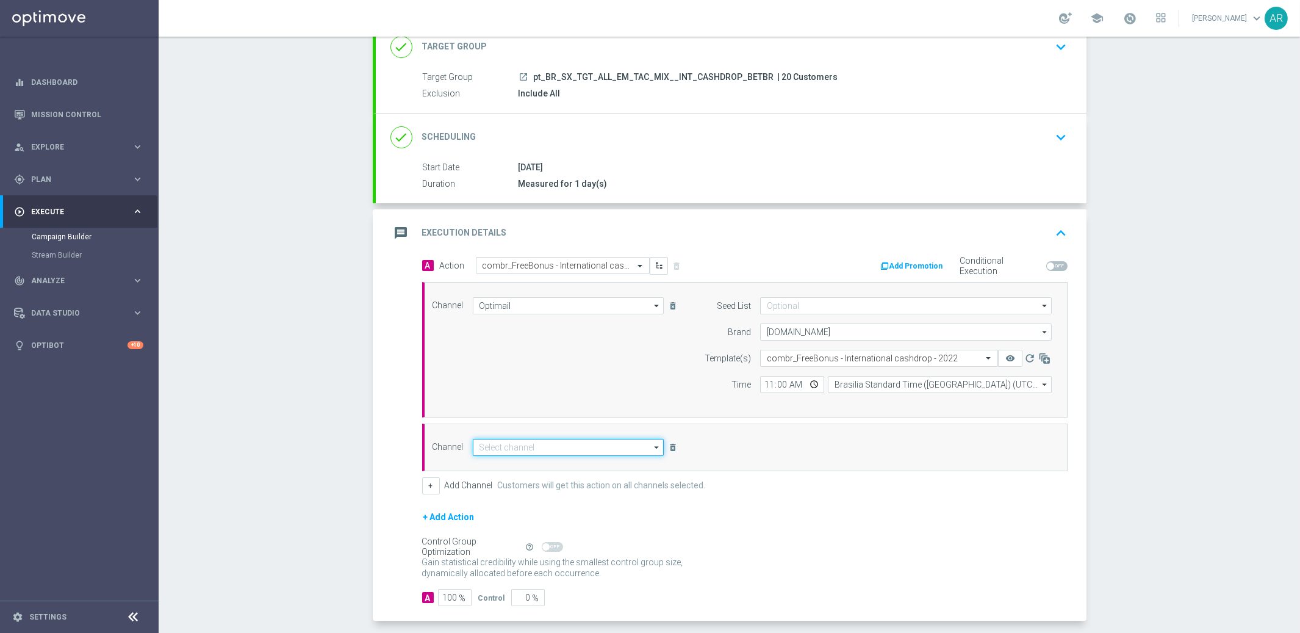
click at [518, 449] on input at bounding box center [569, 447] width 192 height 17
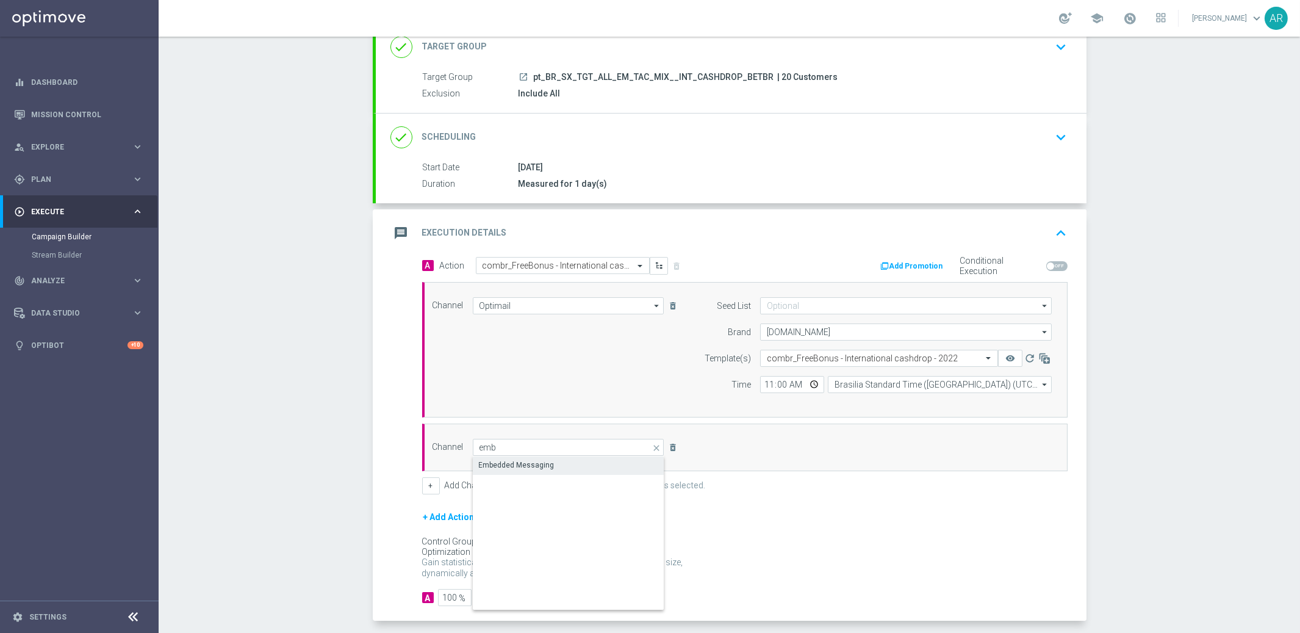
click at [554, 464] on div "Embedded Messaging" at bounding box center [569, 464] width 192 height 17
type input "Embedded Messaging"
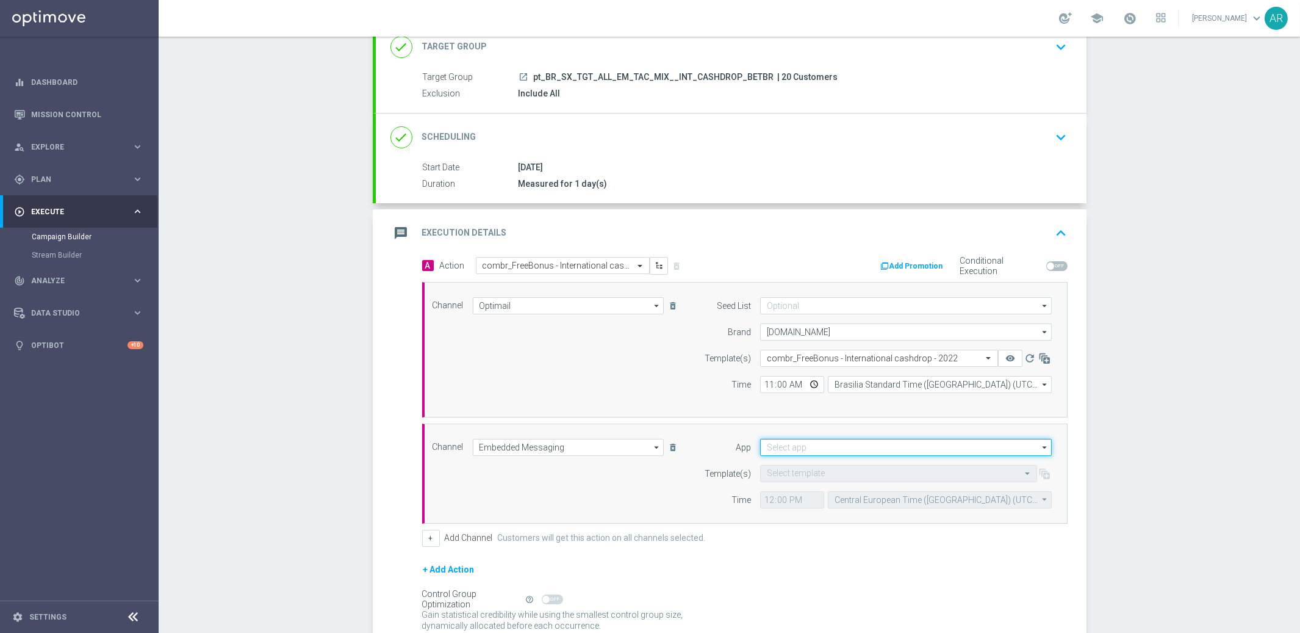
click at [801, 442] on input at bounding box center [906, 447] width 292 height 17
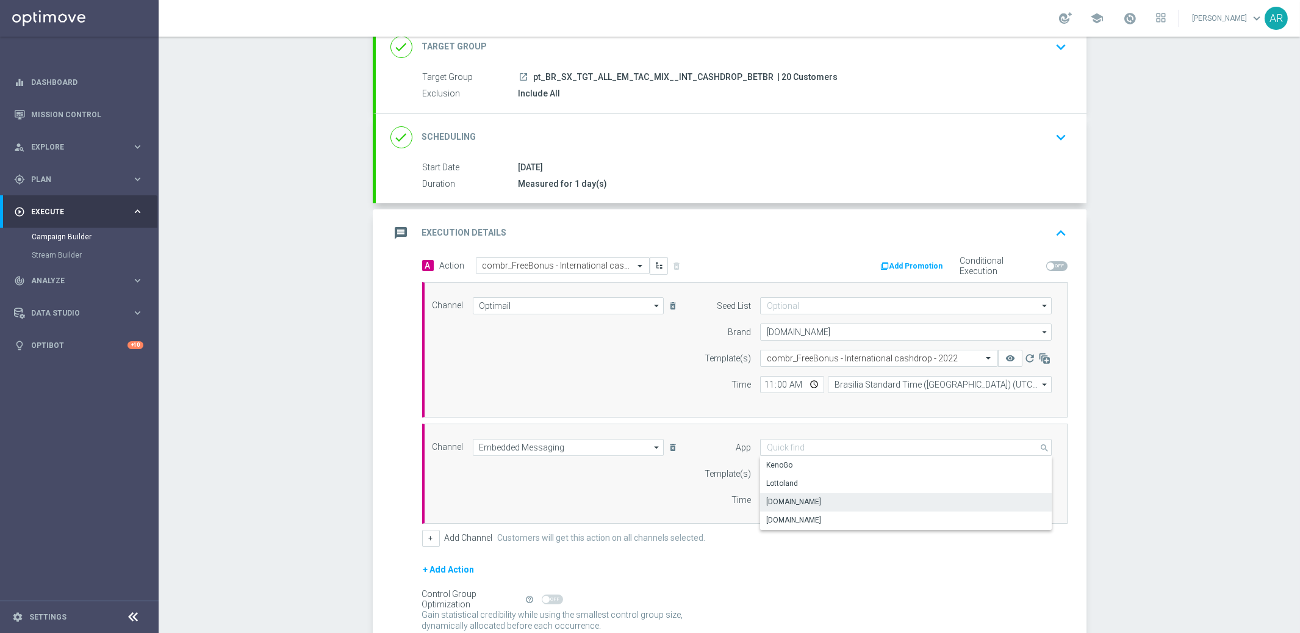
click at [825, 501] on div "Lottoland.bet.br" at bounding box center [906, 501] width 292 height 17
type input "Lottoland.bet.br"
click at [851, 473] on input "text" at bounding box center [886, 474] width 239 height 10
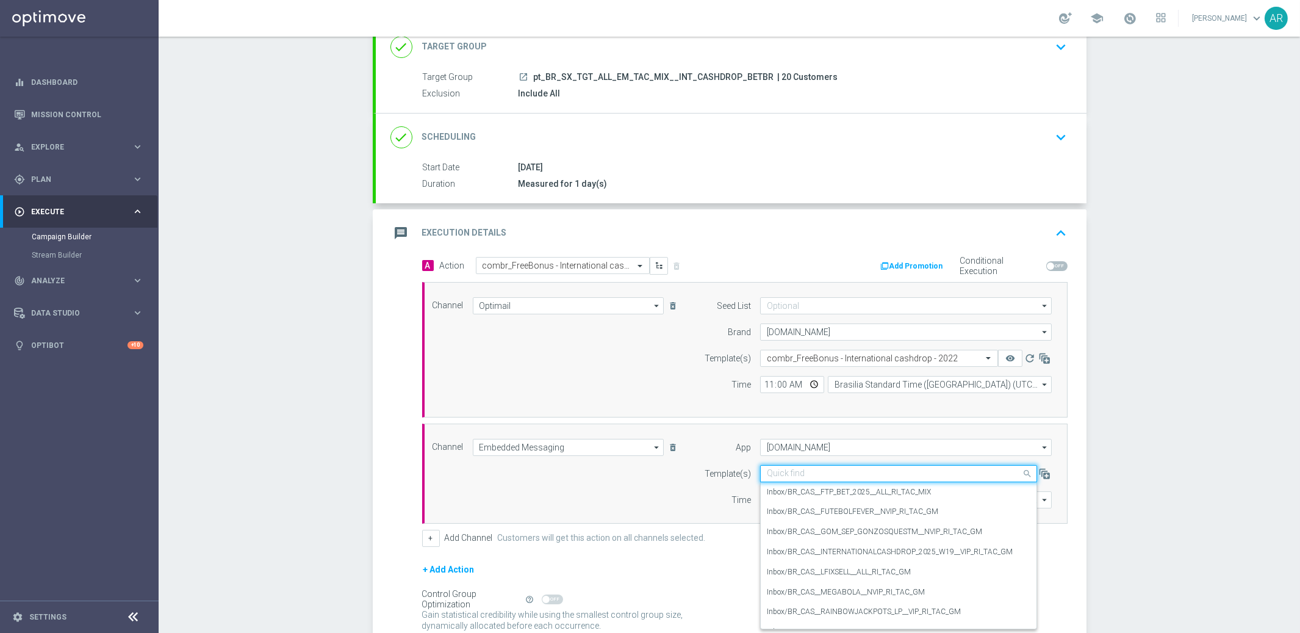
paste input "BR_CAS__INTERNATIONALCASHDROP_2025_W19__VIP_RI_TAC_GM"
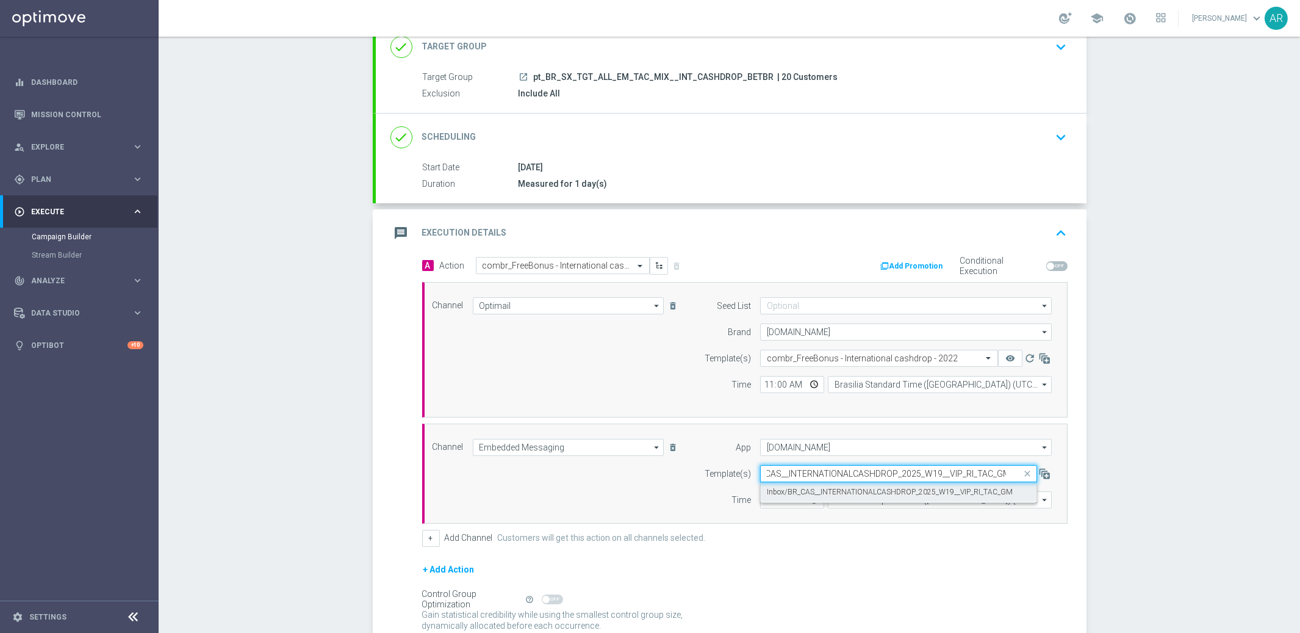
click at [869, 491] on label "Inbox/BR_CAS__INTERNATIONALCASHDROP_2025_W19__VIP_RI_TAC_GM" at bounding box center [890, 492] width 246 height 10
type input "BR_CAS__INTERNATIONALCASHDROP_2025_W19__VIP_RI_TAC_GM"
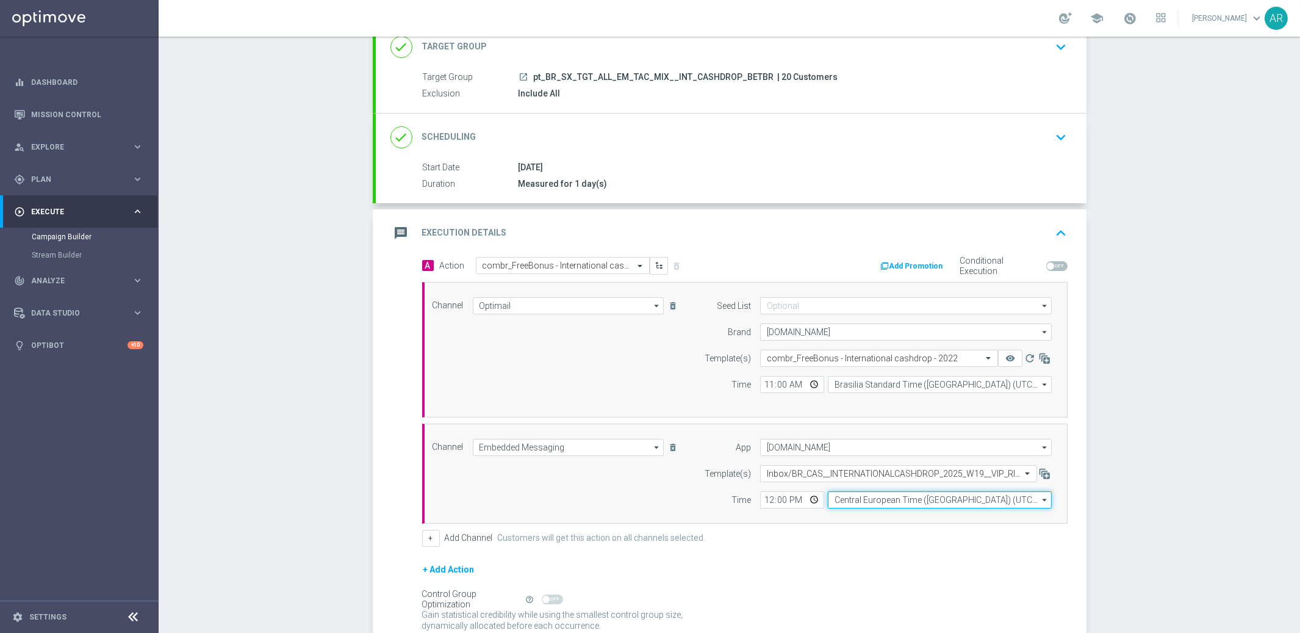
click at [890, 500] on input "Central European Time (Budapest) (UTC +02:00)" at bounding box center [940, 499] width 224 height 17
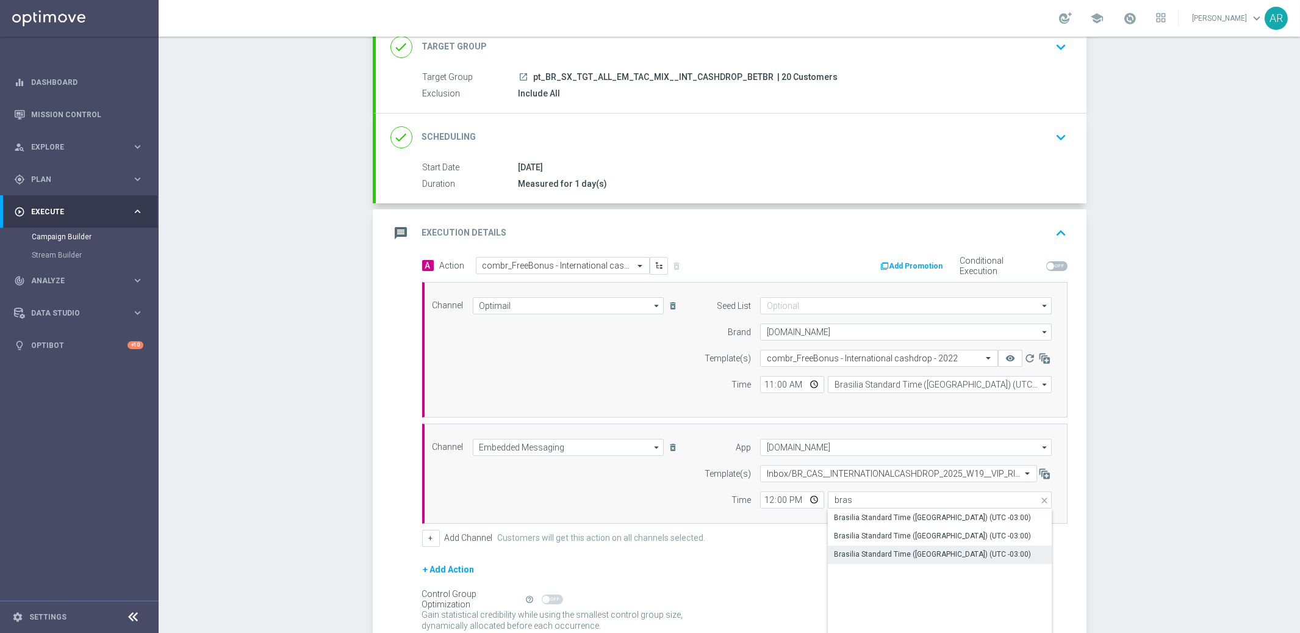
click at [956, 550] on div "Brasilia Standard Time (Sao Paulo) (UTC -03:00)" at bounding box center [932, 554] width 197 height 11
type input "Brasilia Standard Time (Sao Paulo) (UTC -03:00)"
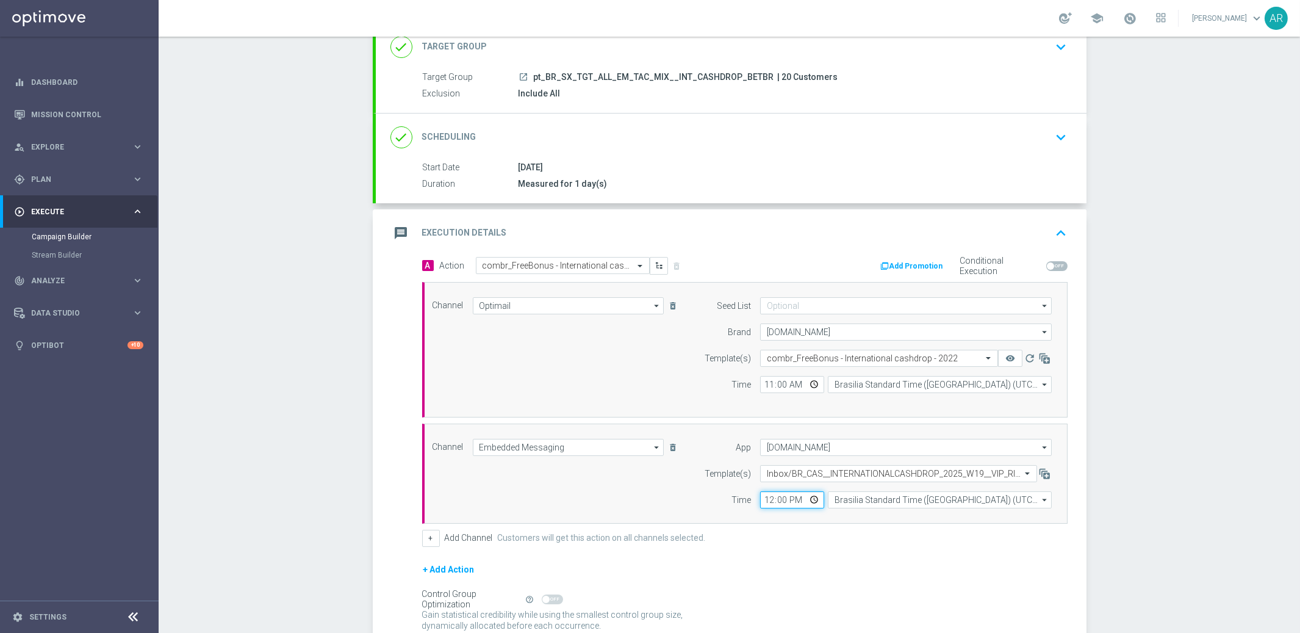
click at [813, 502] on input "12:00" at bounding box center [792, 499] width 64 height 17
type input "11:00"
click at [664, 480] on div "Channel Embedded Messaging Embedded Messaging arrow_drop_down Show Selected 1 o…" at bounding box center [743, 474] width 638 height 70
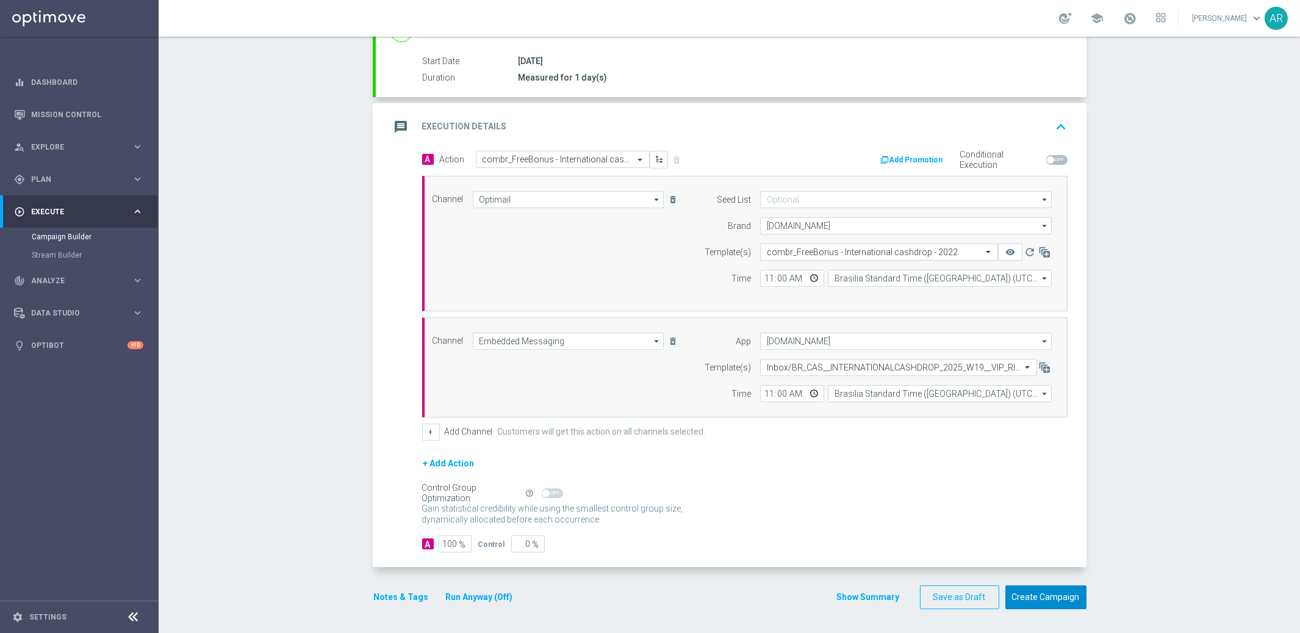
click at [1033, 598] on button "Create Campaign" at bounding box center [1046, 597] width 81 height 24
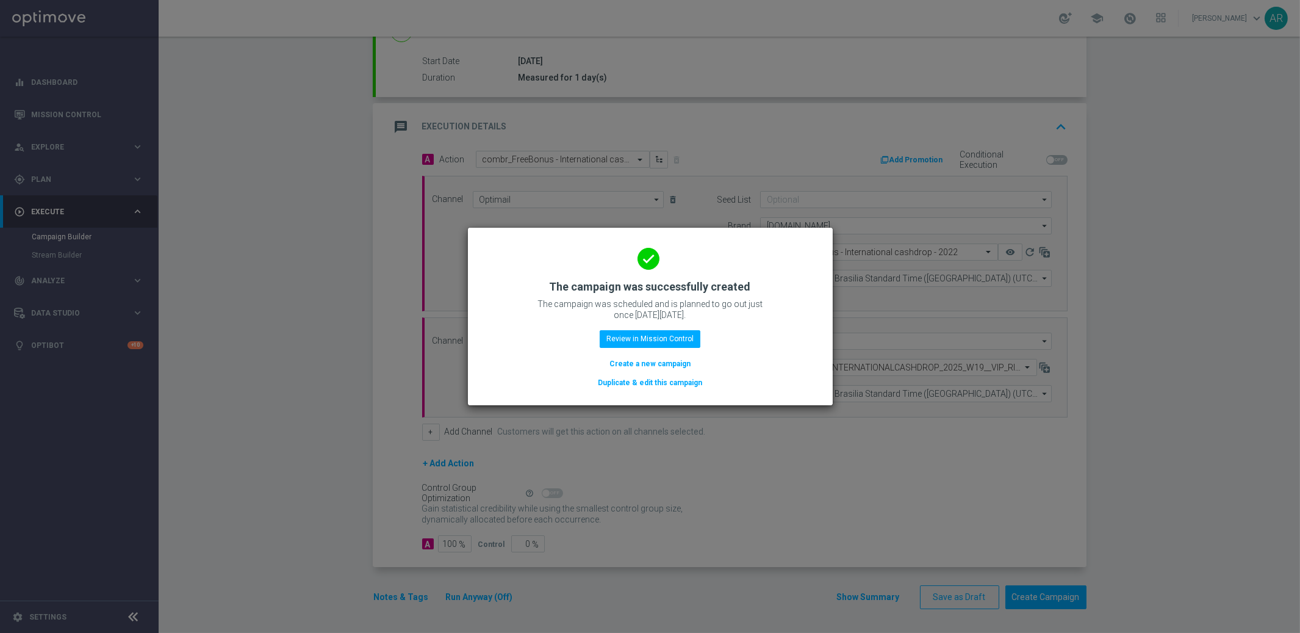
click at [644, 362] on button "Create a new campaign" at bounding box center [650, 363] width 84 height 13
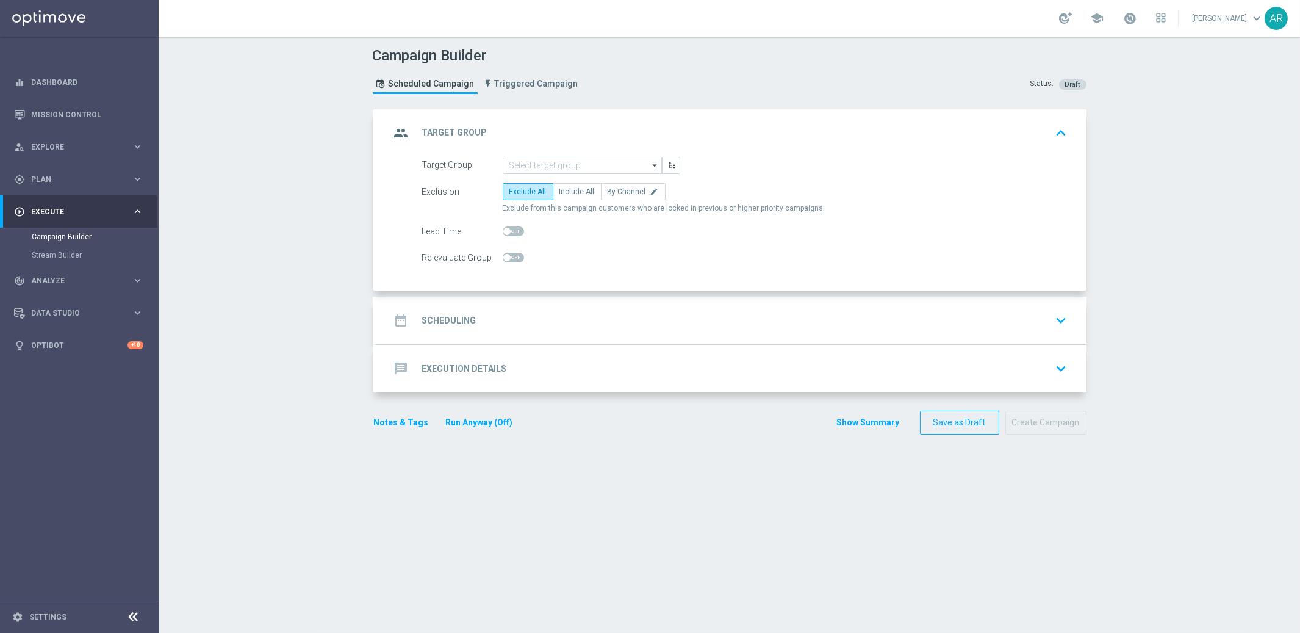
scroll to position [0, 0]
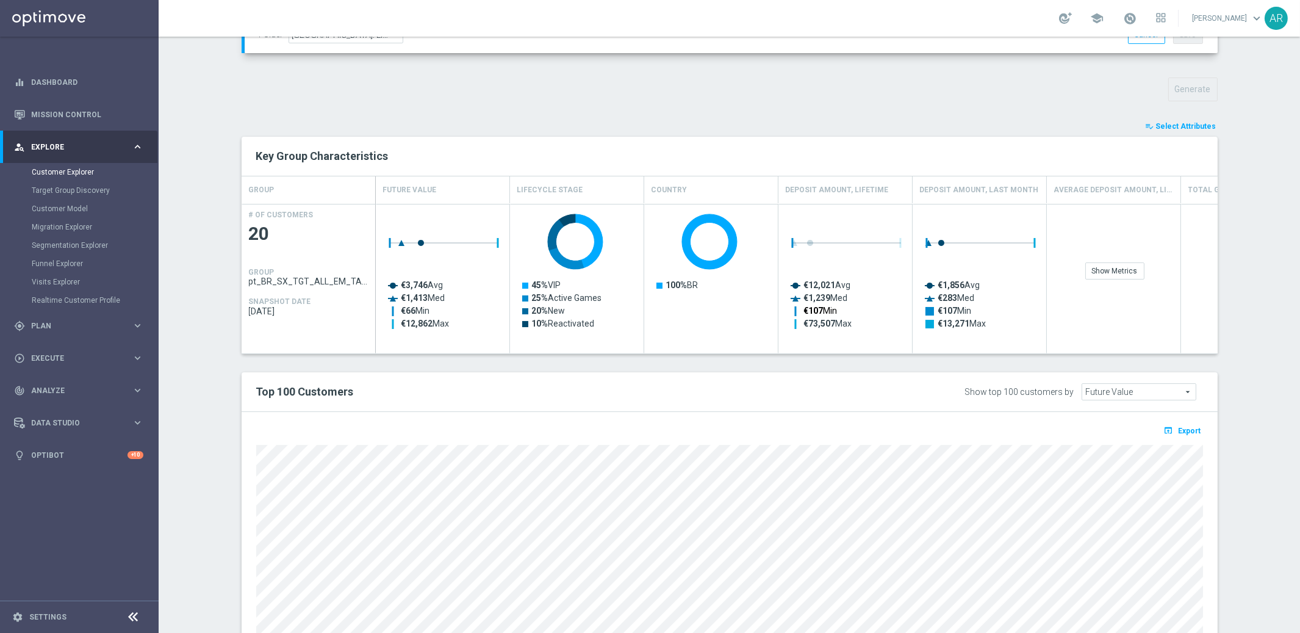
scroll to position [426, 0]
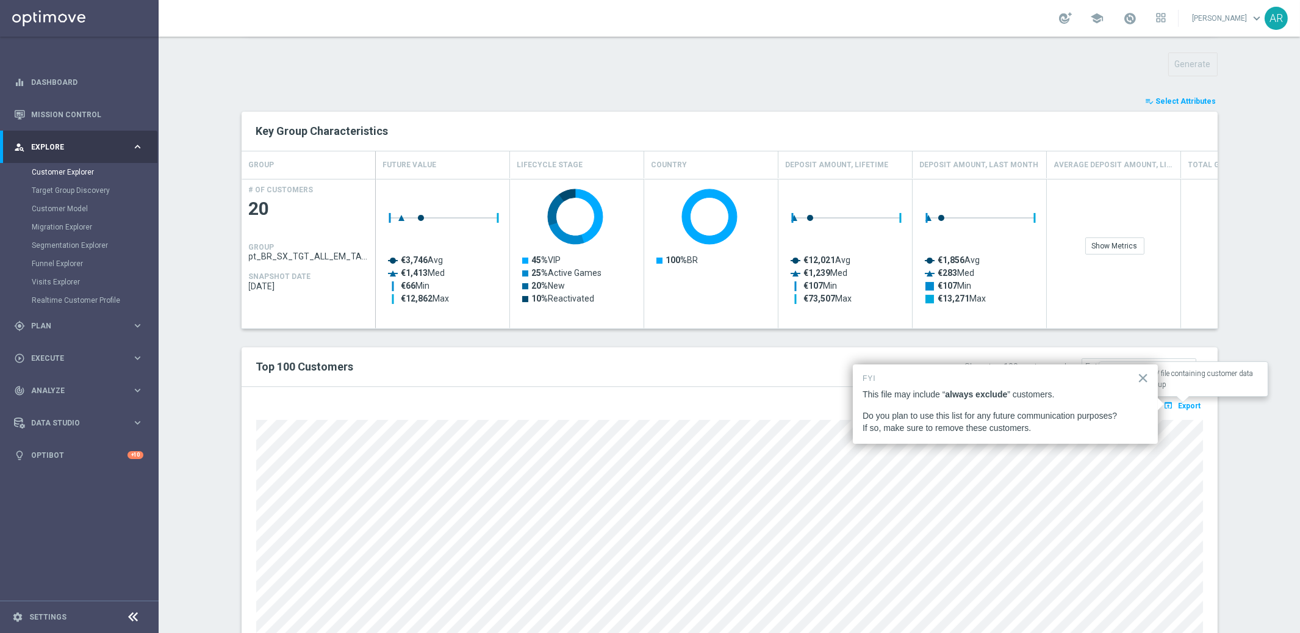
click at [1189, 403] on span "Export" at bounding box center [1190, 406] width 23 height 9
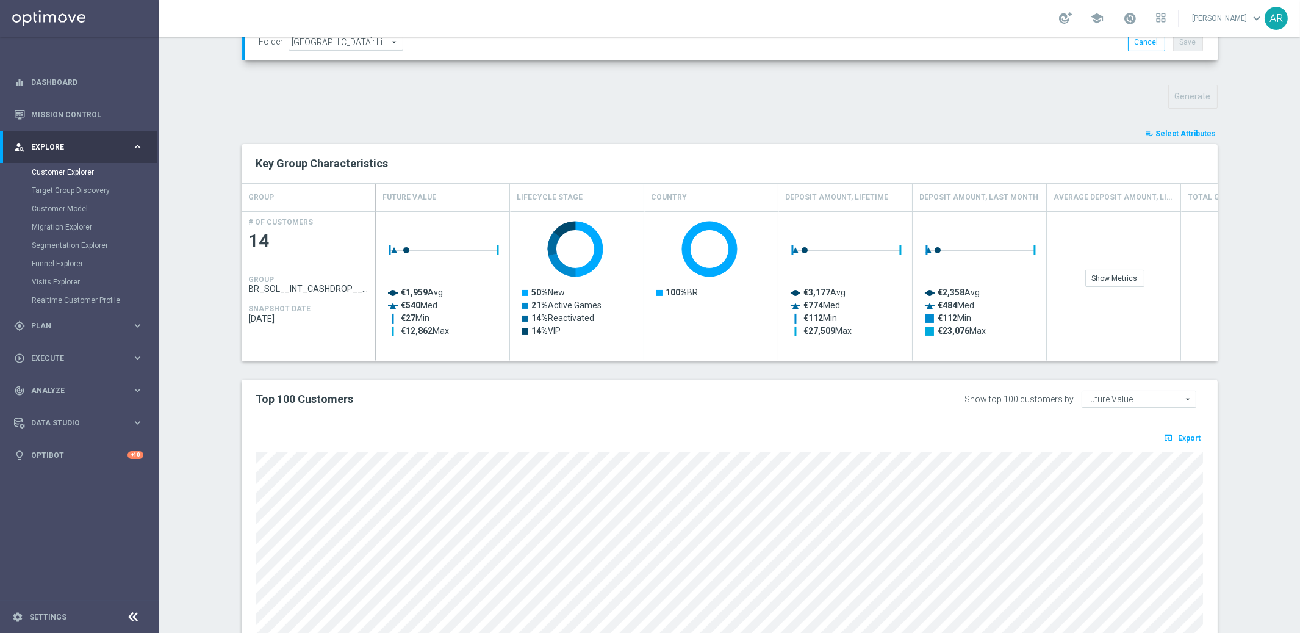
scroll to position [440, 0]
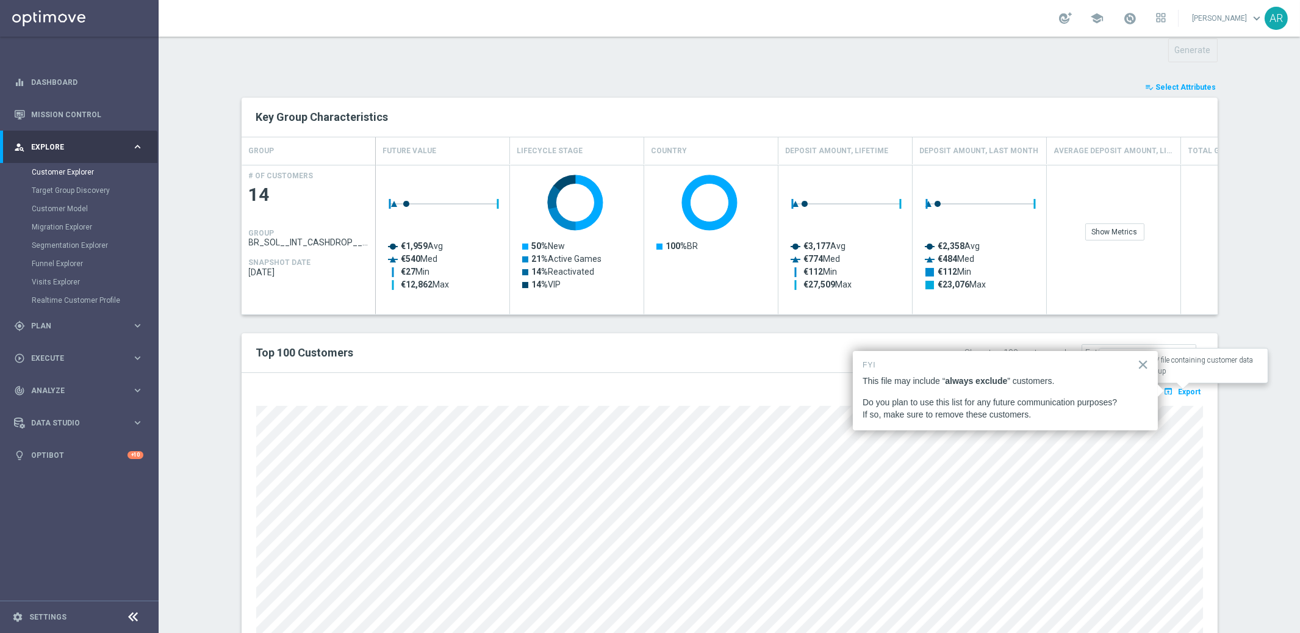
click at [1185, 390] on span "Export" at bounding box center [1190, 392] width 23 height 9
